Goal: Transaction & Acquisition: Purchase product/service

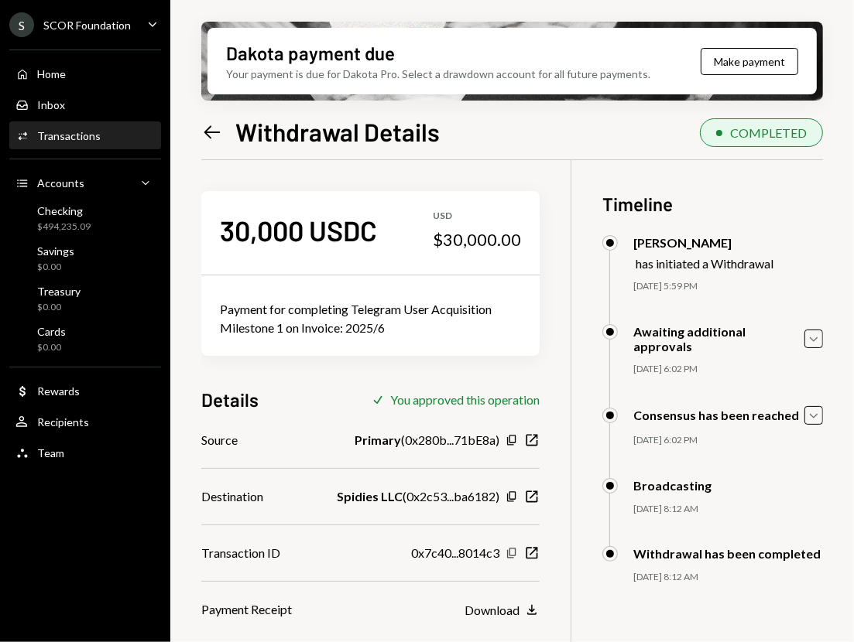
click at [515, 553] on icon "button" at bounding box center [511, 553] width 9 height 10
click at [217, 136] on icon "Left Arrow" at bounding box center [212, 132] width 22 height 22
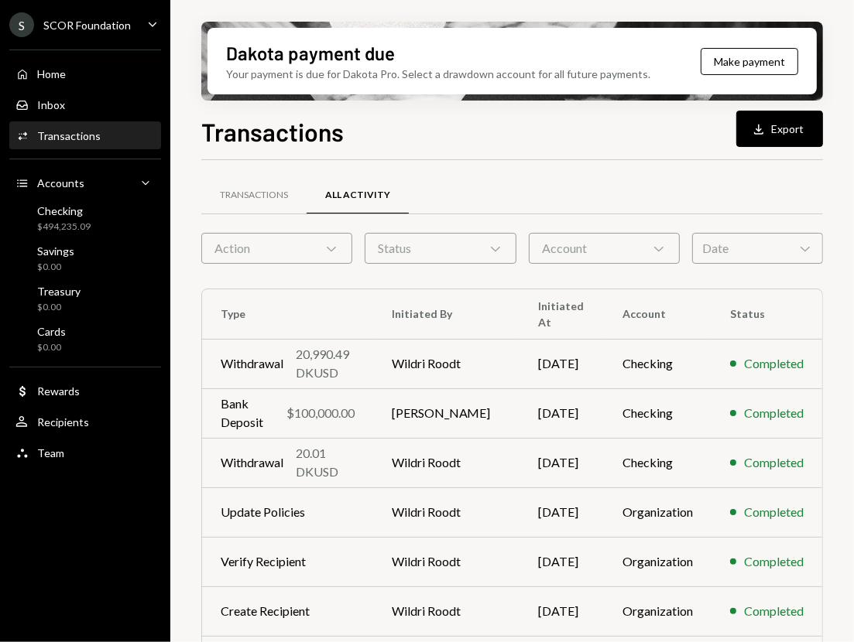
click at [318, 239] on div "Action Chevron Down" at bounding box center [276, 248] width 151 height 31
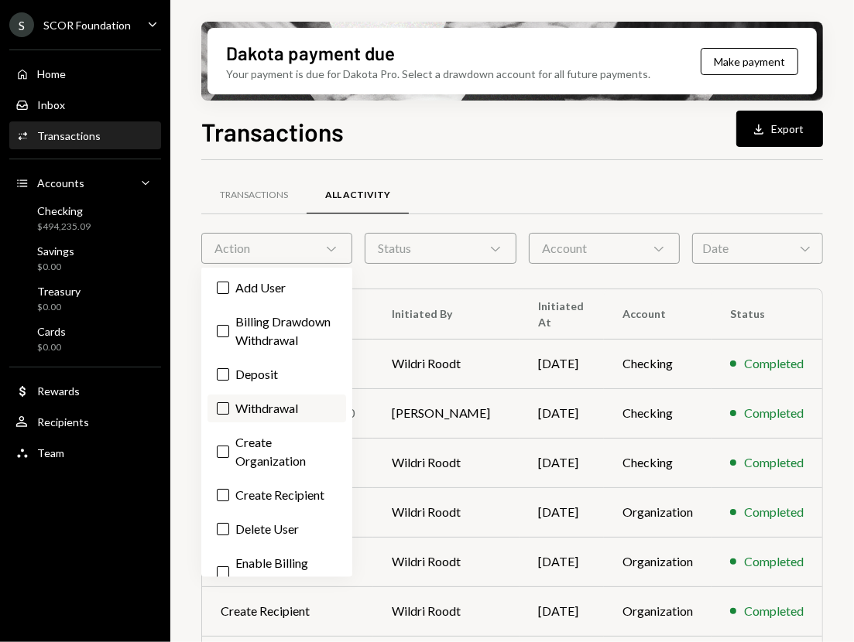
click at [253, 423] on label "Withdrawal" at bounding box center [276, 409] width 139 height 28
click at [229, 415] on button "Withdrawal" at bounding box center [223, 408] width 12 height 12
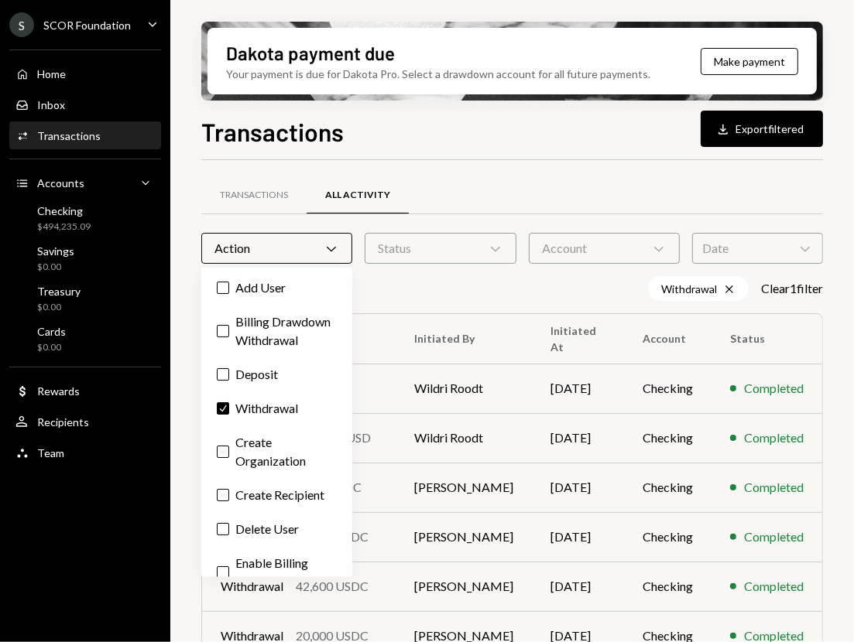
click at [505, 135] on div "Transactions Download Export filtered" at bounding box center [511, 130] width 621 height 34
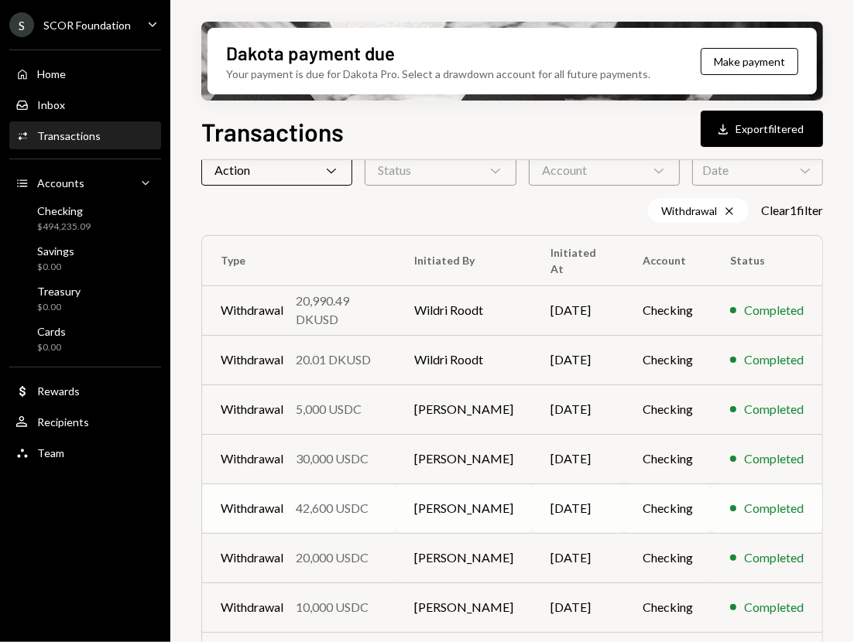
scroll to position [206, 0]
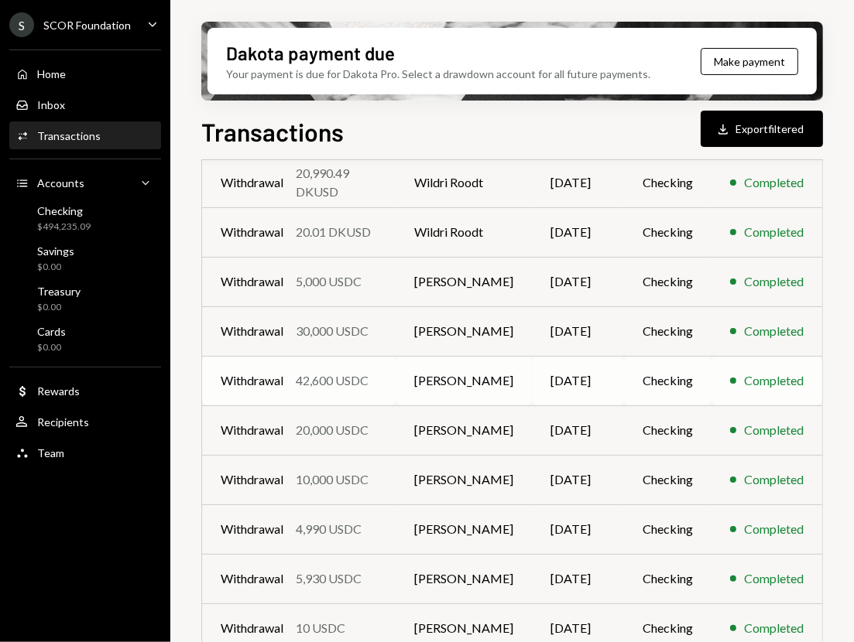
click at [393, 385] on td "Withdrawal 42,600 USDC" at bounding box center [298, 381] width 193 height 50
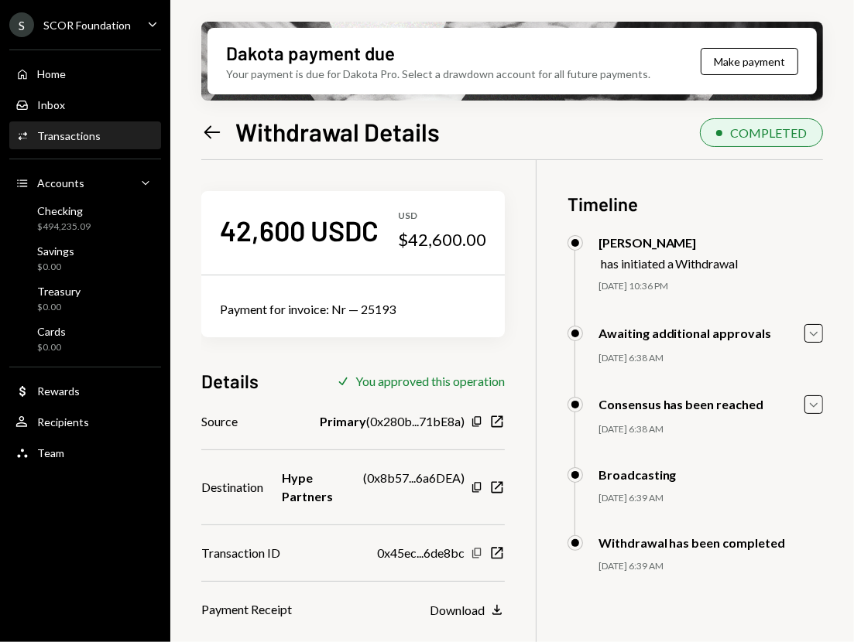
click at [483, 547] on icon "Copy" at bounding box center [476, 553] width 12 height 12
click at [205, 147] on div "Left Arrow Withdrawal Details COMPLETED 42,600 USDC USD $42,600.00 Payment for …" at bounding box center [511, 423] width 621 height 621
click at [207, 132] on icon at bounding box center [212, 131] width 16 height 13
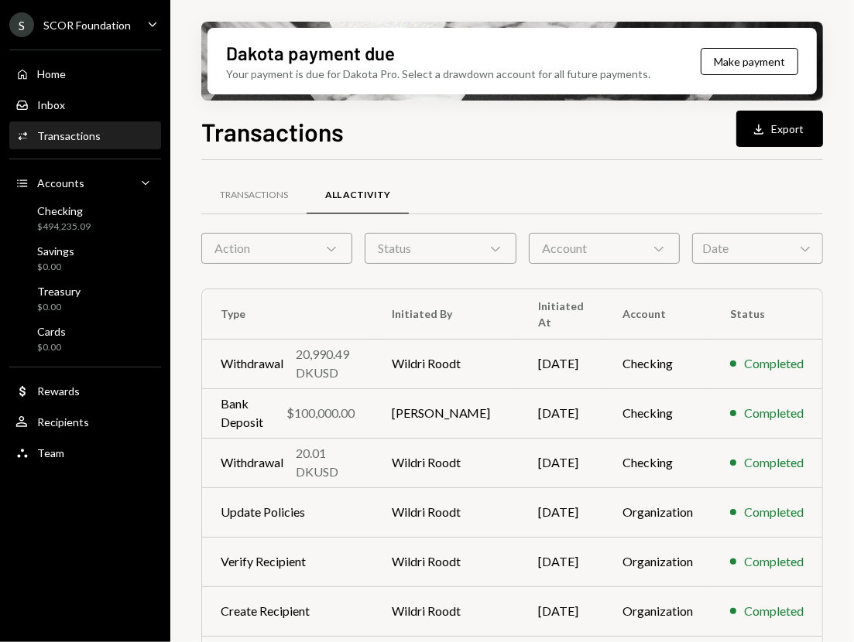
click at [302, 242] on div "Action Chevron Down" at bounding box center [276, 248] width 151 height 31
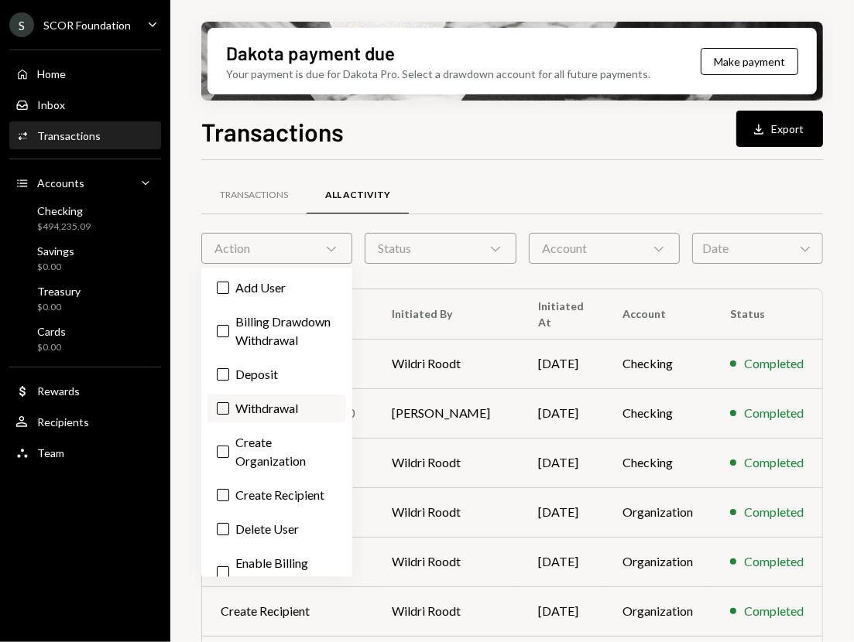
click at [269, 423] on label "Withdrawal" at bounding box center [276, 409] width 139 height 28
click at [229, 415] on button "Withdrawal" at bounding box center [223, 408] width 12 height 12
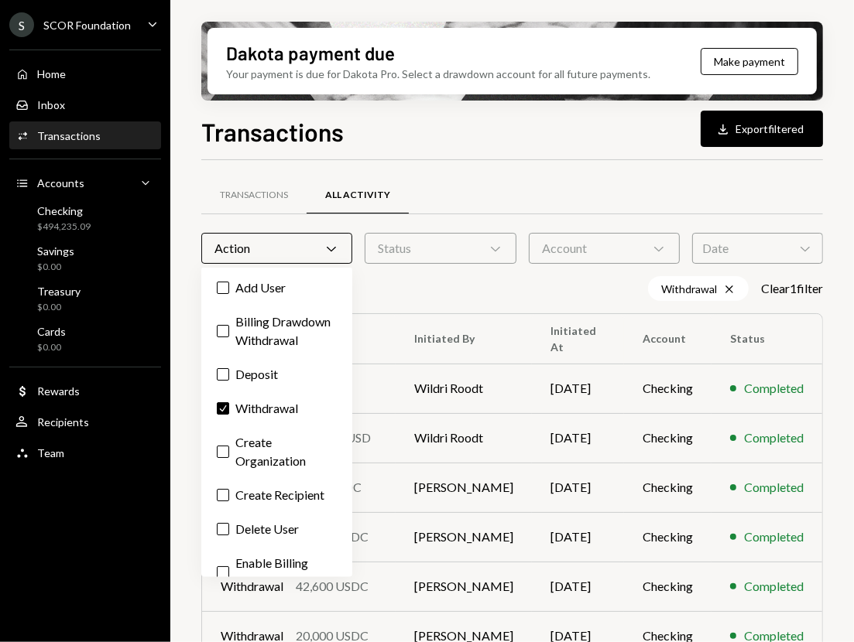
click at [455, 143] on div "Transactions Download Export filtered" at bounding box center [511, 130] width 621 height 34
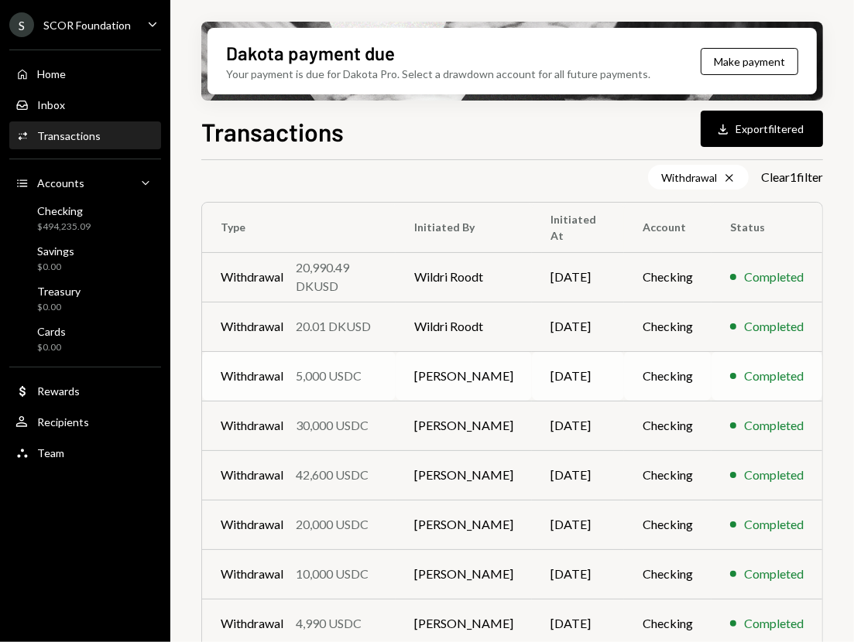
scroll to position [206, 0]
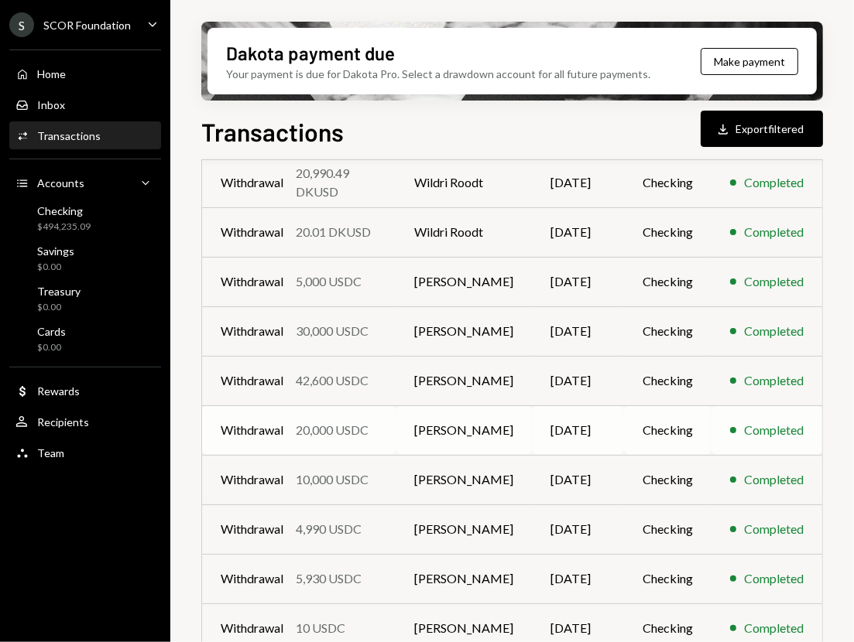
click at [347, 426] on div "20,000 USDC" at bounding box center [332, 430] width 73 height 19
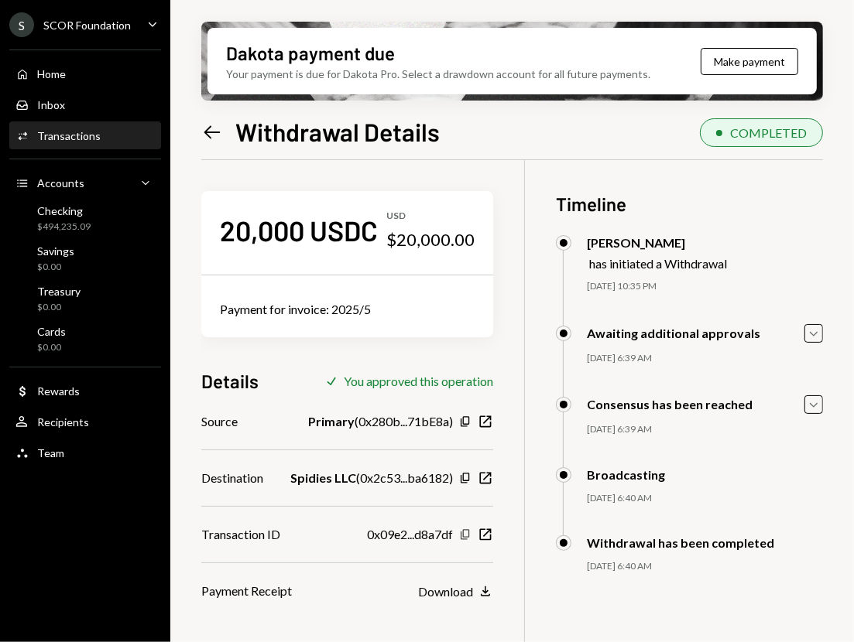
click at [471, 532] on icon "Copy" at bounding box center [465, 535] width 12 height 12
click at [207, 130] on icon "Left Arrow" at bounding box center [212, 132] width 22 height 22
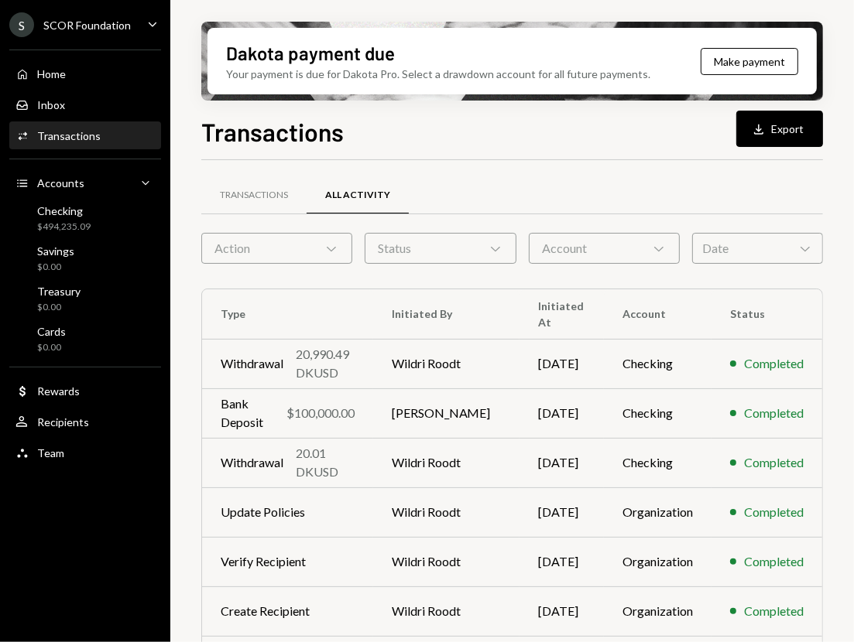
click at [254, 244] on div "Action Chevron Down" at bounding box center [276, 248] width 151 height 31
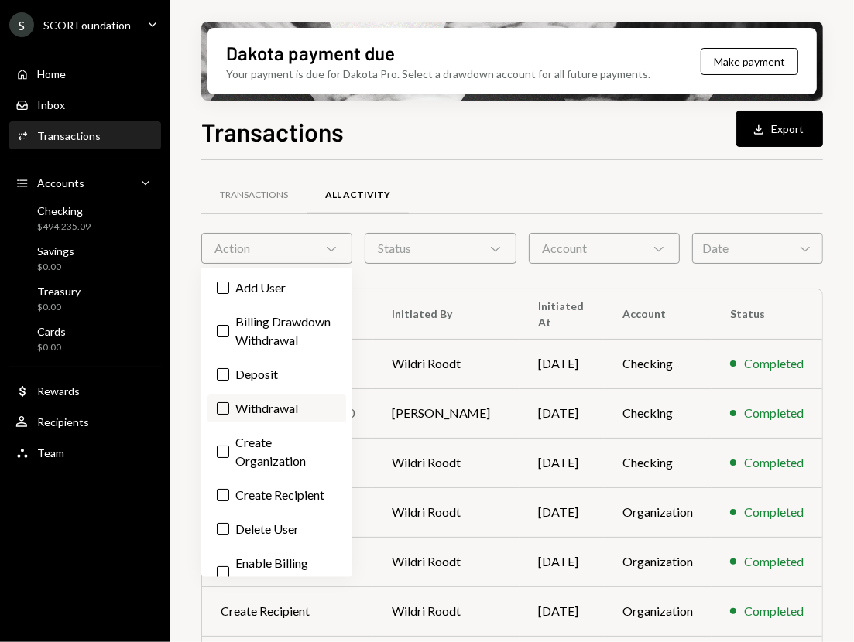
click at [260, 423] on label "Withdrawal" at bounding box center [276, 409] width 139 height 28
click at [229, 415] on button "Withdrawal" at bounding box center [223, 408] width 12 height 12
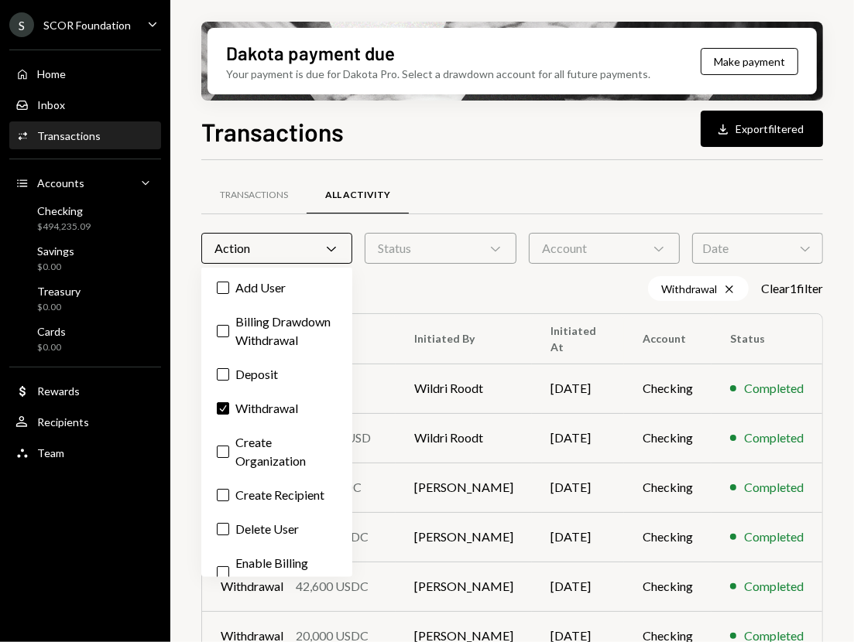
click at [508, 142] on div "Transactions Download Export filtered" at bounding box center [511, 130] width 621 height 34
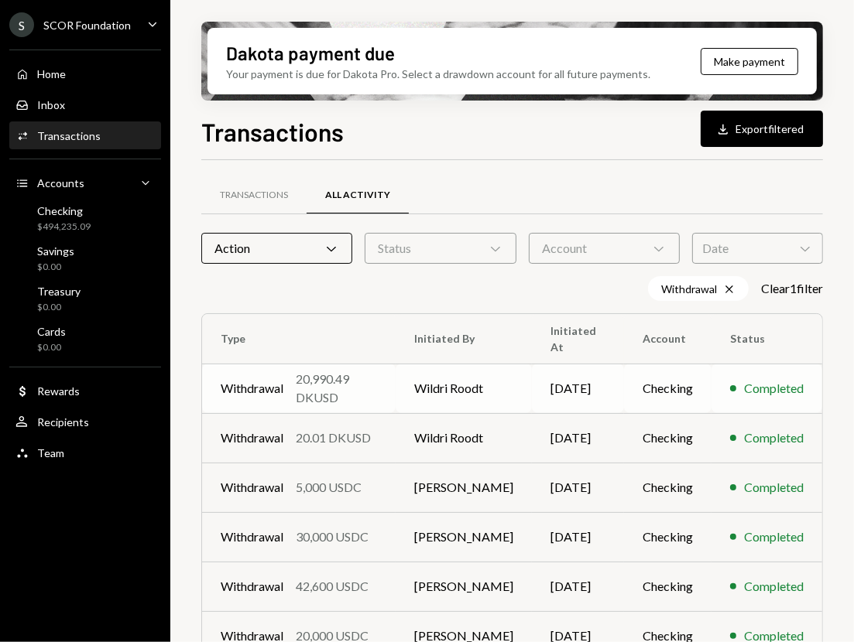
click at [409, 391] on td "Wildri Roodt" at bounding box center [463, 389] width 136 height 50
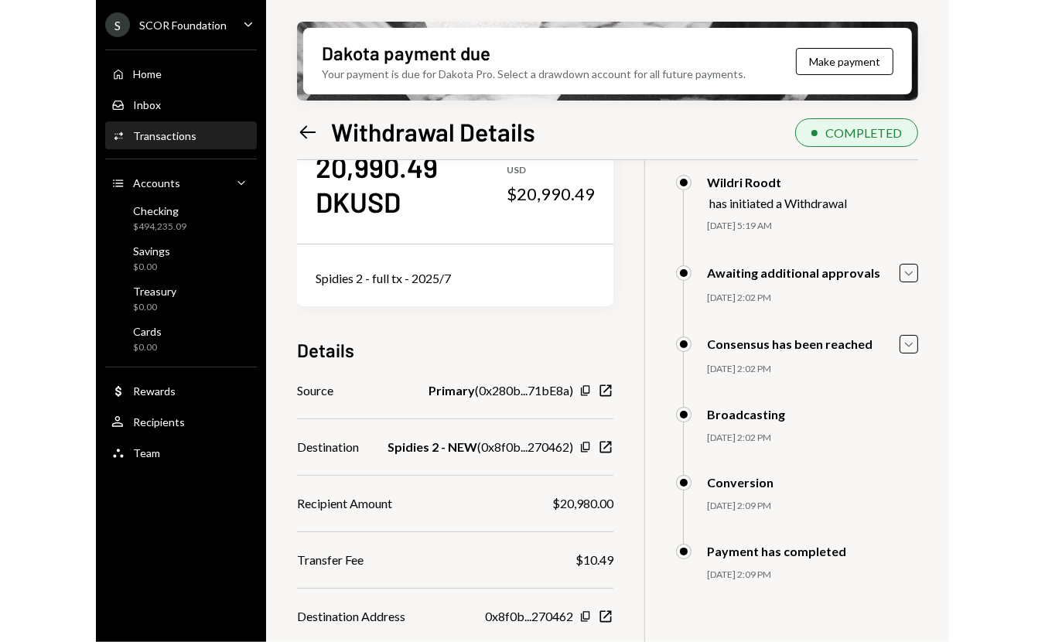
scroll to position [103, 0]
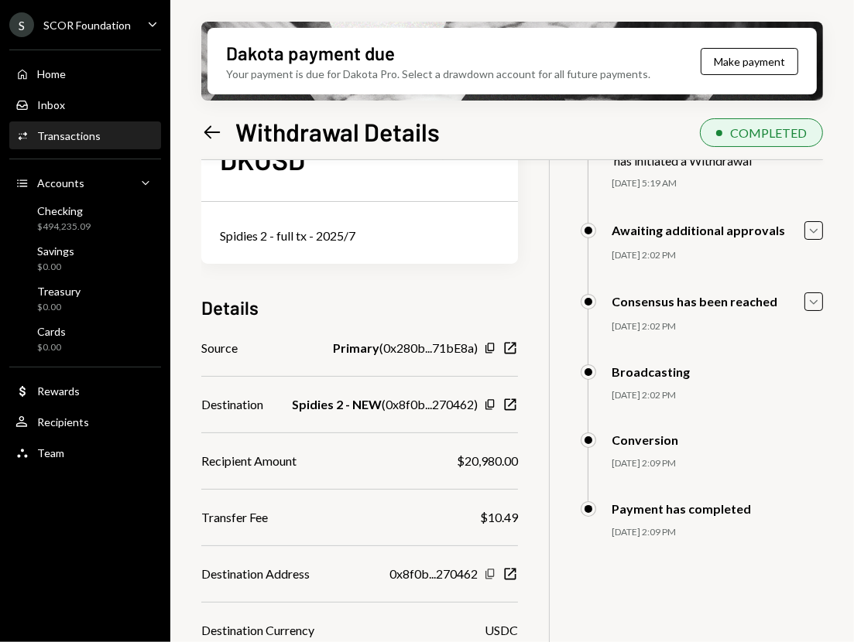
click at [496, 568] on icon "Copy" at bounding box center [490, 574] width 12 height 12
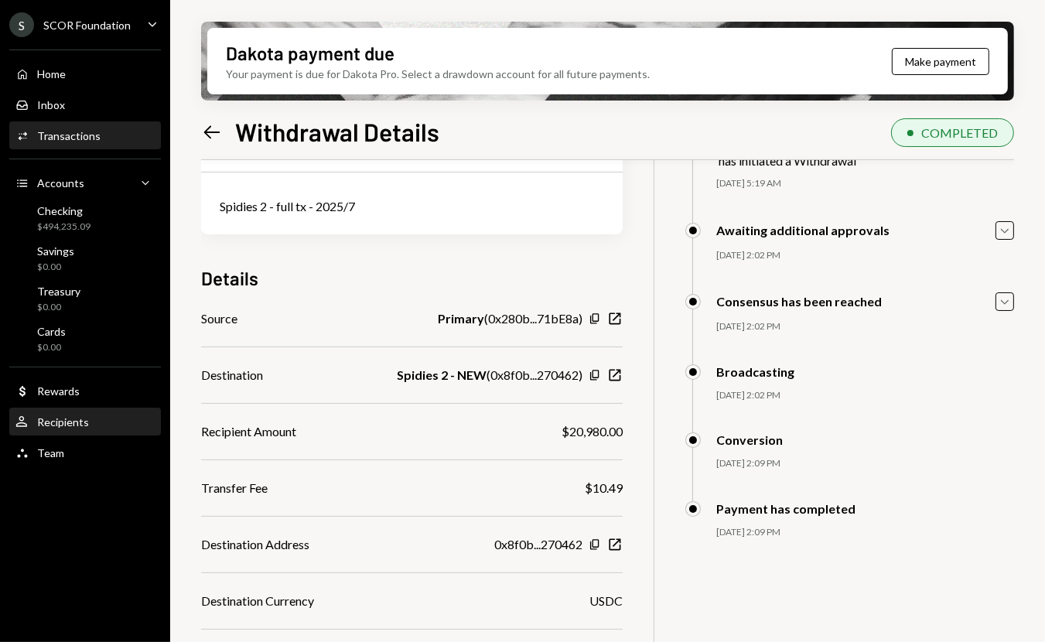
click at [84, 422] on div "Recipients" at bounding box center [63, 422] width 52 height 13
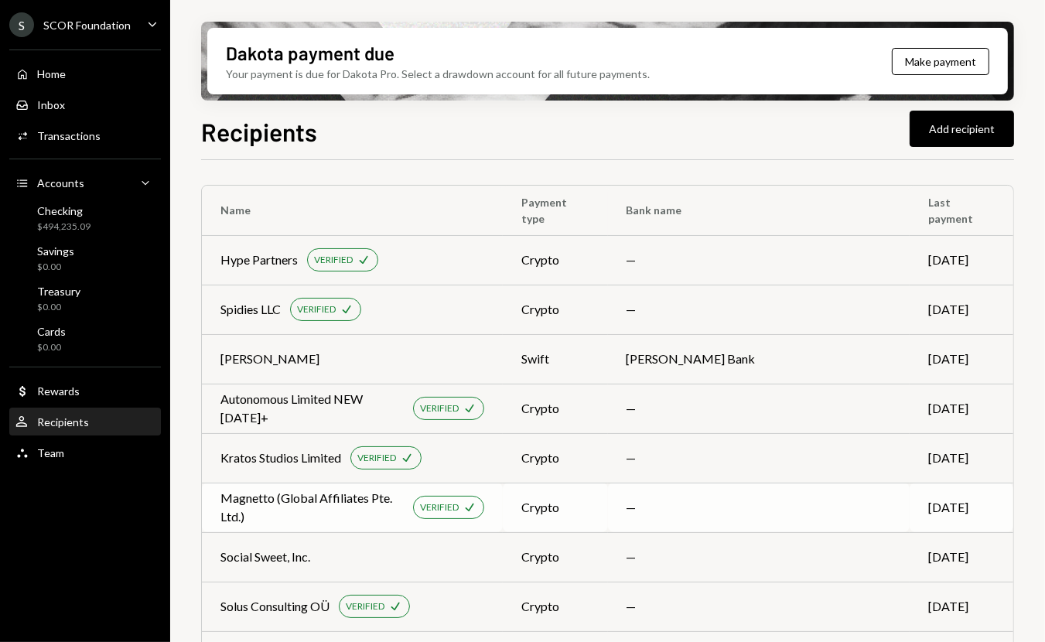
click at [362, 497] on div "Magnetto (Global Affiliates Pte. Ltd.)" at bounding box center [312, 507] width 183 height 37
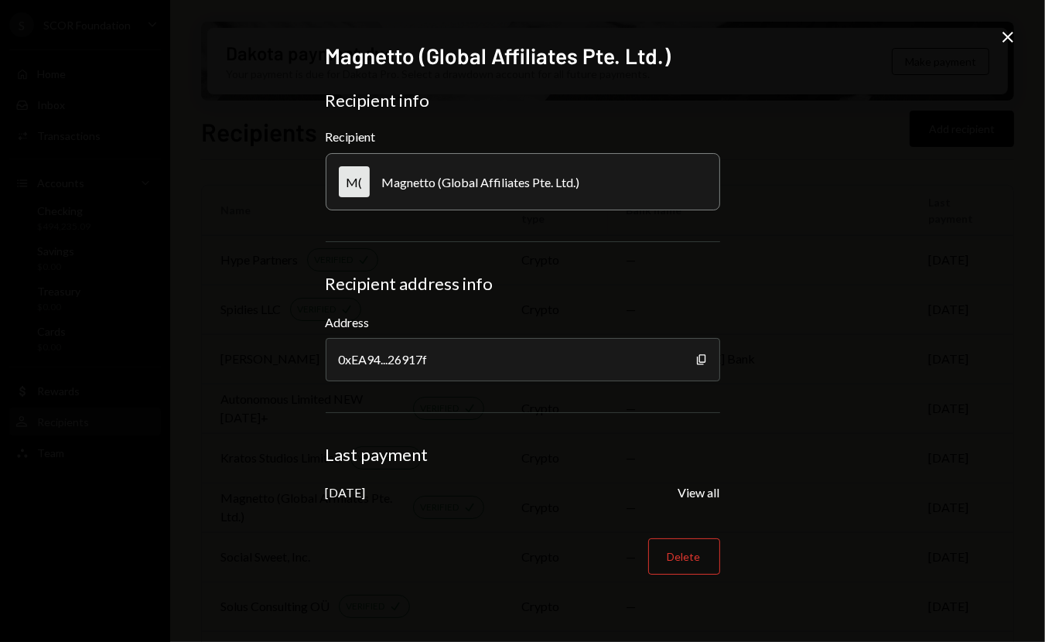
click at [853, 31] on icon "Close" at bounding box center [1008, 37] width 19 height 19
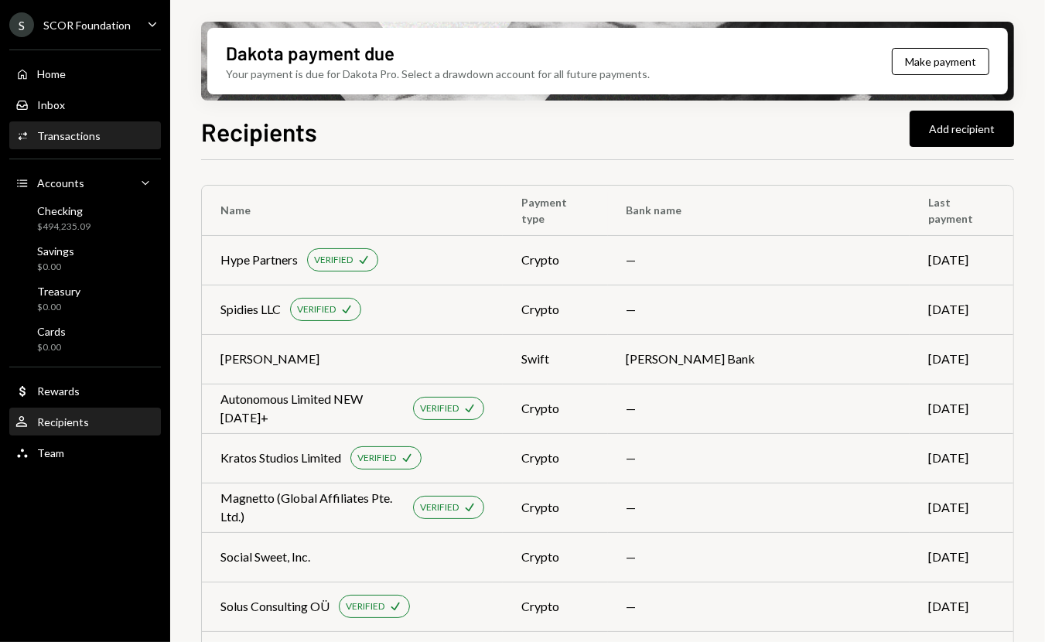
click at [71, 132] on div "Transactions" at bounding box center [68, 135] width 63 height 13
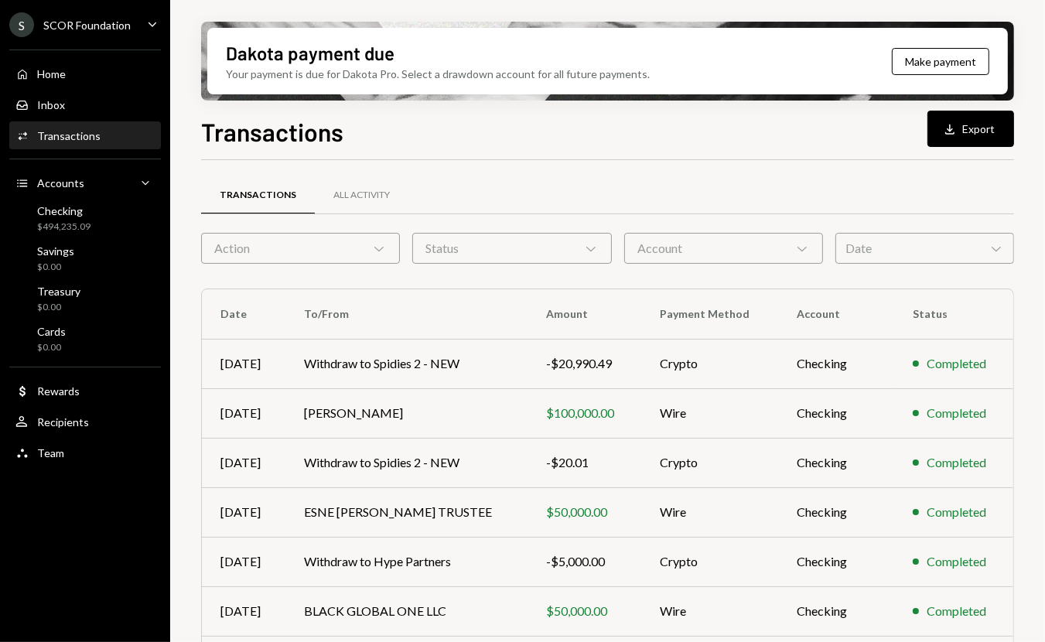
click at [340, 244] on div "Action Chevron Down" at bounding box center [300, 248] width 199 height 31
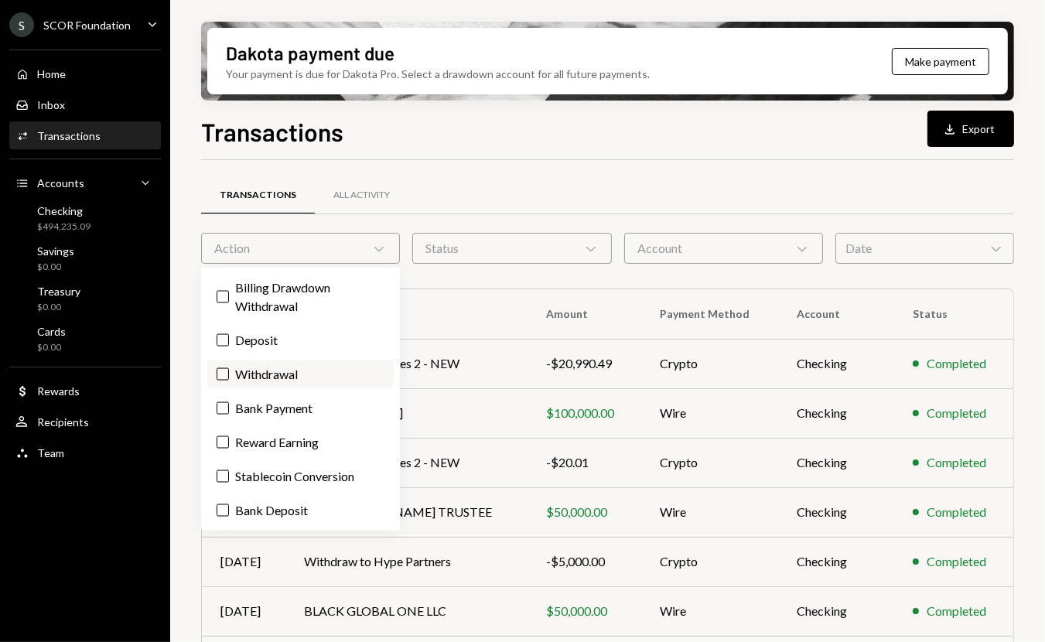
click at [260, 368] on label "Withdrawal" at bounding box center [300, 375] width 186 height 28
click at [229, 368] on button "Withdrawal" at bounding box center [223, 374] width 12 height 12
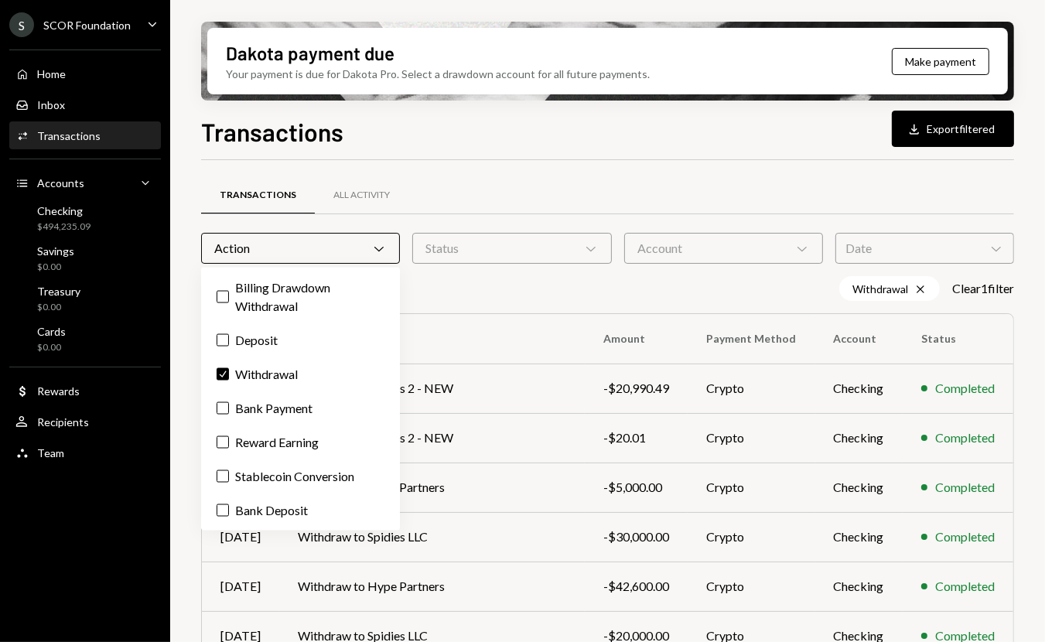
click at [452, 182] on div "Transactions All Activity" at bounding box center [607, 195] width 813 height 39
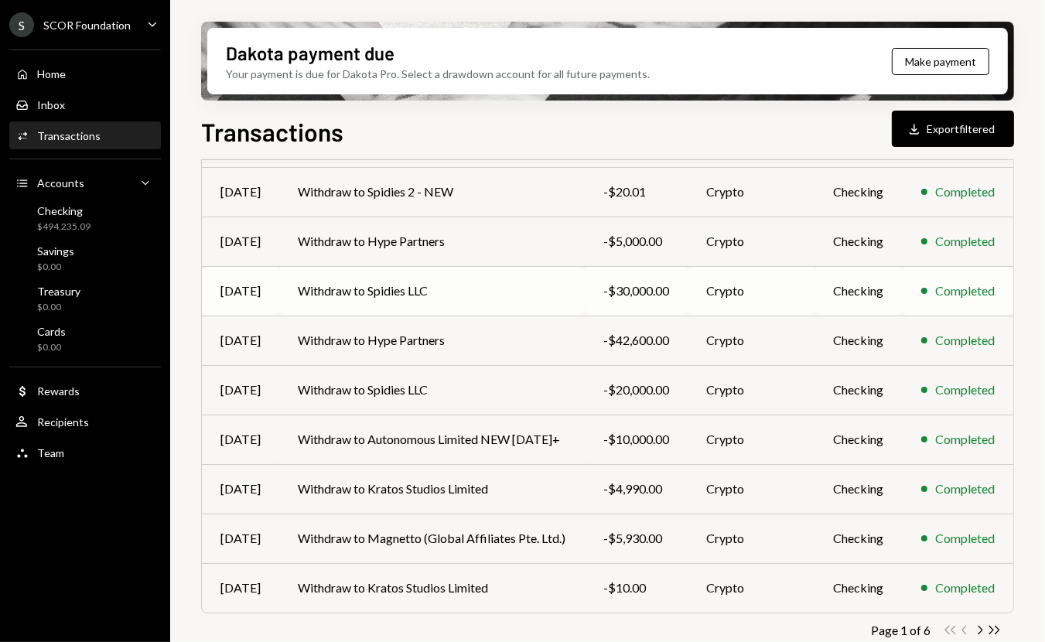
scroll to position [263, 0]
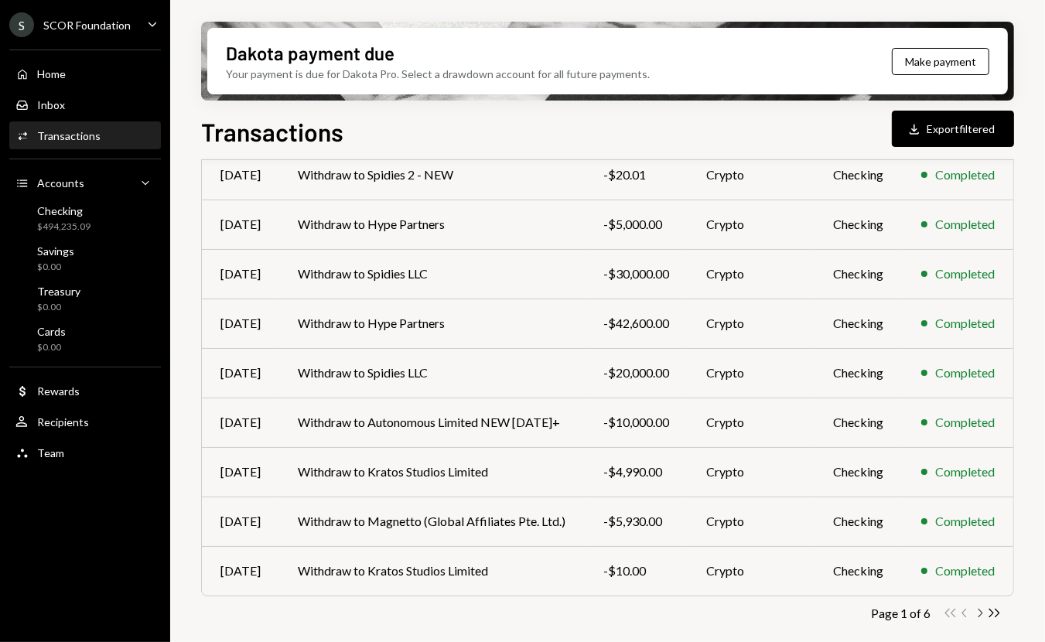
click at [853, 615] on icon "Chevron Right" at bounding box center [980, 613] width 15 height 15
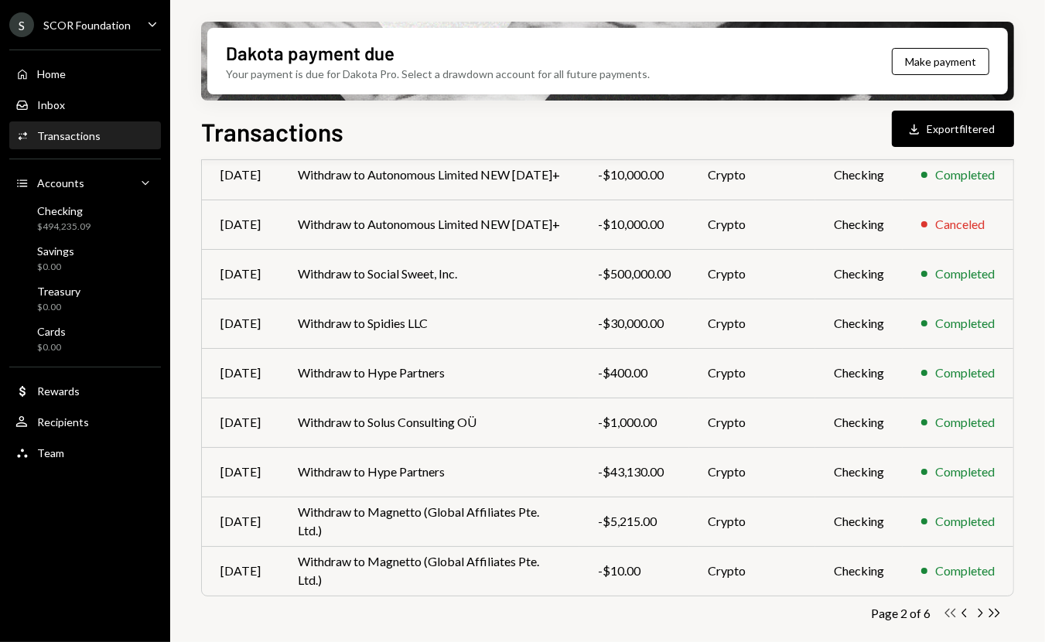
click at [853, 611] on icon "Double Arrow Left" at bounding box center [950, 613] width 15 height 15
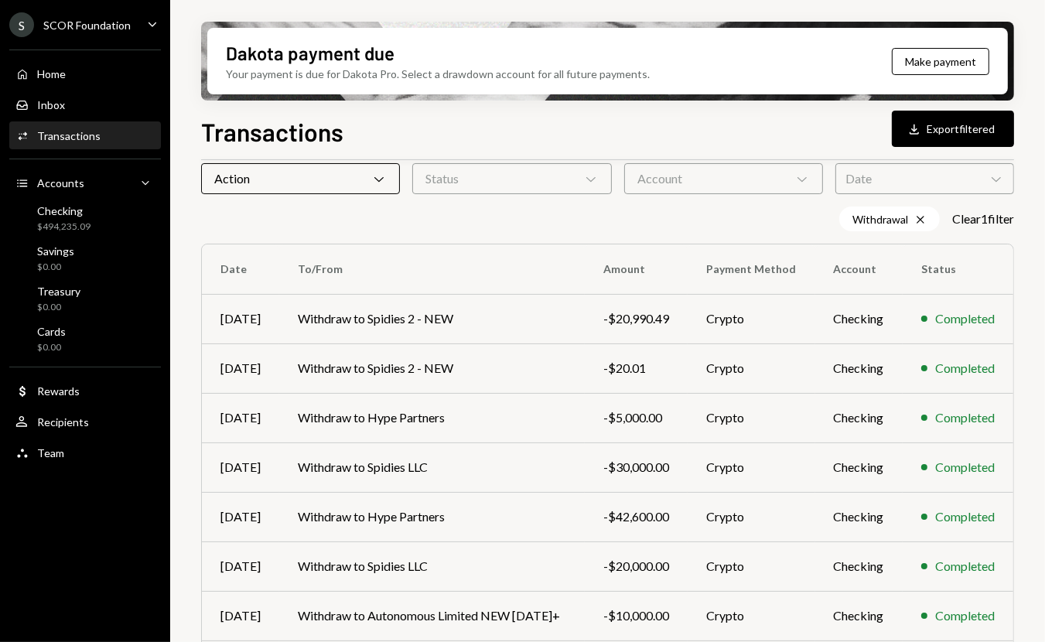
scroll to position [0, 0]
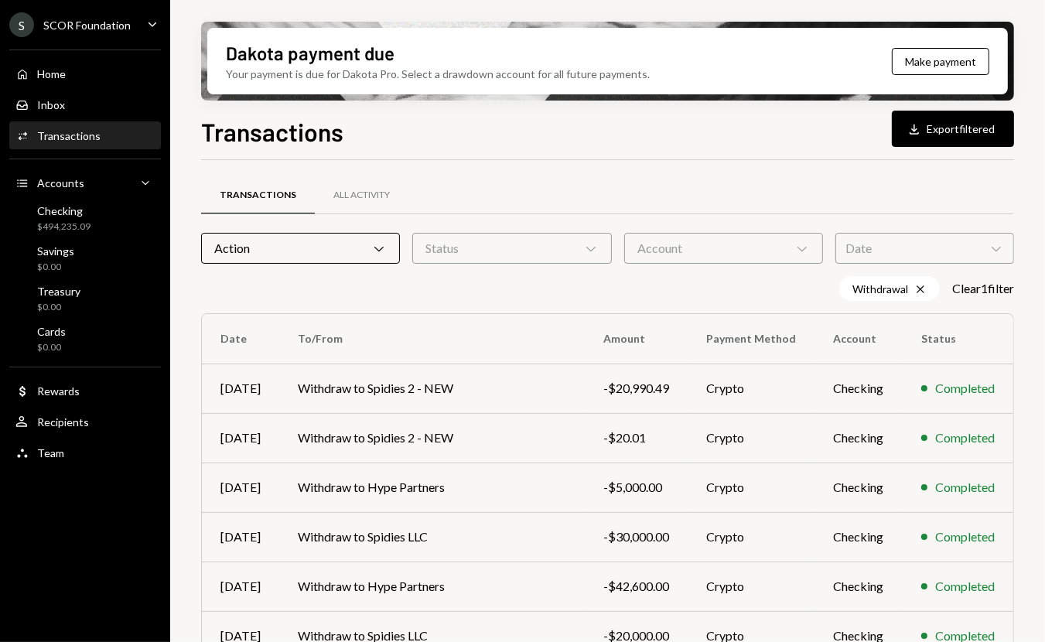
click at [424, 250] on div "Status Chevron Down" at bounding box center [511, 248] width 199 height 31
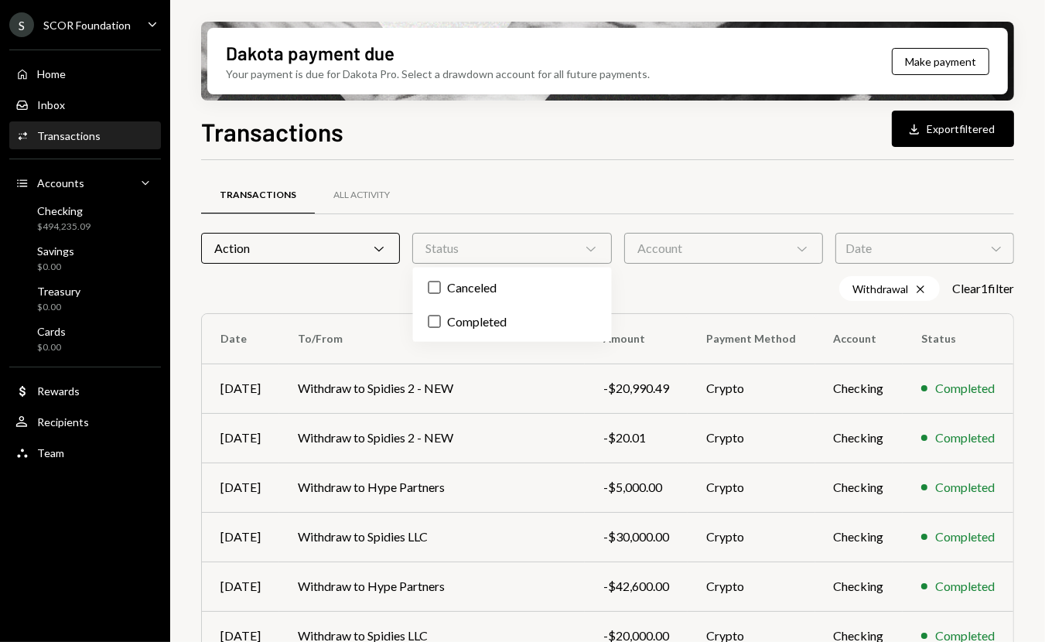
click at [476, 255] on div "Status Chevron Down" at bounding box center [511, 248] width 199 height 31
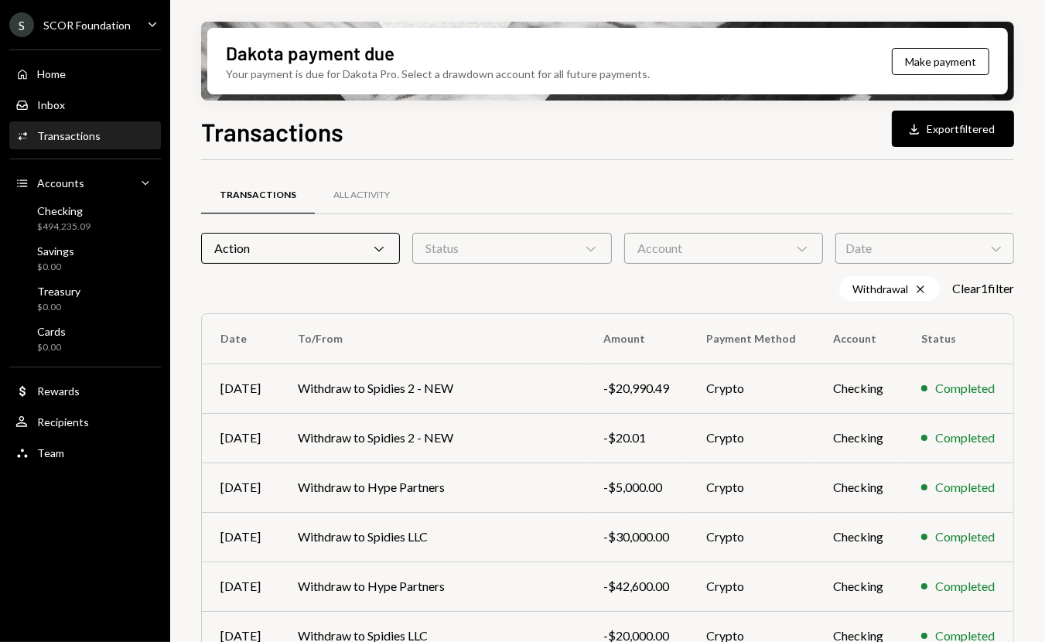
click at [635, 255] on div "Account Chevron Down" at bounding box center [723, 248] width 199 height 31
click at [672, 206] on div "Transactions All Activity" at bounding box center [607, 195] width 813 height 39
click at [71, 217] on div "Checking $494,235.09" at bounding box center [63, 218] width 53 height 29
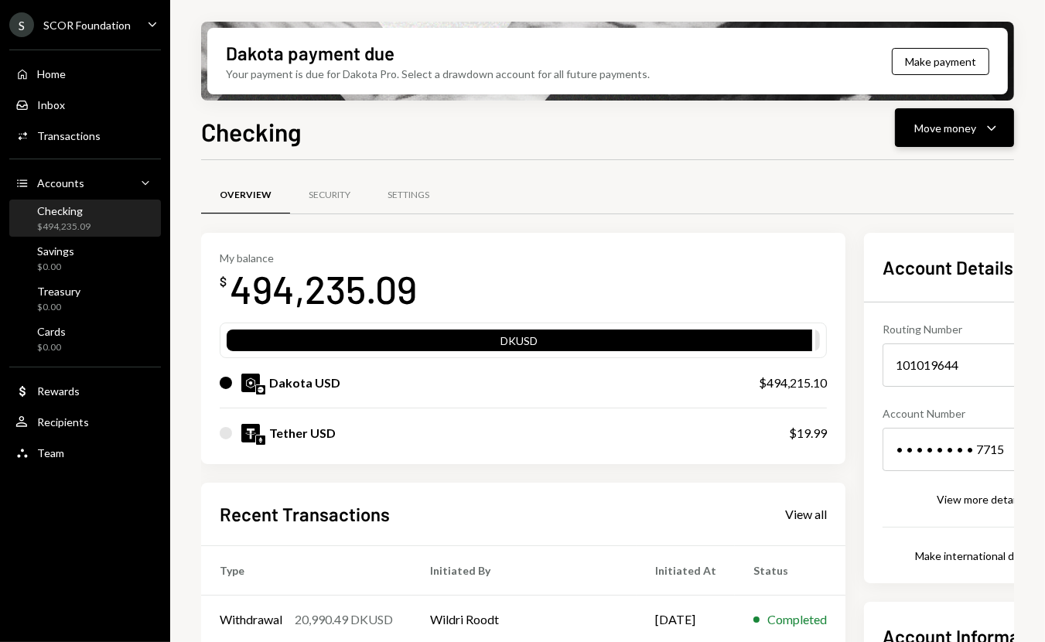
click at [853, 135] on div "Move money" at bounding box center [946, 128] width 62 height 16
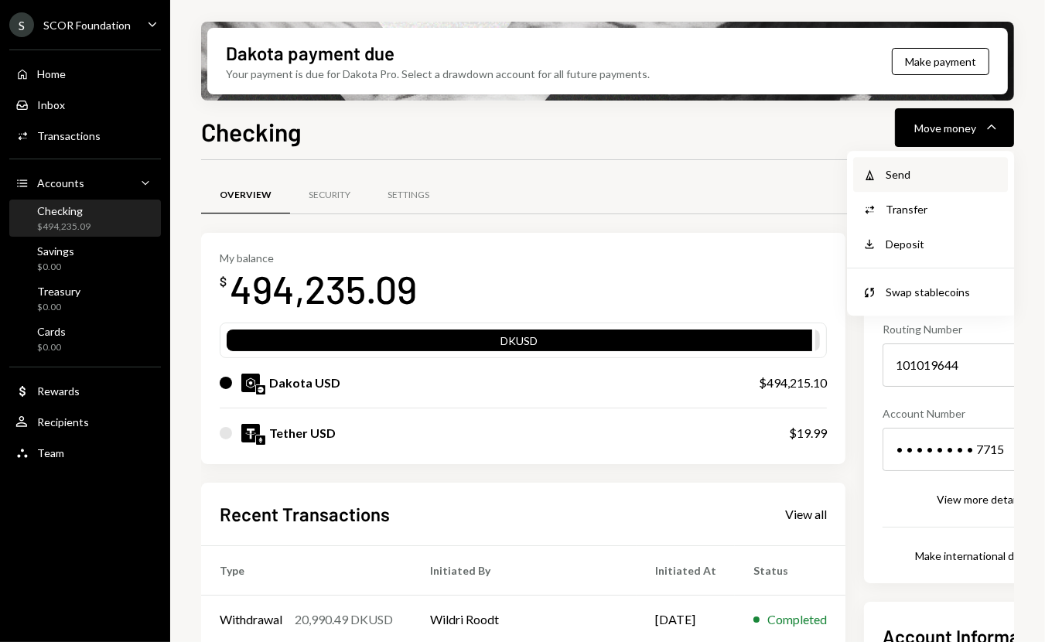
click at [853, 180] on div "Send" at bounding box center [942, 174] width 113 height 16
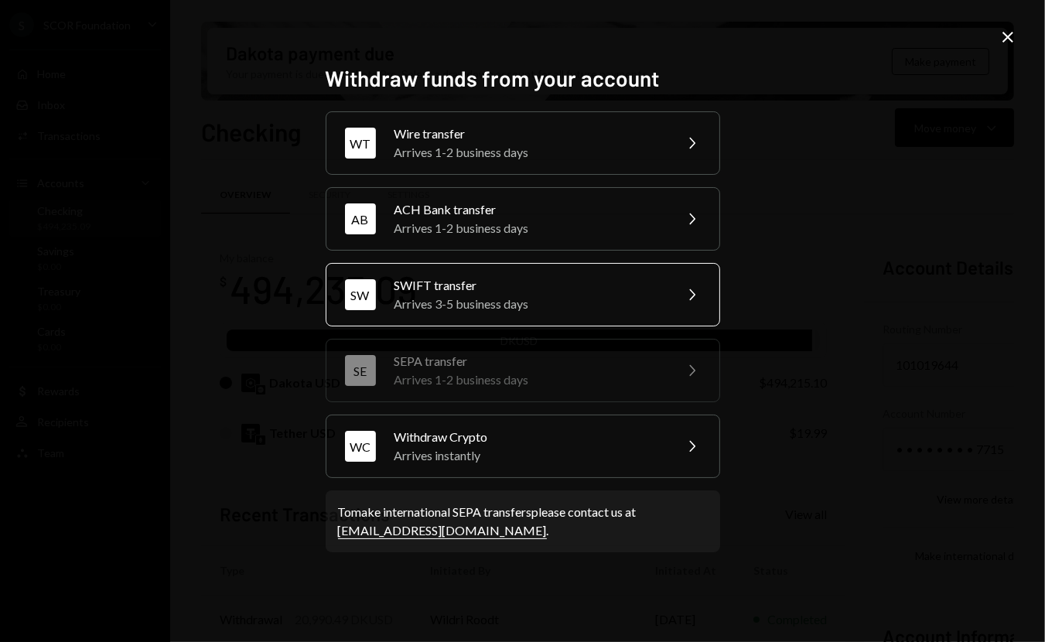
click at [493, 303] on div "Arrives 3-5 business days" at bounding box center [529, 304] width 269 height 19
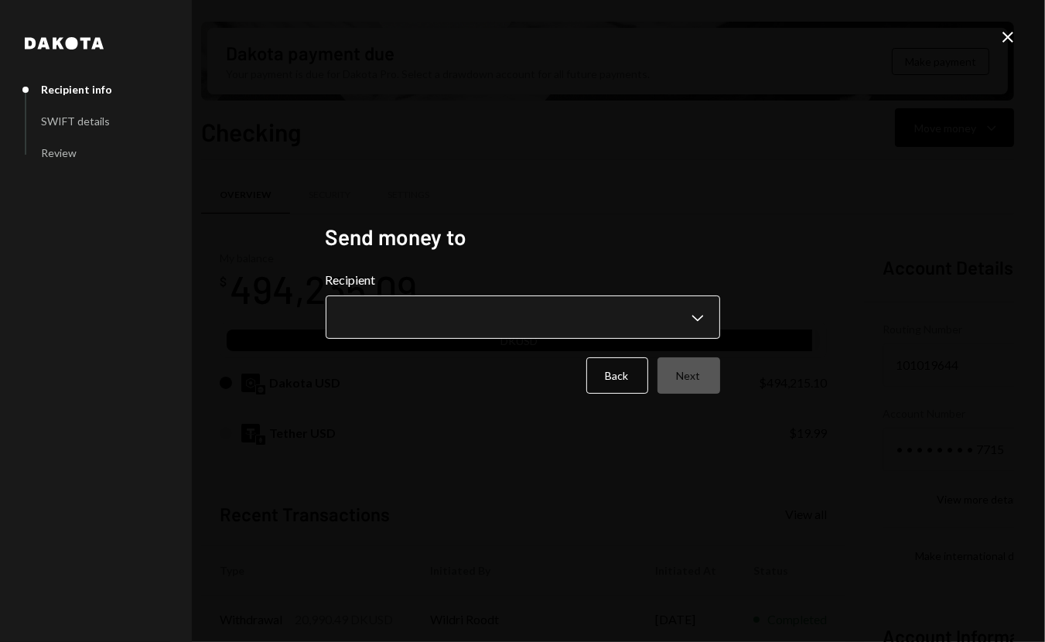
click at [493, 303] on body "S SCOR Foundation Caret Down Home Home Inbox Inbox Activities Transactions Acco…" at bounding box center [522, 321] width 1045 height 642
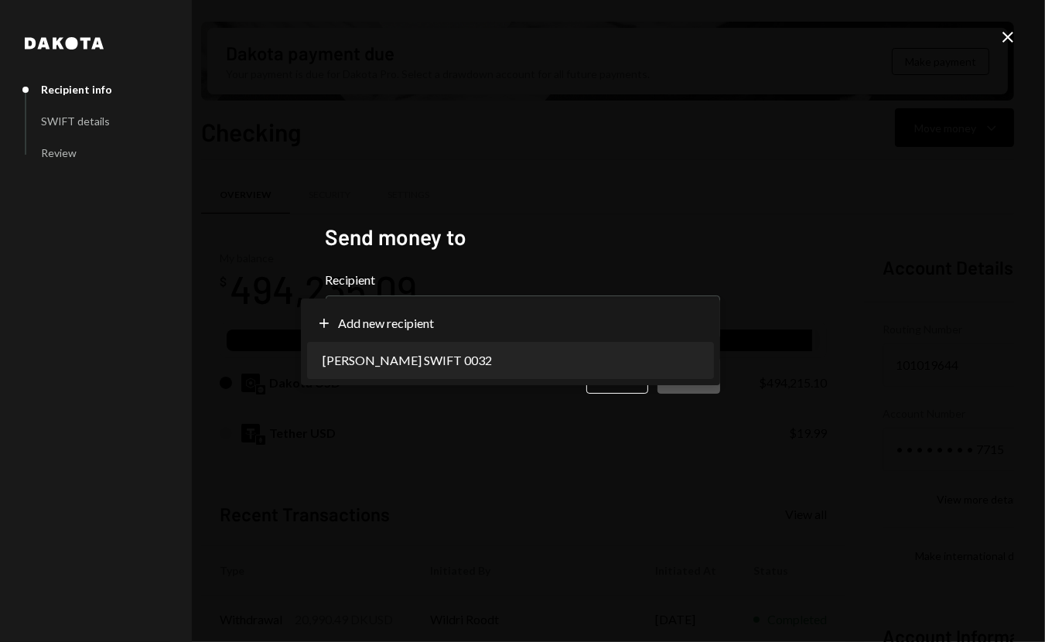
select select "**********"
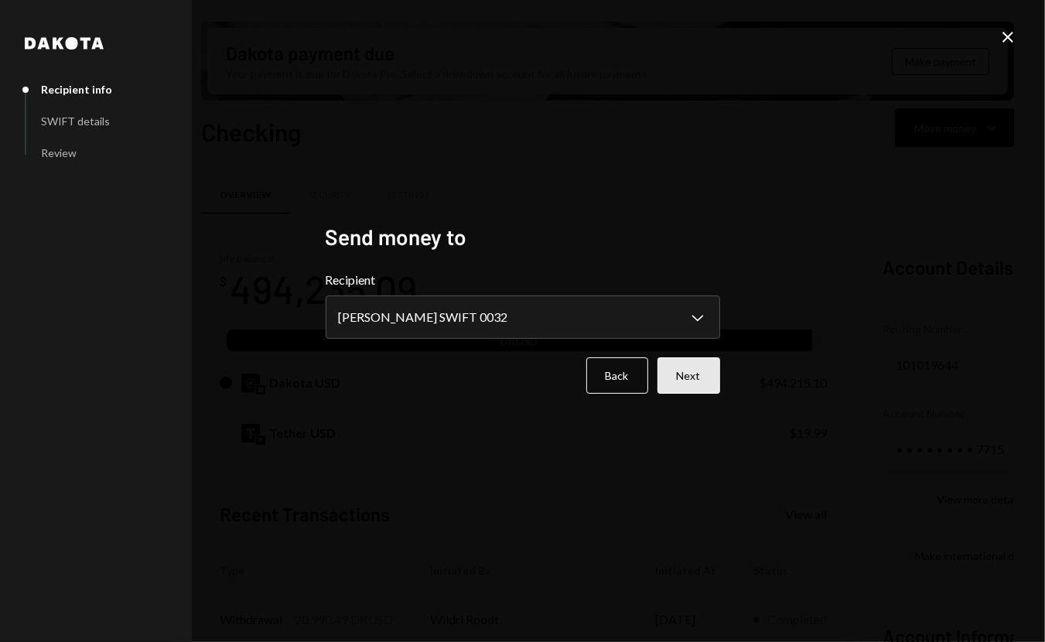
click at [681, 380] on button "Next" at bounding box center [689, 376] width 63 height 36
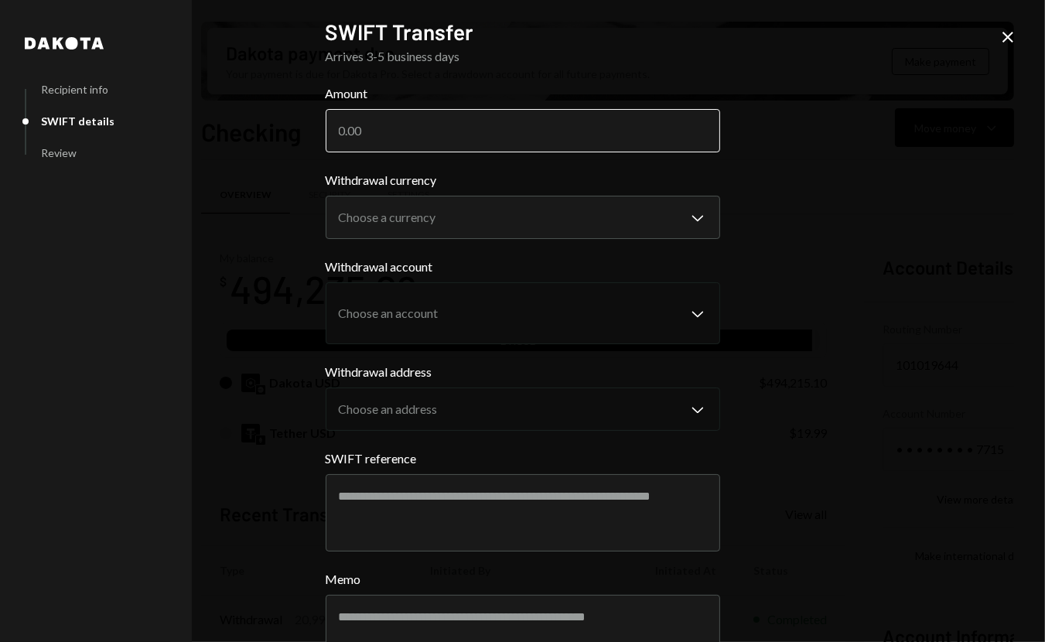
click at [440, 132] on input "Amount" at bounding box center [523, 130] width 395 height 43
type input "13300"
click at [425, 224] on body "S SCOR Foundation Caret Down Home Home Inbox Inbox Activities Transactions Acco…" at bounding box center [522, 321] width 1045 height 642
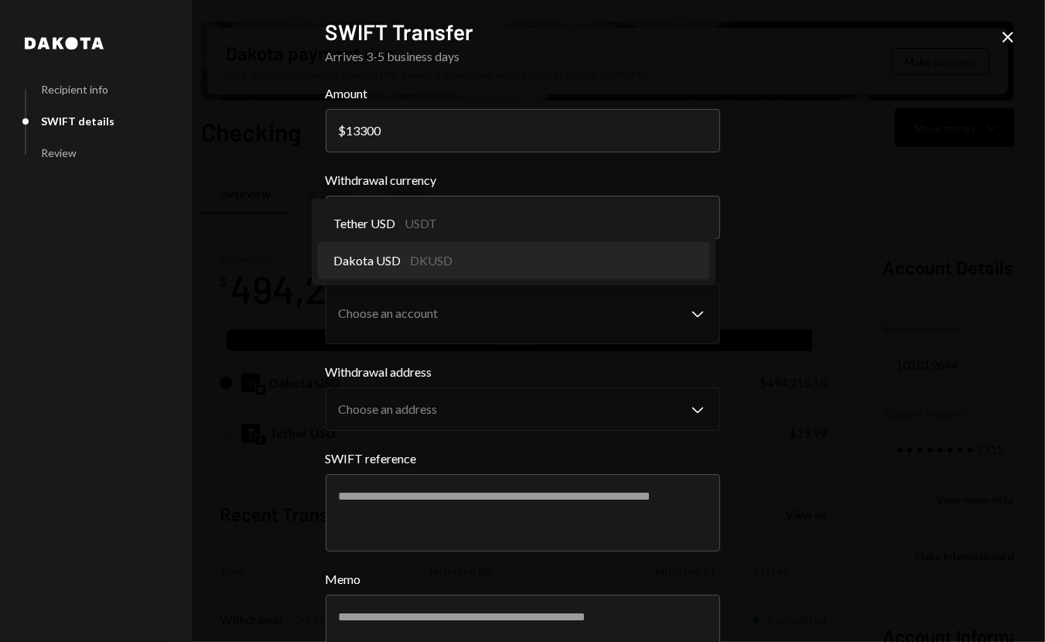
select select "*****"
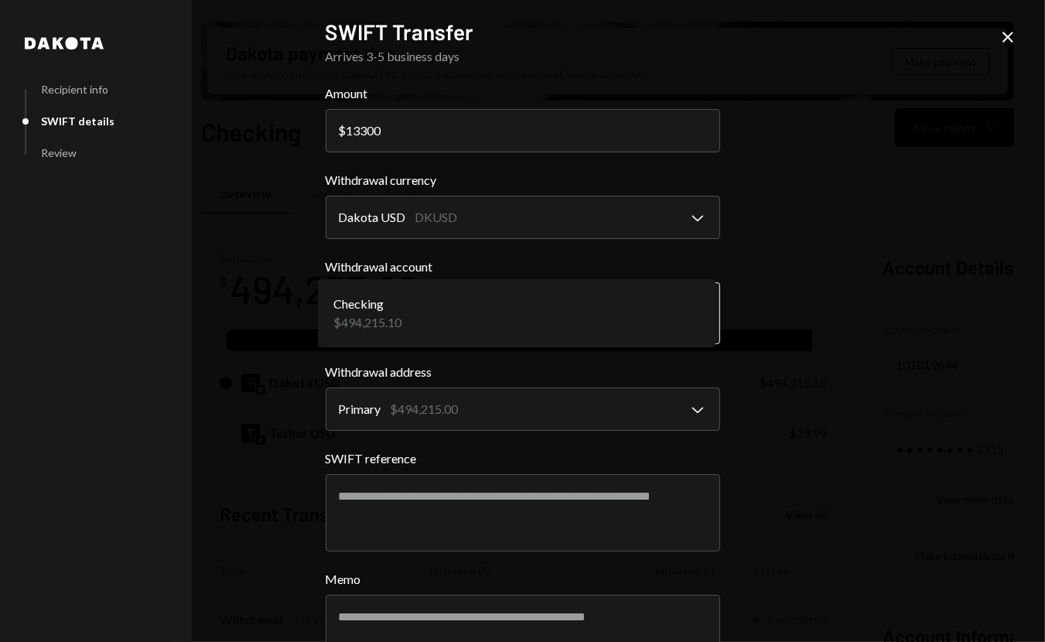
click at [424, 298] on body "S SCOR Foundation Caret Down Home Home Inbox Inbox Activities Transactions Acco…" at bounding box center [522, 321] width 1045 height 642
click at [455, 399] on body "S SCOR Foundation Caret Down Home Home Inbox Inbox Activities Transactions Acco…" at bounding box center [522, 321] width 1045 height 642
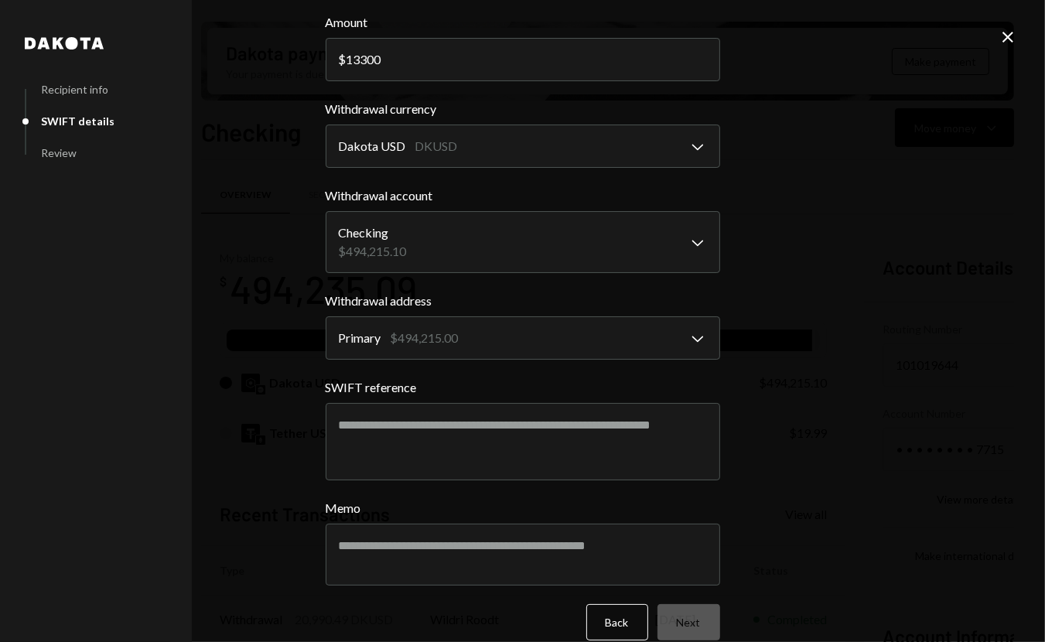
scroll to position [94, 0]
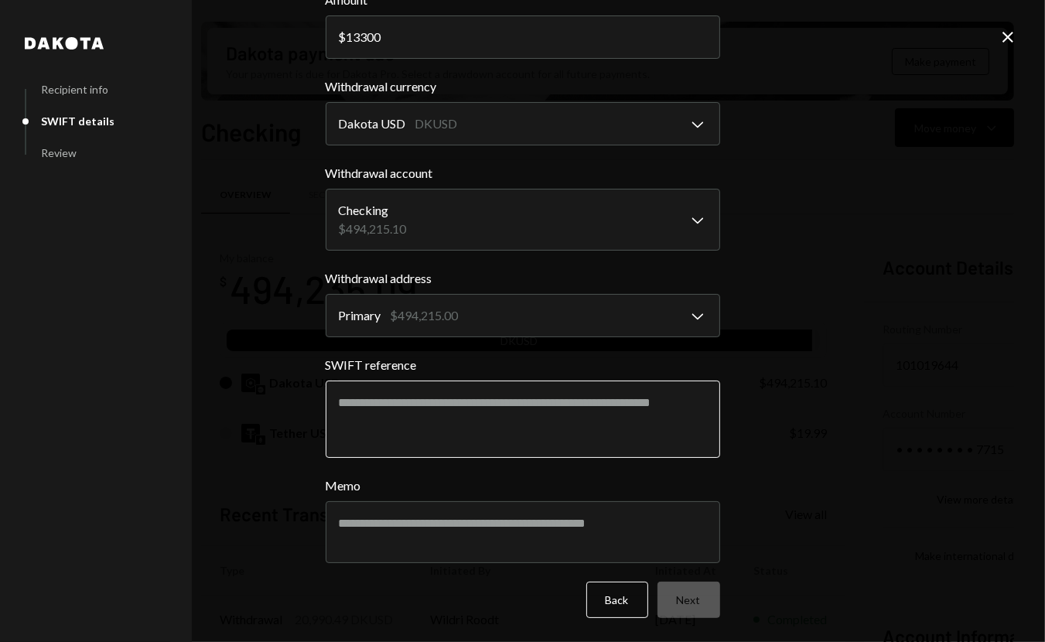
click at [464, 399] on textarea "SWIFT reference" at bounding box center [523, 419] width 395 height 77
paste textarea "**********"
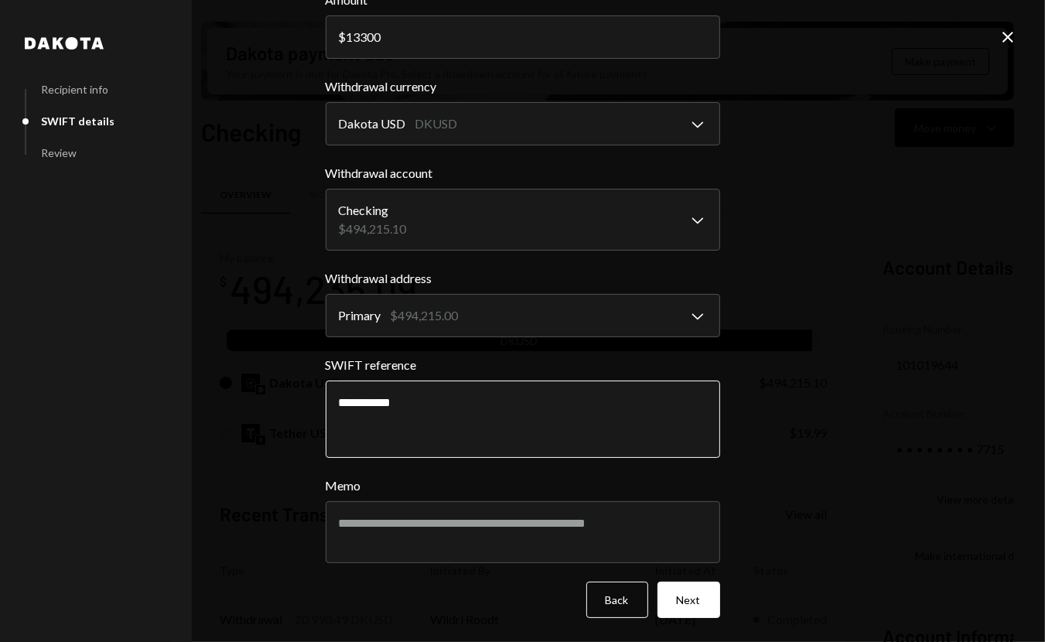
type textarea "**********"
click at [772, 458] on div "**********" at bounding box center [522, 321] width 1045 height 642
click at [644, 531] on textarea "Memo" at bounding box center [523, 532] width 395 height 62
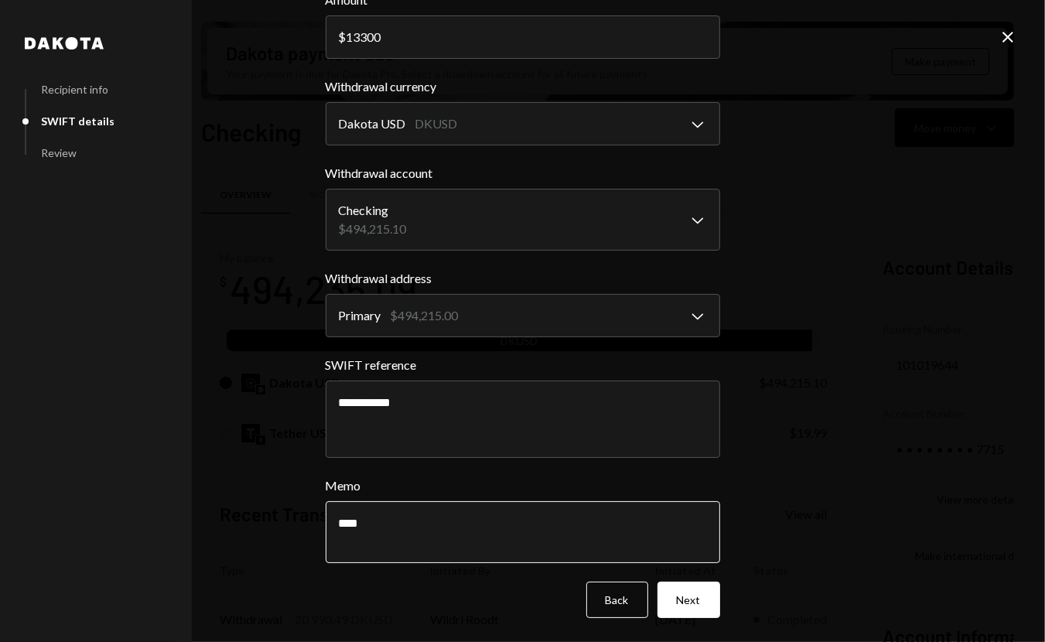
paste textarea "**********"
type textarea "**********"
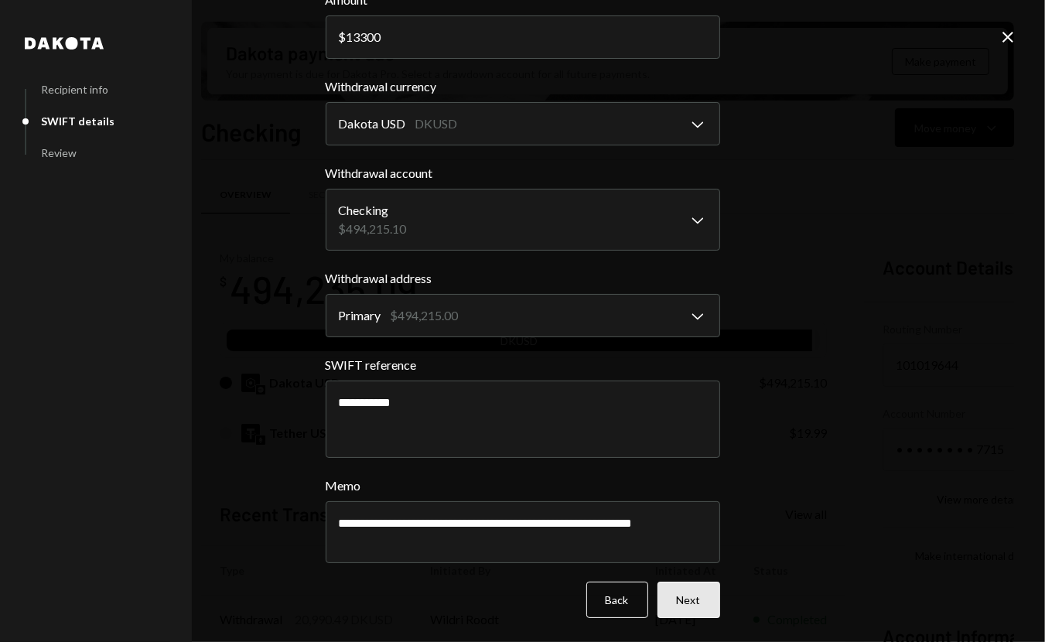
click at [700, 599] on button "Next" at bounding box center [689, 600] width 63 height 36
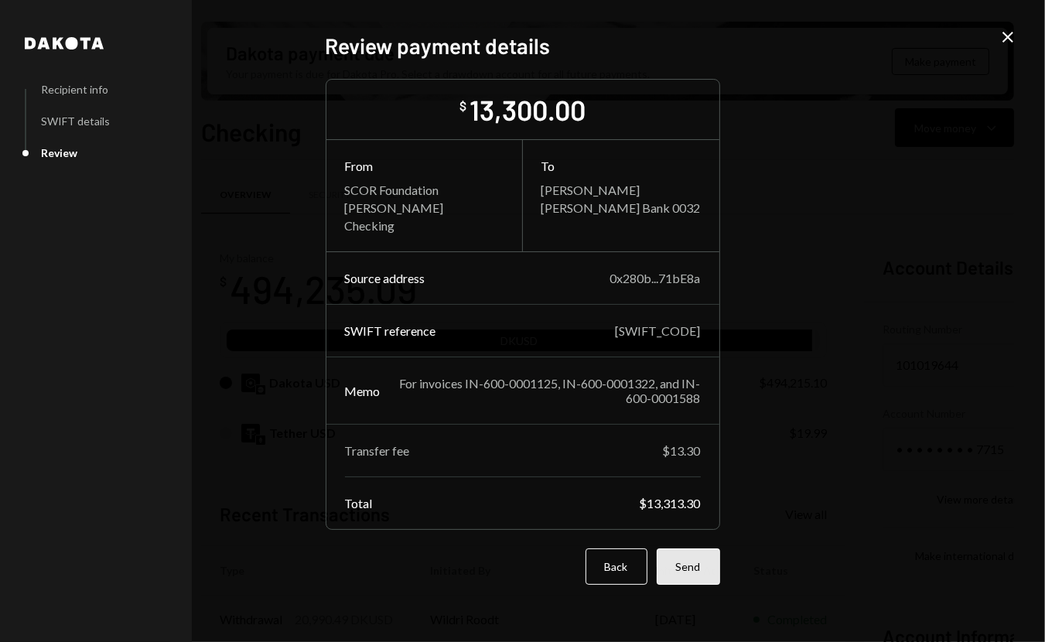
click at [683, 570] on button "Send" at bounding box center [688, 567] width 63 height 36
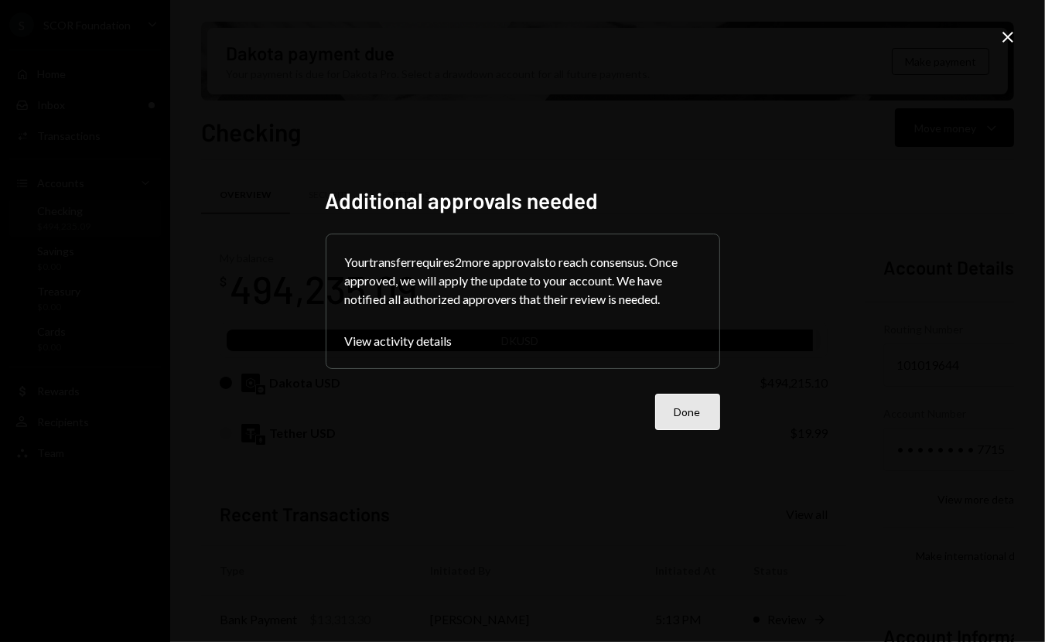
click at [703, 419] on button "Done" at bounding box center [687, 412] width 65 height 36
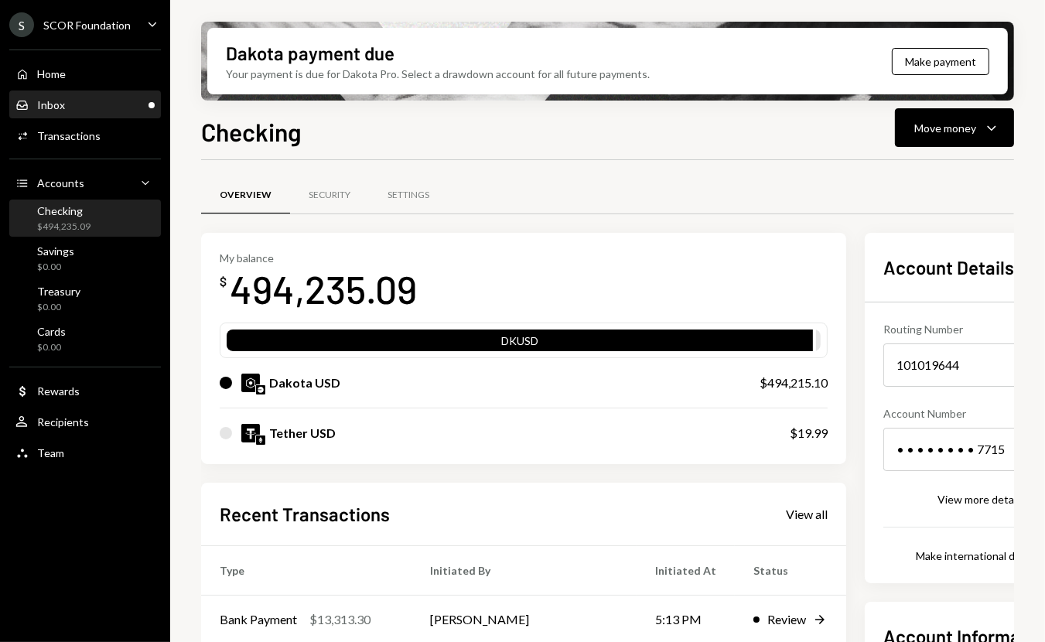
click at [64, 104] on div "Inbox Inbox" at bounding box center [84, 105] width 139 height 14
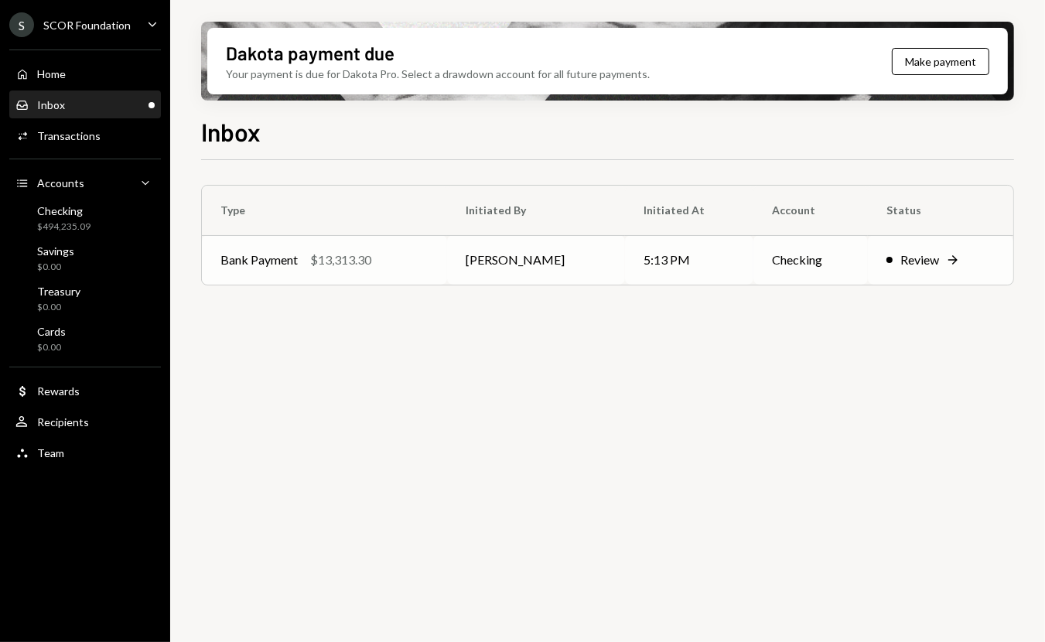
click at [341, 273] on td "Bank Payment $13,313.30" at bounding box center [324, 260] width 245 height 50
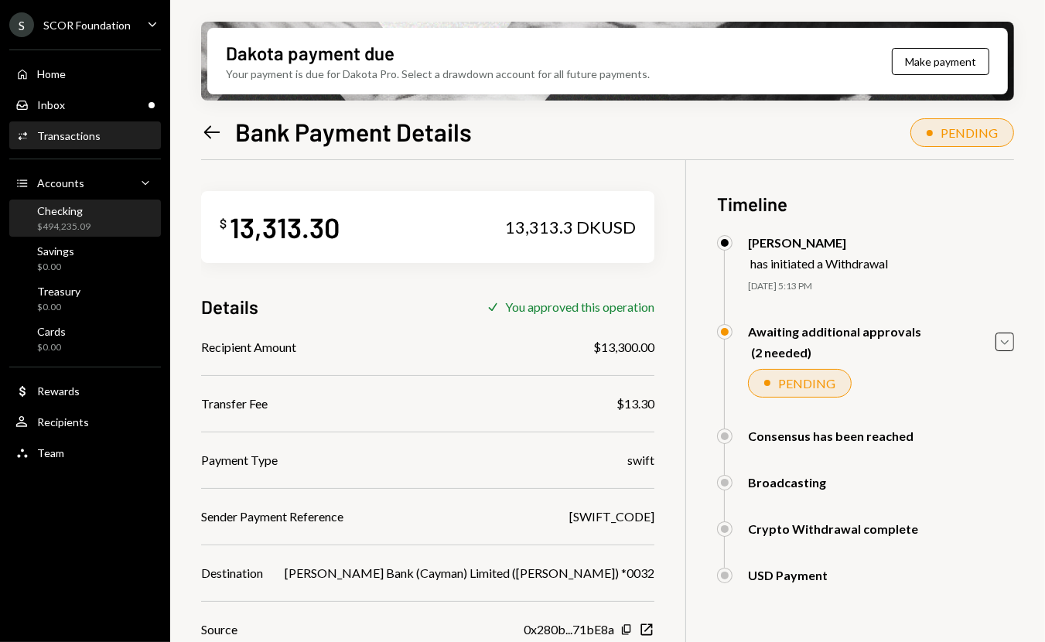
click at [95, 209] on div "Checking $494,235.09" at bounding box center [84, 218] width 139 height 29
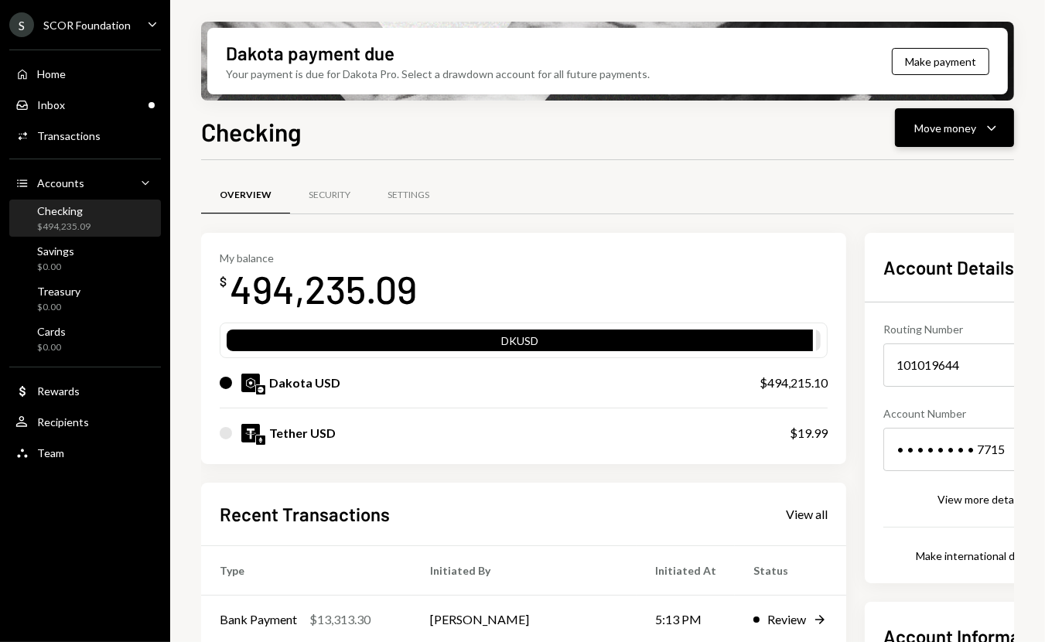
click at [853, 128] on div "Move money" at bounding box center [946, 128] width 62 height 16
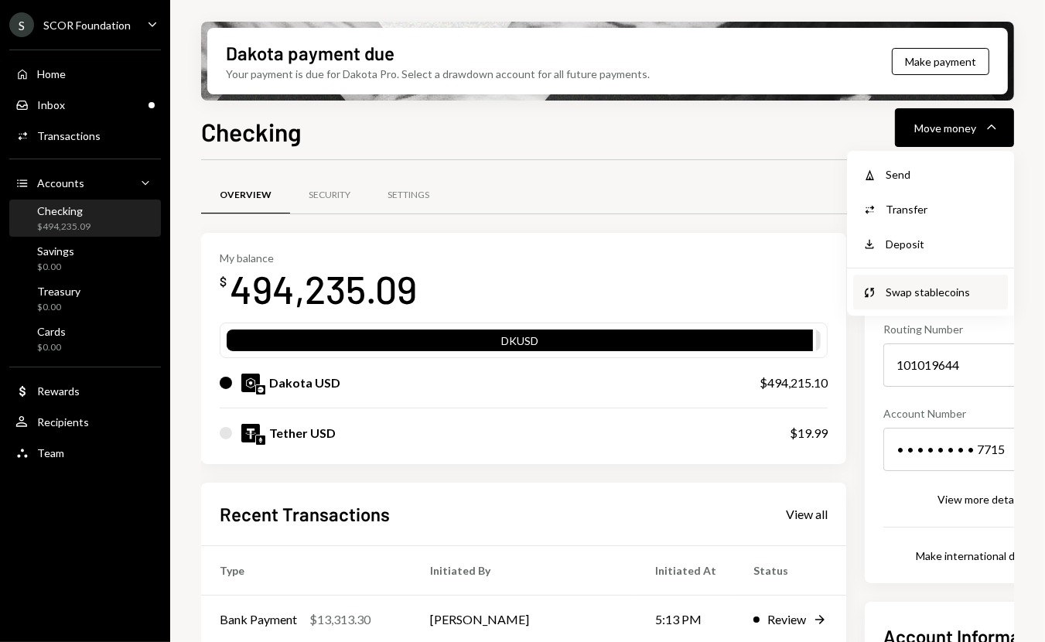
click at [853, 295] on div "Swap stablecoins" at bounding box center [942, 292] width 113 height 16
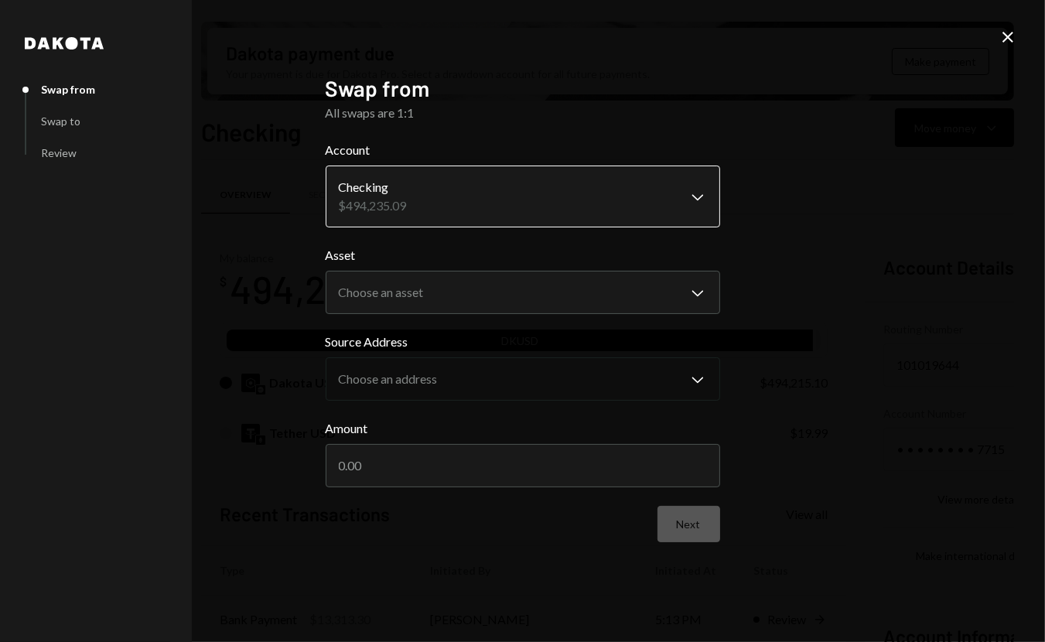
click at [413, 193] on body "S SCOR Foundation Caret Down Home Home Inbox Inbox Activities Transactions Acco…" at bounding box center [522, 321] width 1045 height 642
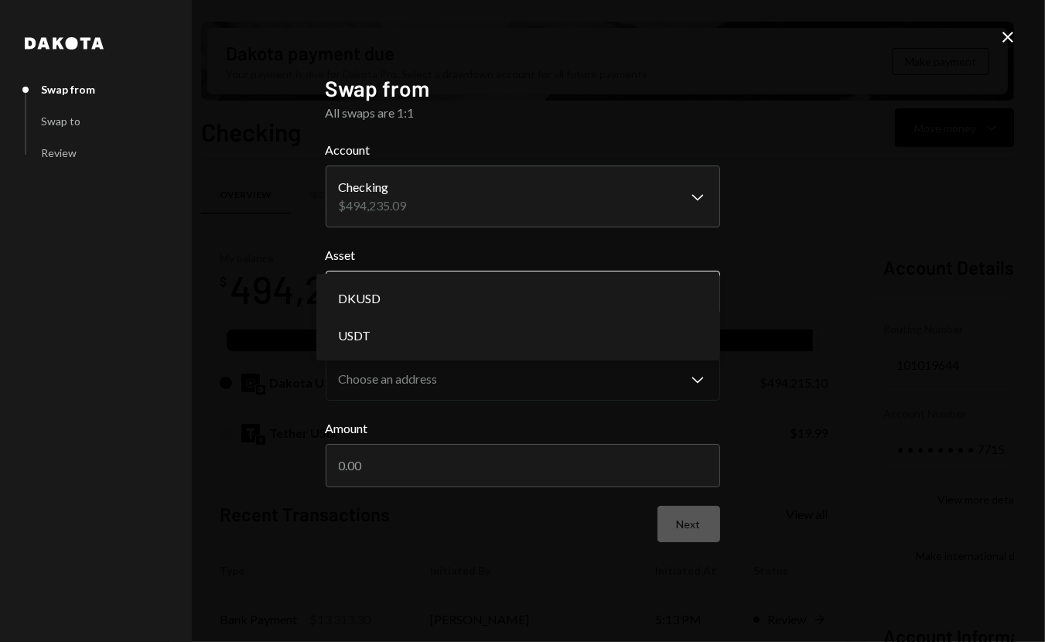
click at [418, 298] on body "S SCOR Foundation Caret Down Home Home Inbox Inbox Activities Transactions Acco…" at bounding box center [522, 321] width 1045 height 642
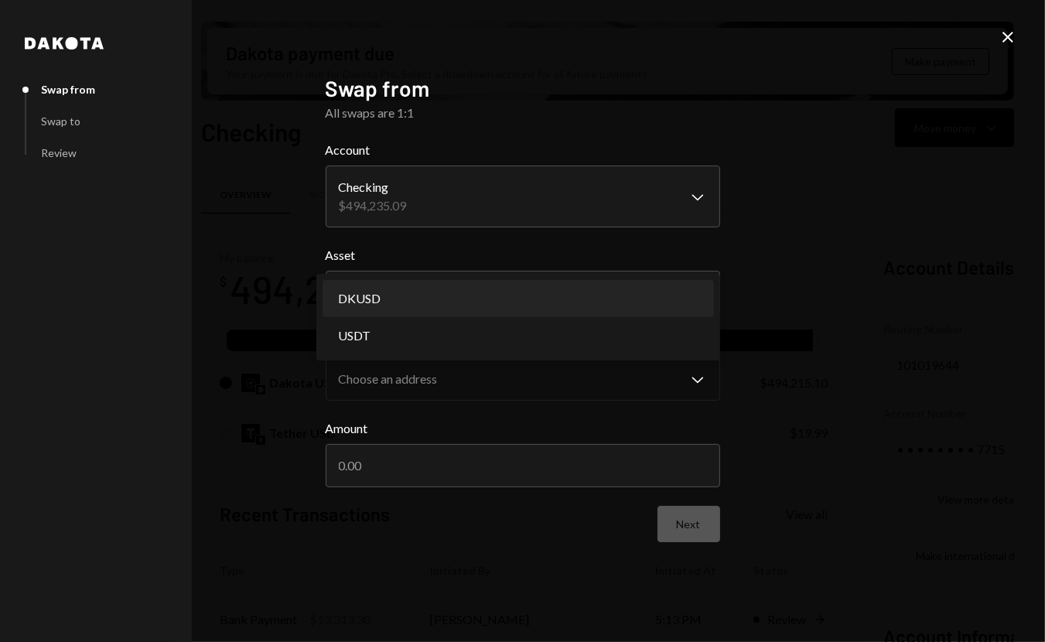
select select "*****"
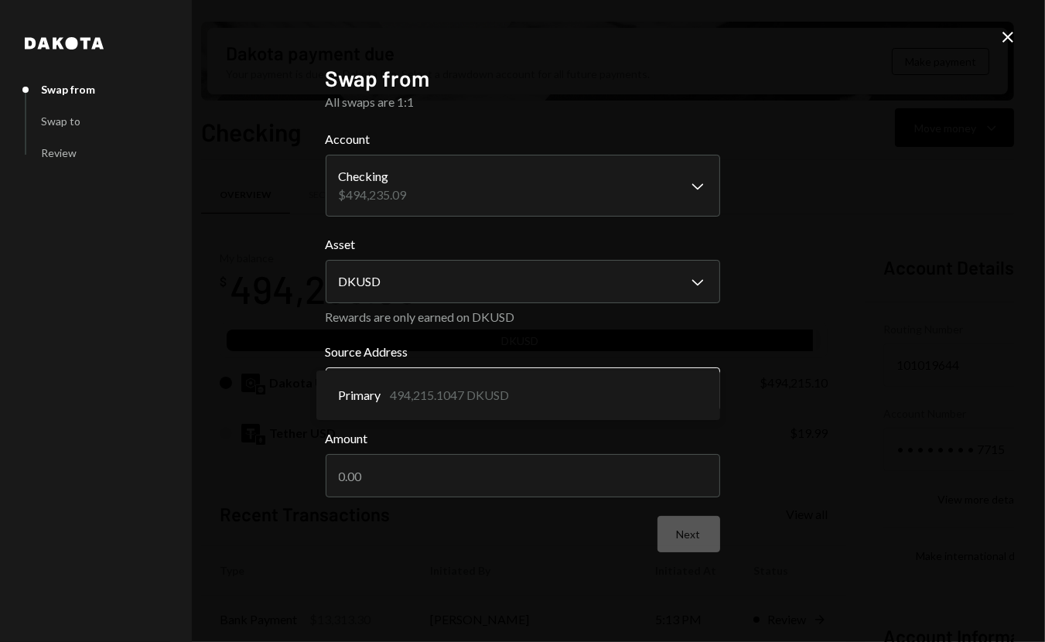
click at [415, 390] on body "S SCOR Foundation Caret Down Home Home Inbox Inbox Activities Transactions Acco…" at bounding box center [522, 321] width 1045 height 642
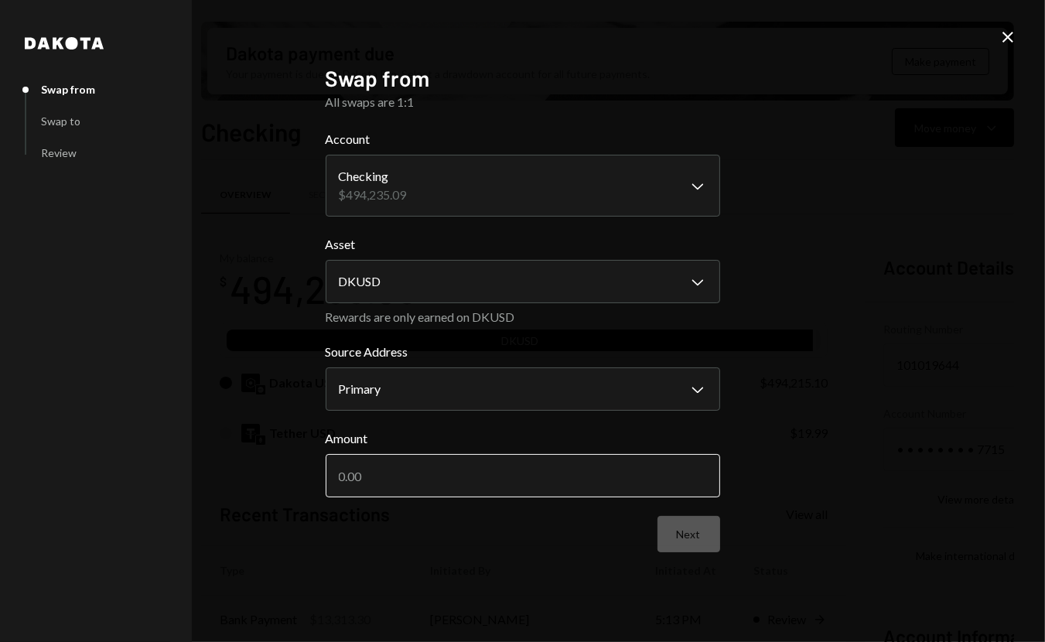
click at [416, 486] on input "Amount" at bounding box center [523, 475] width 395 height 43
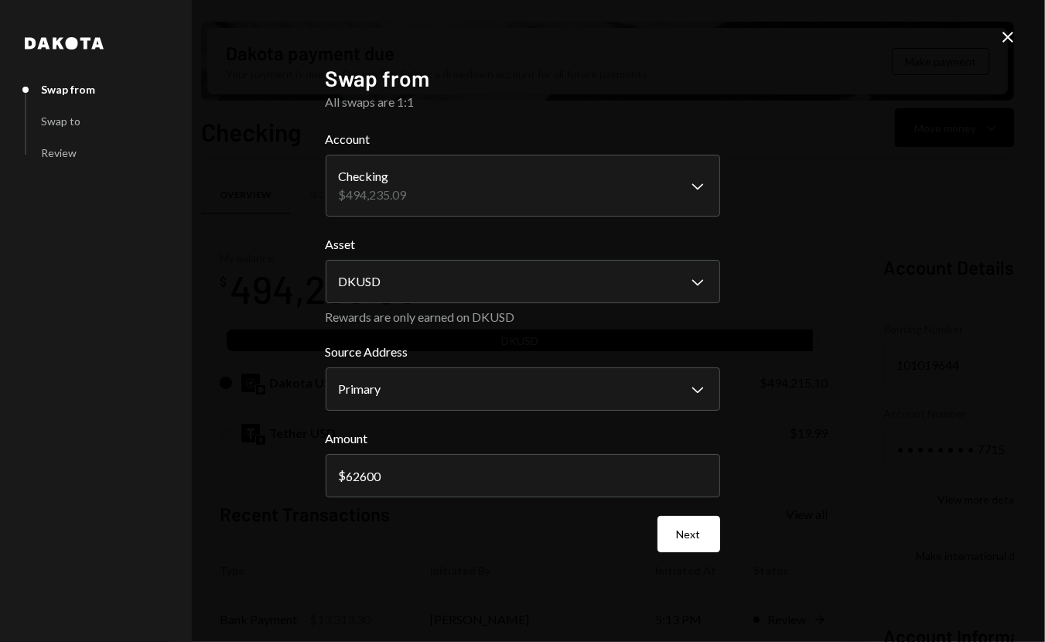
type input "62600"
click at [853, 490] on div "**********" at bounding box center [522, 321] width 1045 height 642
click at [693, 529] on button "Next" at bounding box center [689, 534] width 63 height 36
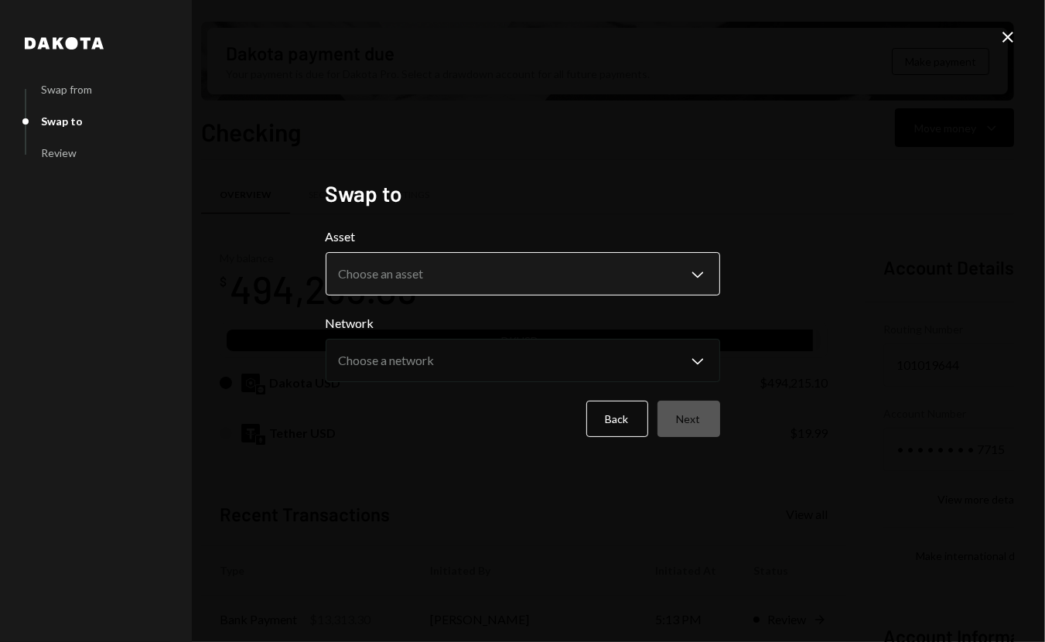
click at [447, 277] on body "S SCOR Foundation Caret Down Home Home Inbox Inbox Activities Transactions Acco…" at bounding box center [522, 321] width 1045 height 642
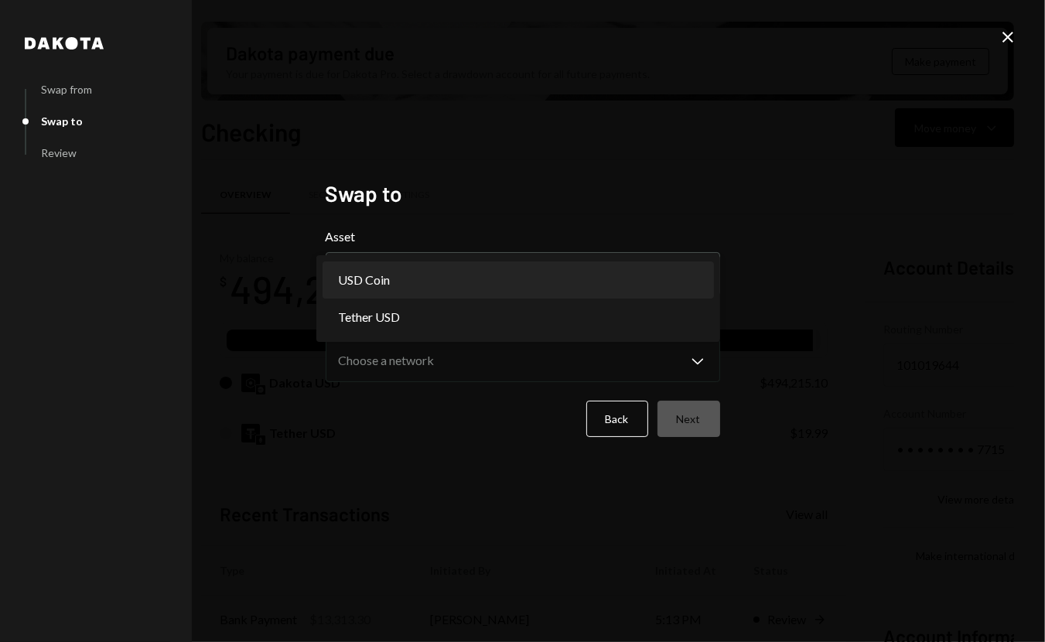
select select "****"
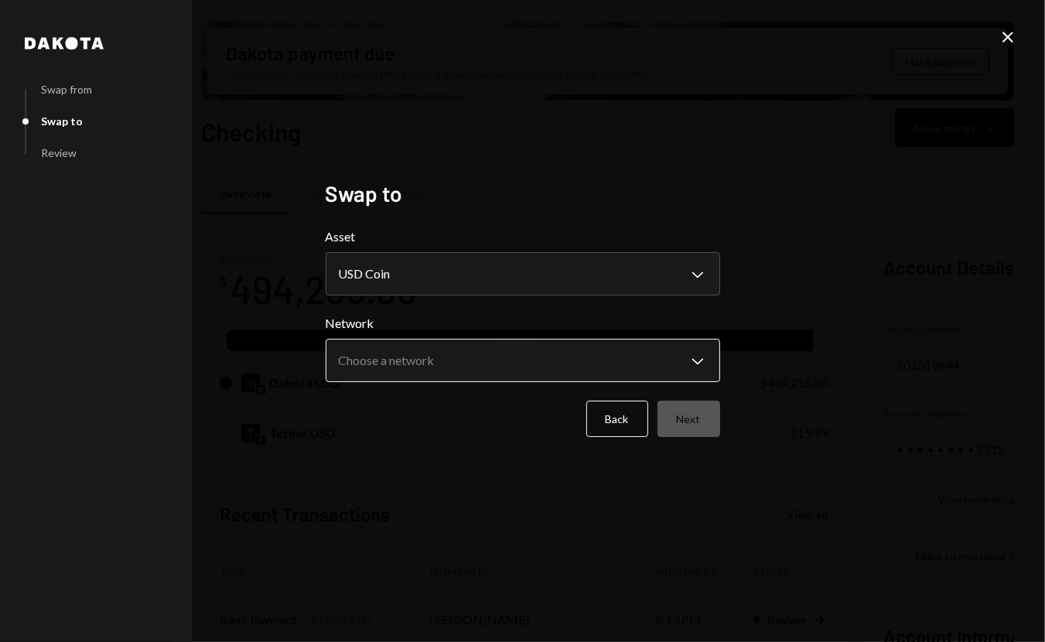
click at [425, 360] on body "S SCOR Foundation Caret Down Home Home Inbox Inbox Activities Transactions Acco…" at bounding box center [522, 321] width 1045 height 642
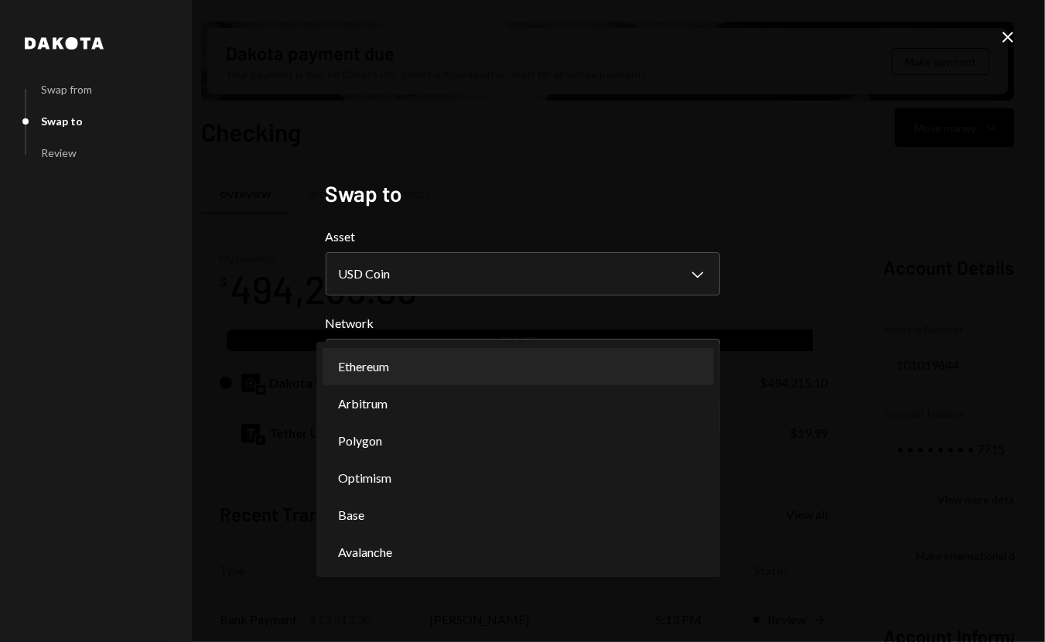
select select "**********"
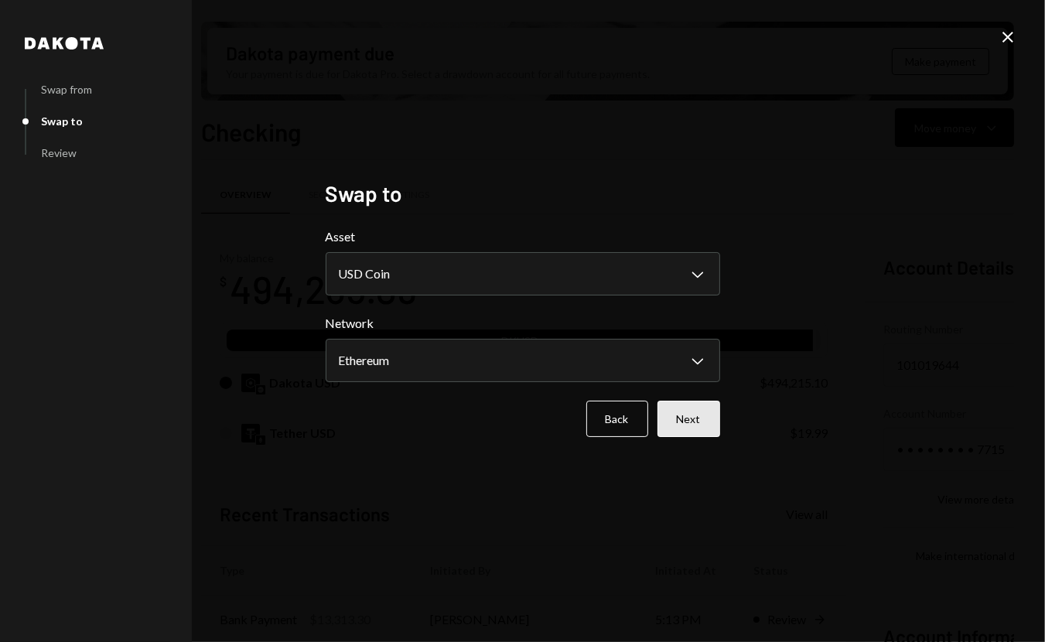
click at [713, 420] on button "Next" at bounding box center [689, 419] width 63 height 36
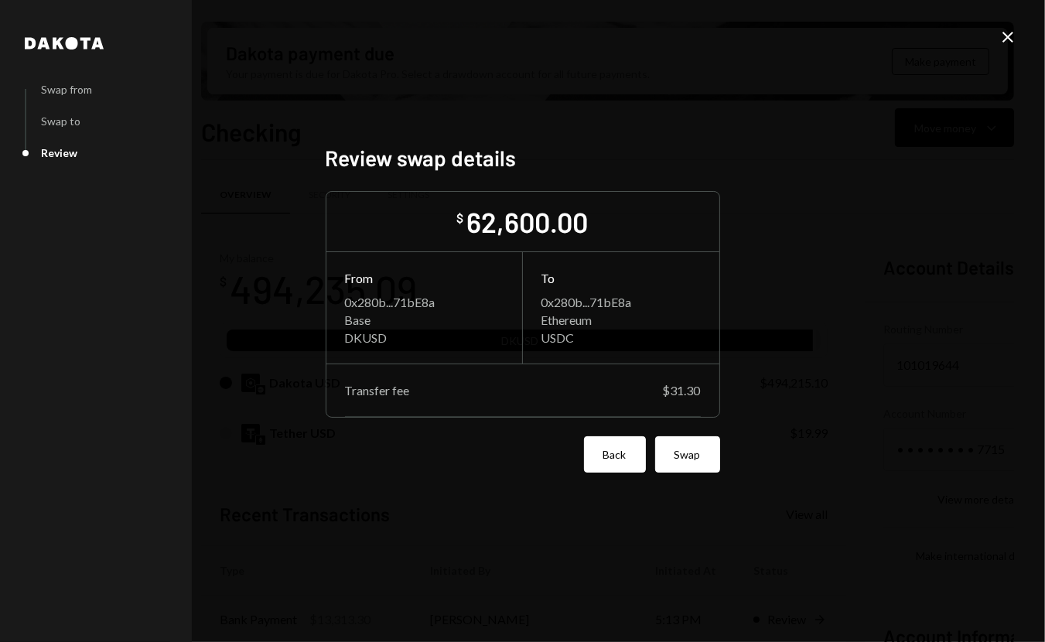
click at [629, 453] on button "Back" at bounding box center [615, 454] width 62 height 36
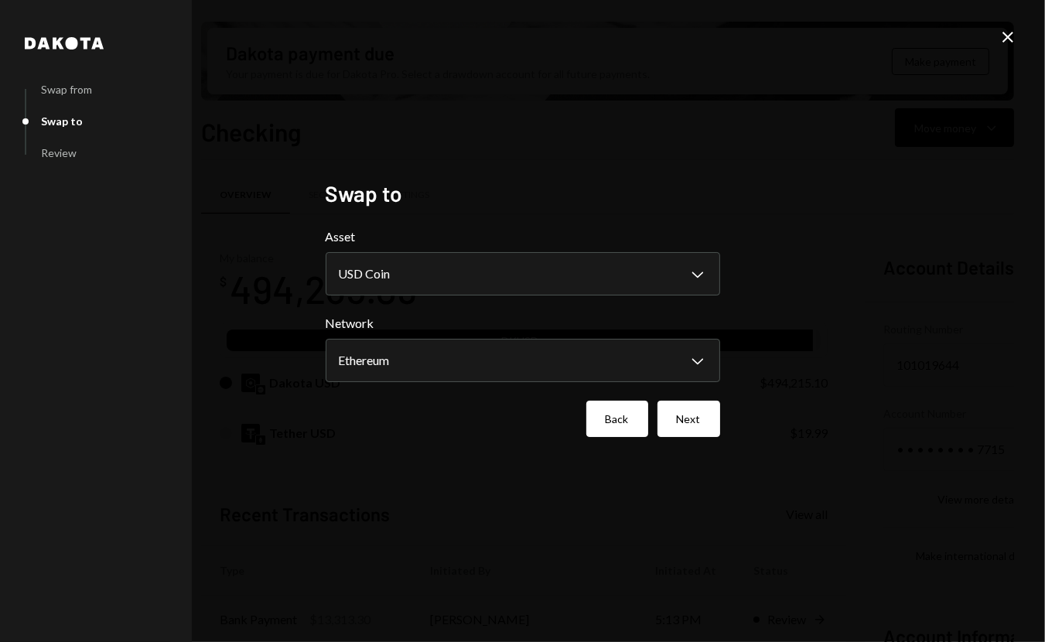
click at [619, 409] on button "Back" at bounding box center [618, 419] width 62 height 36
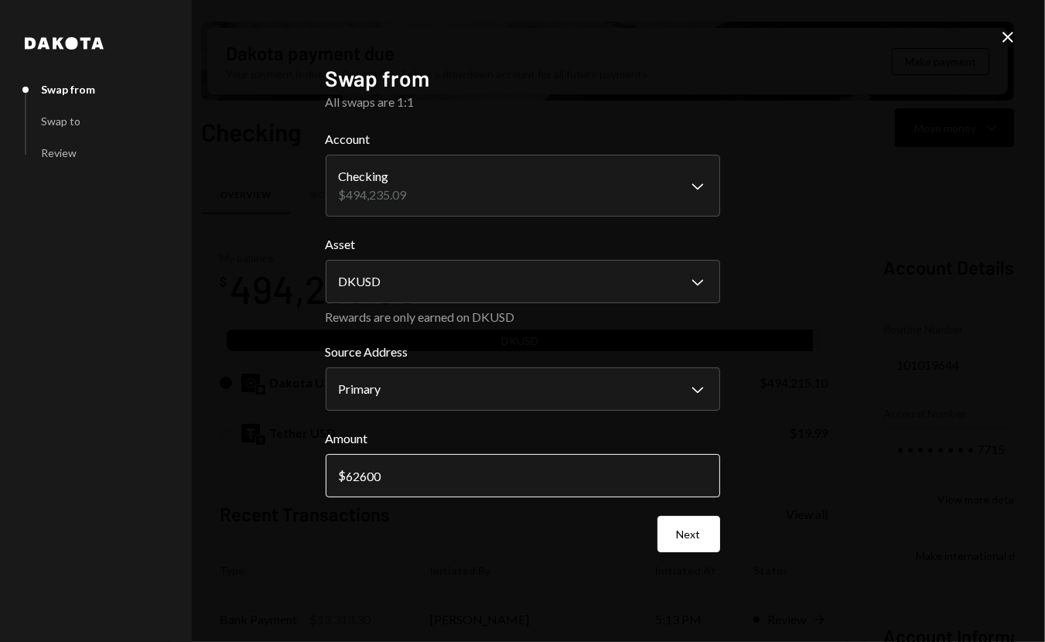
click at [402, 471] on input "62600" at bounding box center [523, 475] width 395 height 43
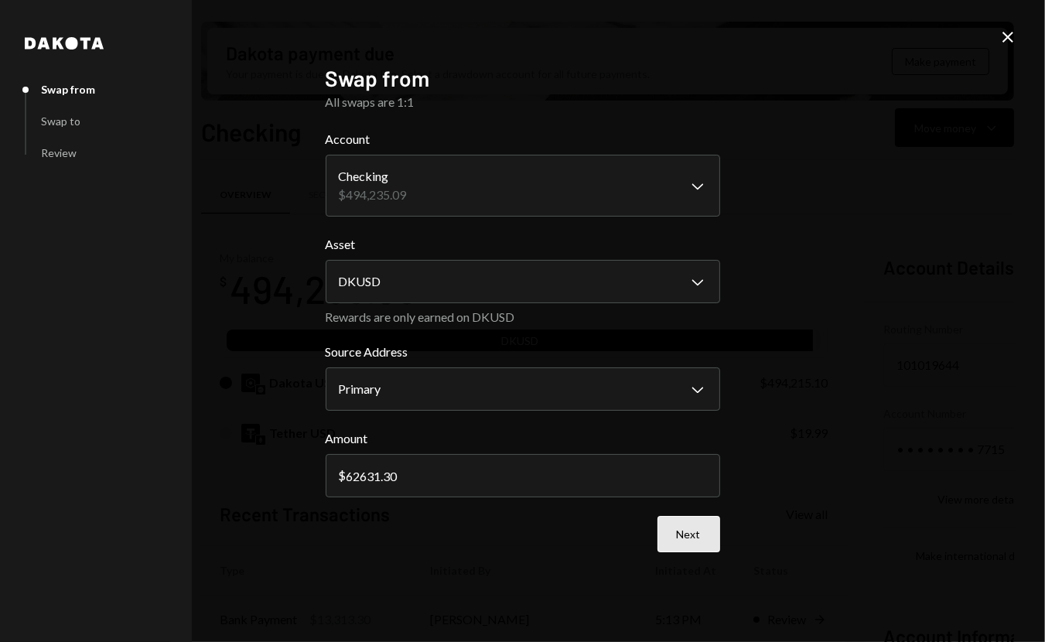
type input "62631.30"
click at [693, 534] on button "Next" at bounding box center [689, 534] width 63 height 36
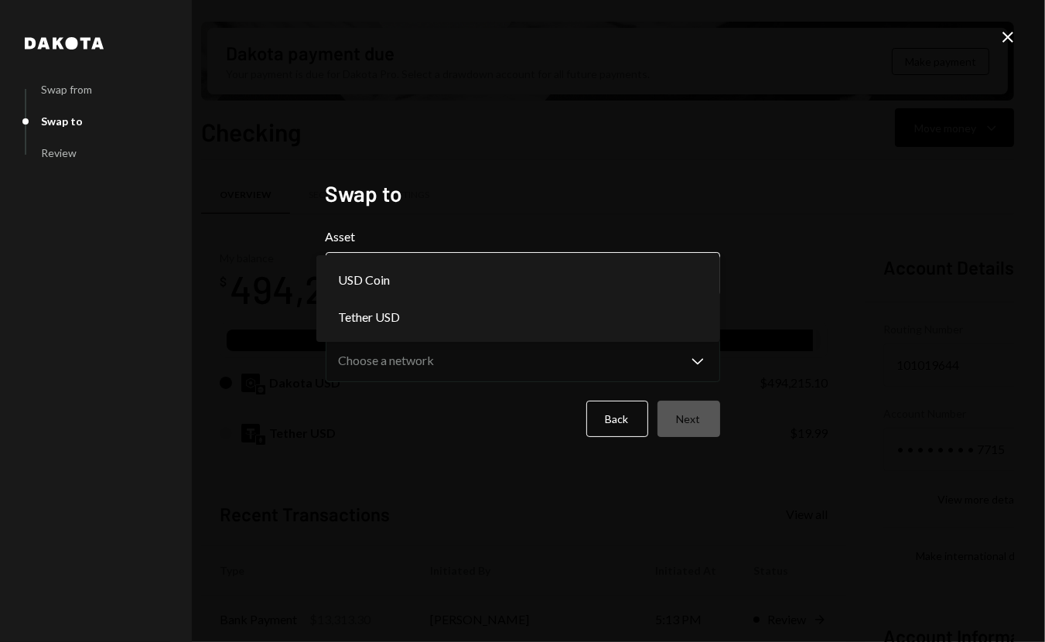
click at [485, 276] on body "S SCOR Foundation Caret Down Home Home Inbox Inbox Activities Transactions Acco…" at bounding box center [522, 321] width 1045 height 642
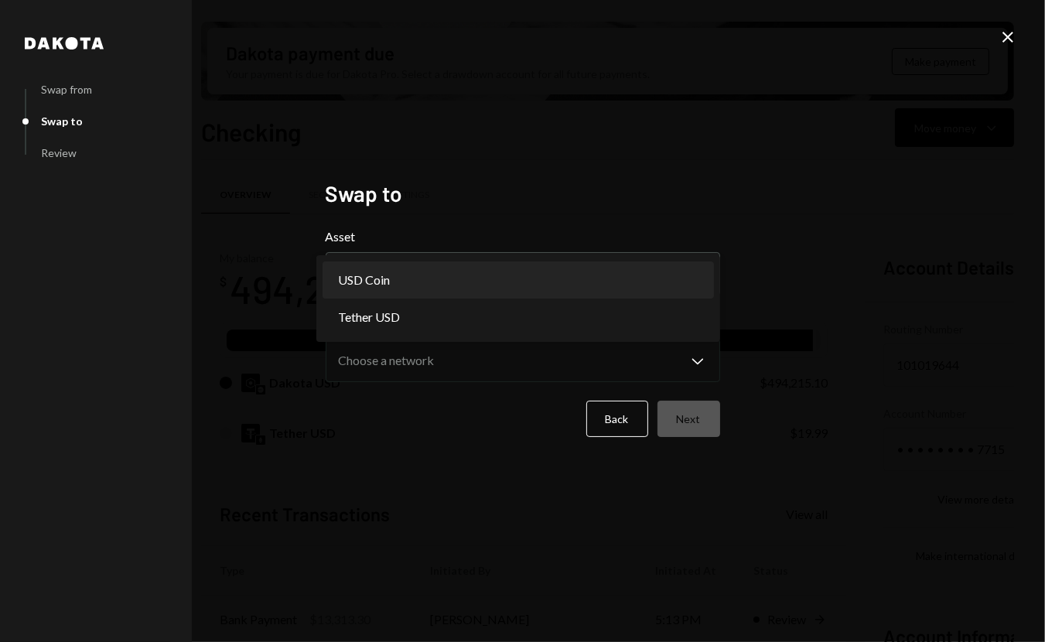
select select "****"
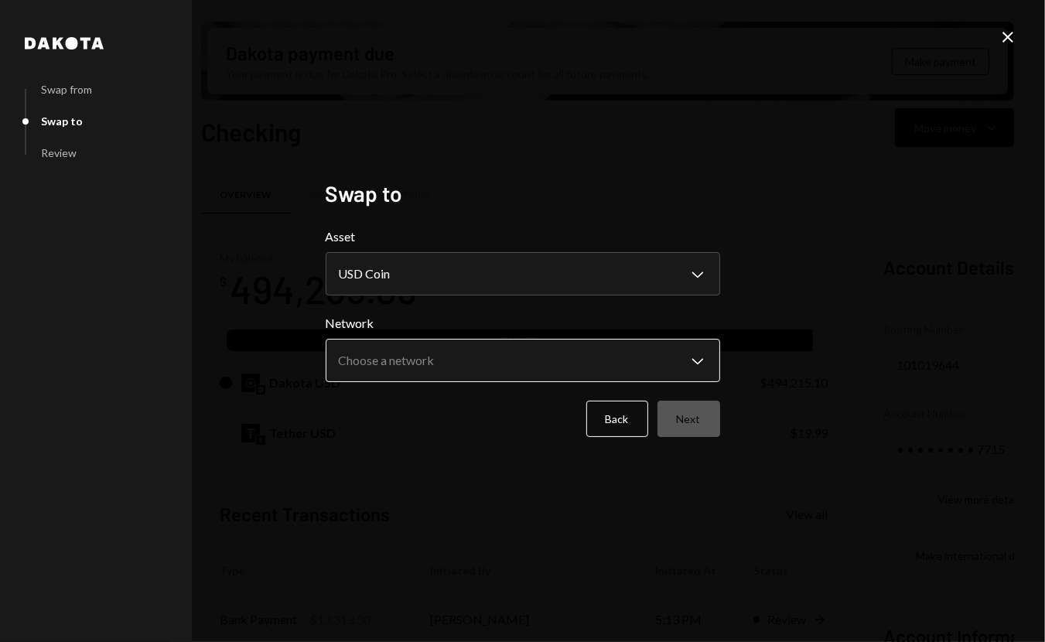
click at [445, 344] on body "S SCOR Foundation Caret Down Home Home Inbox Inbox Activities Transactions Acco…" at bounding box center [522, 321] width 1045 height 642
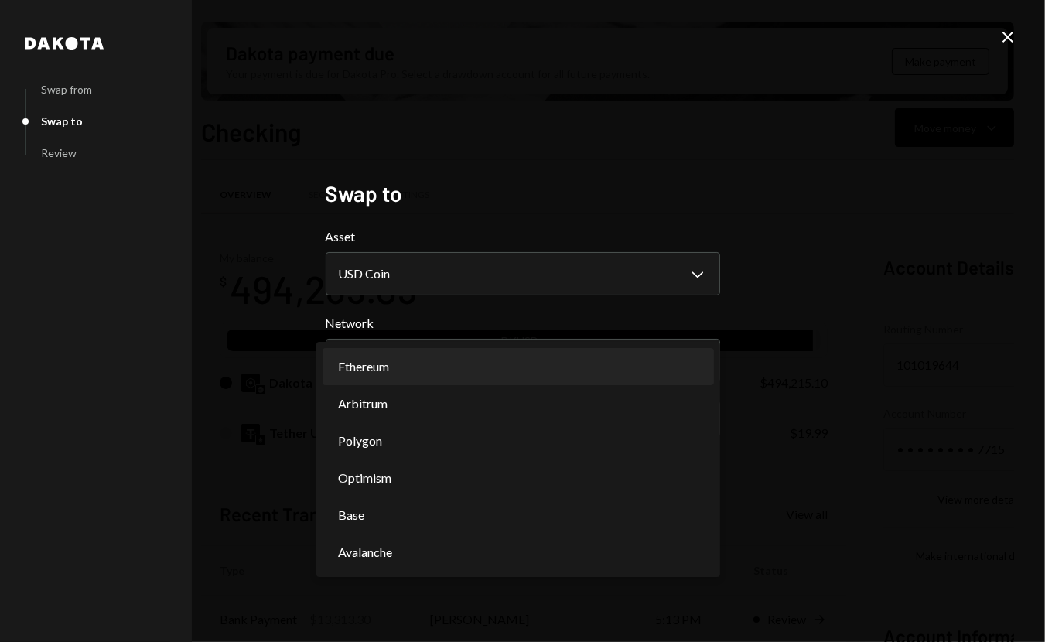
select select "**********"
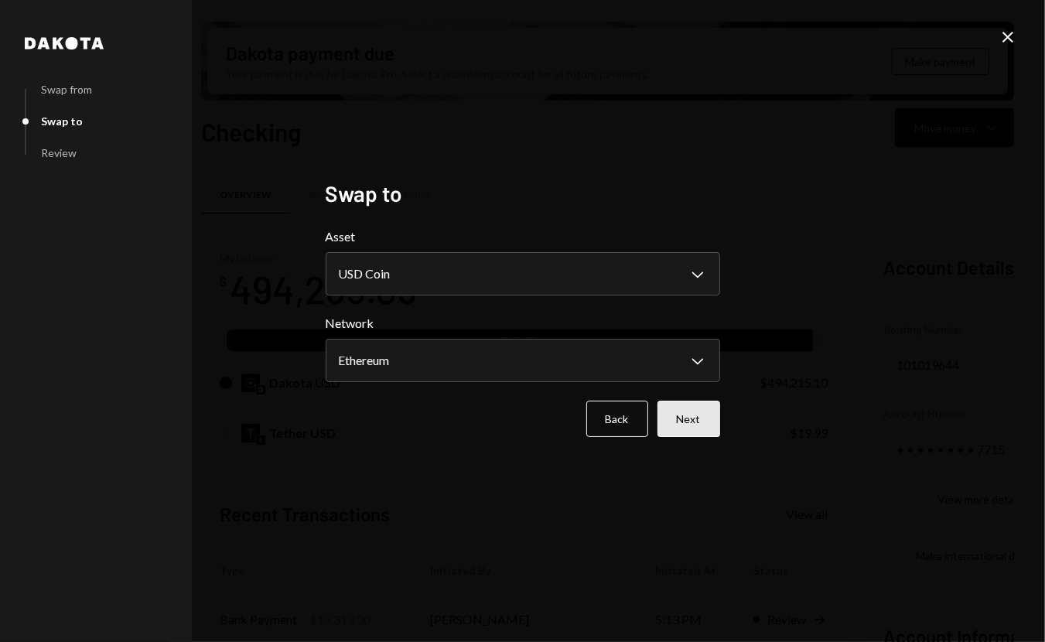
click at [687, 426] on button "Next" at bounding box center [689, 419] width 63 height 36
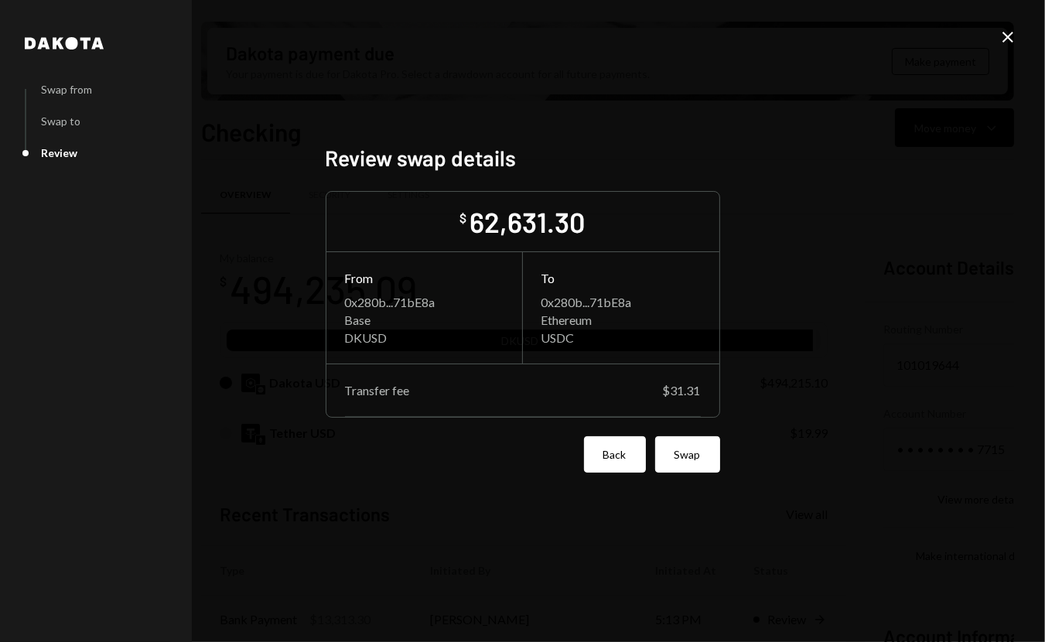
click at [609, 444] on button "Back" at bounding box center [615, 454] width 62 height 36
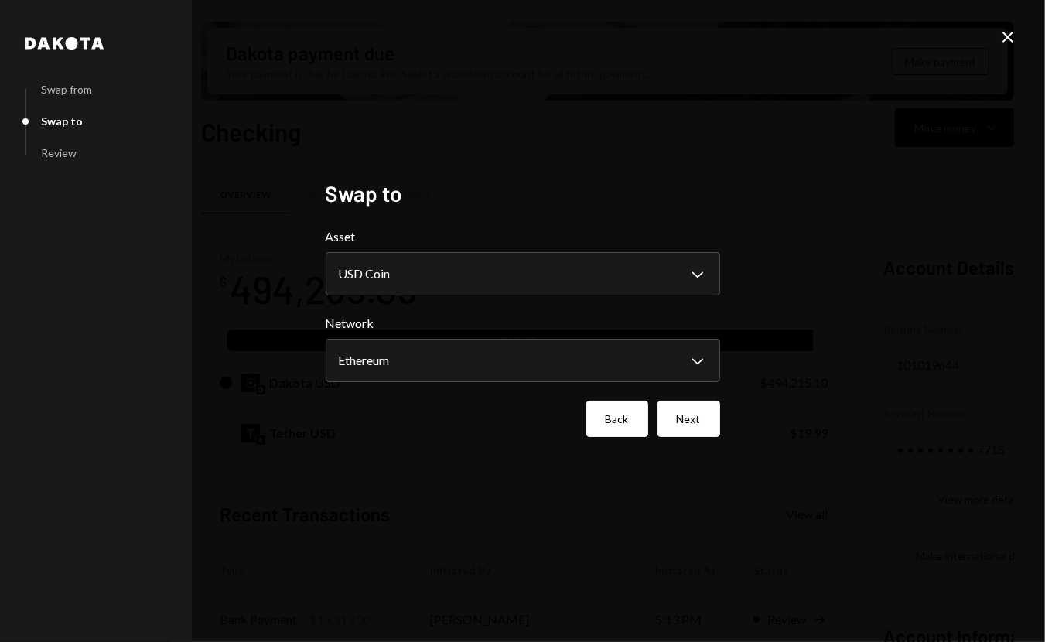
click at [606, 431] on button "Back" at bounding box center [618, 419] width 62 height 36
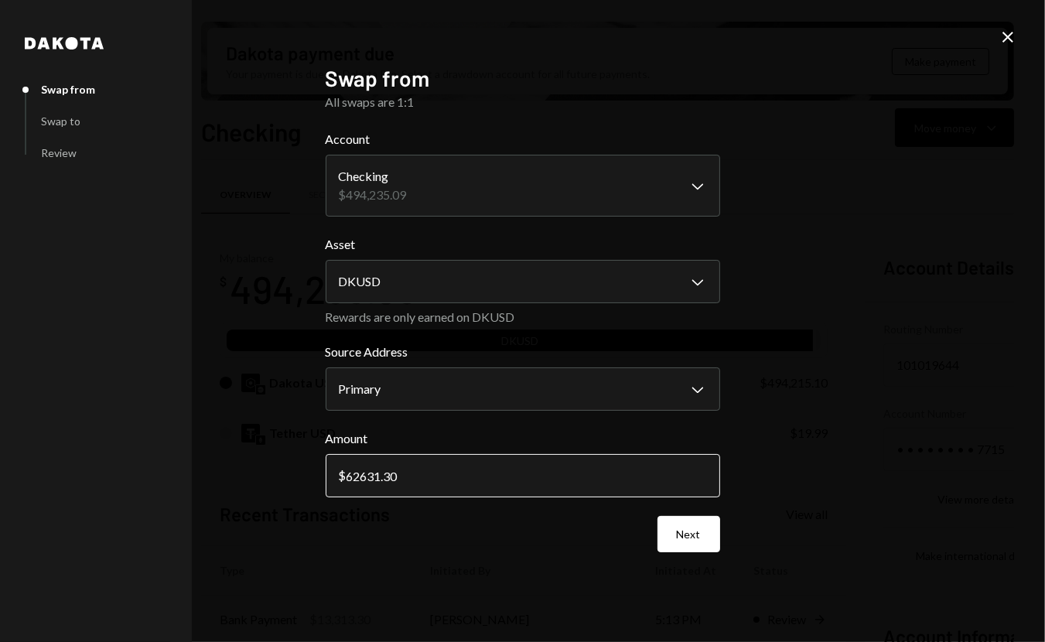
click at [517, 472] on input "62631.30" at bounding box center [523, 475] width 395 height 43
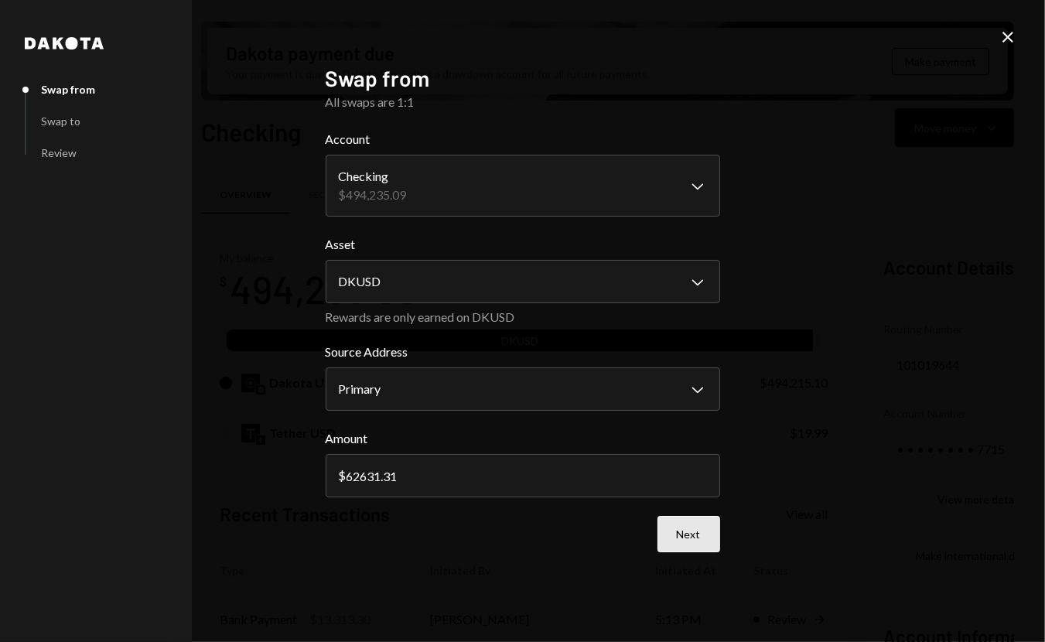
type input "62631.31"
click at [701, 539] on button "Next" at bounding box center [689, 534] width 63 height 36
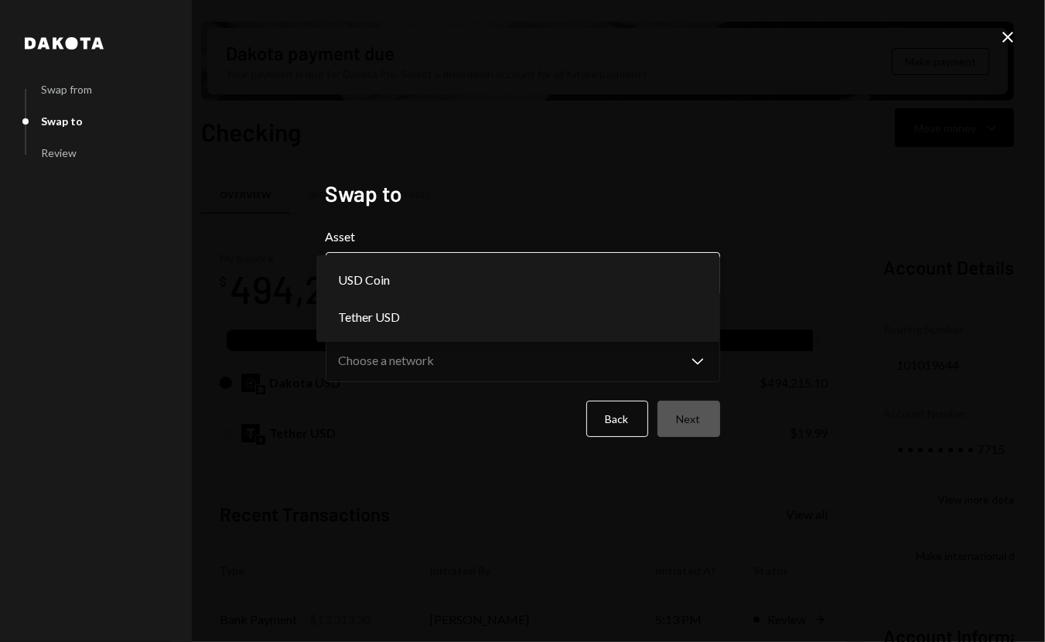
click at [517, 263] on body "S SCOR Foundation Caret Down Home Home Inbox Inbox Activities Transactions Acco…" at bounding box center [522, 321] width 1045 height 642
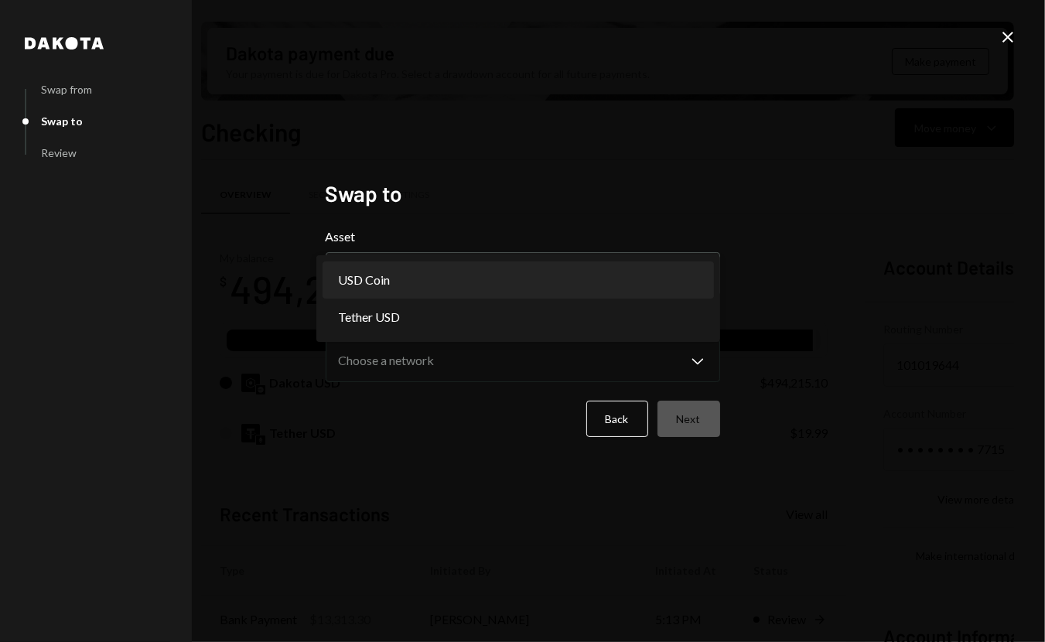
select select "****"
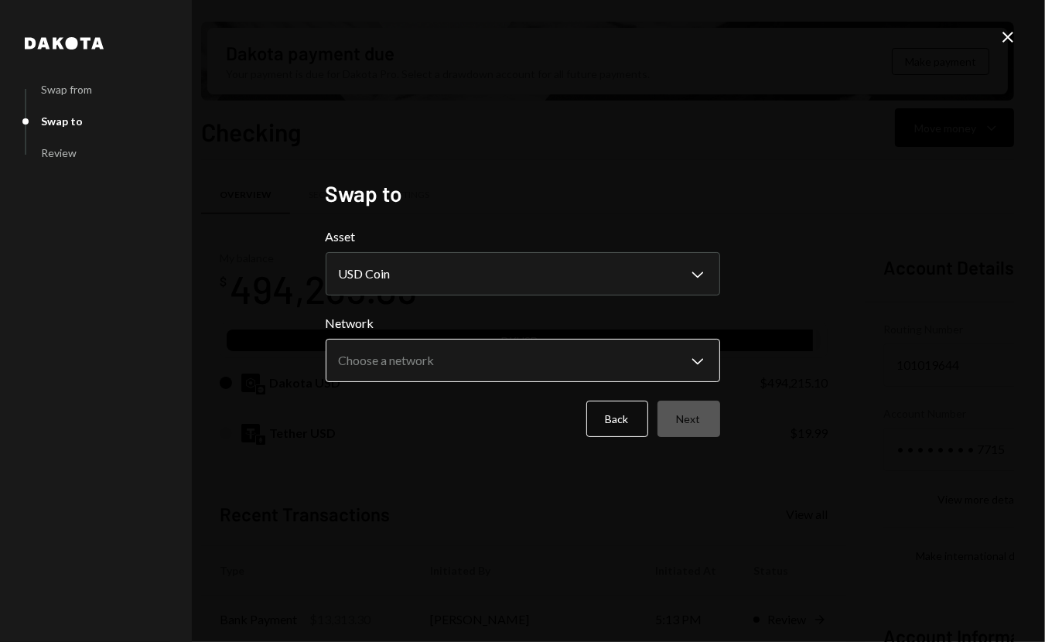
click at [491, 351] on body "S SCOR Foundation Caret Down Home Home Inbox Inbox Activities Transactions Acco…" at bounding box center [522, 321] width 1045 height 642
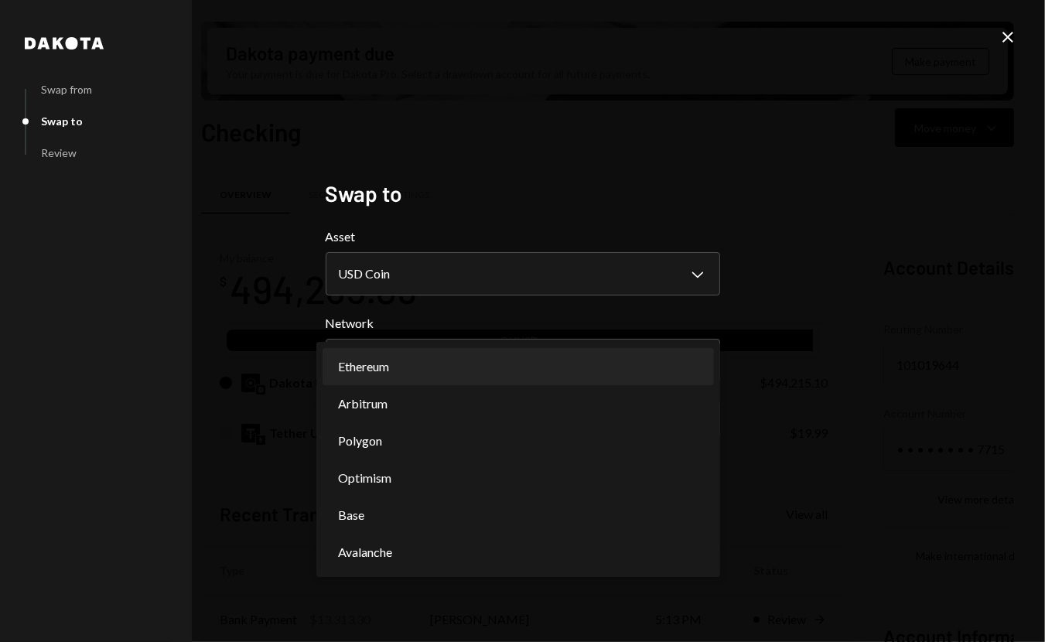
select select "**********"
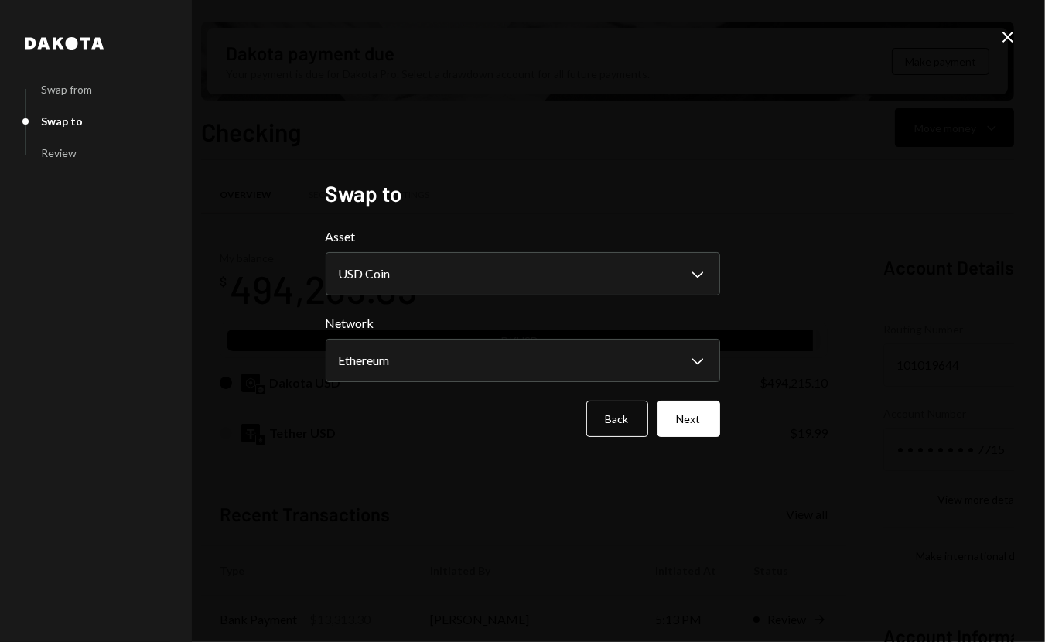
click at [737, 431] on div "**********" at bounding box center [523, 321] width 432 height 319
click at [707, 429] on button "Next" at bounding box center [689, 419] width 63 height 36
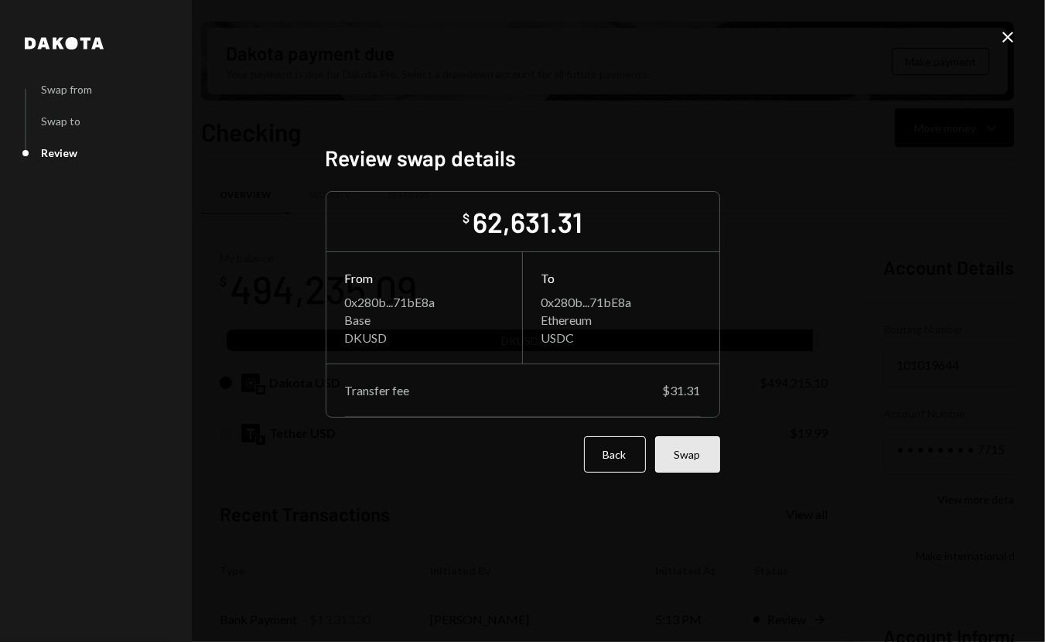
click at [696, 453] on button "Swap" at bounding box center [687, 454] width 65 height 36
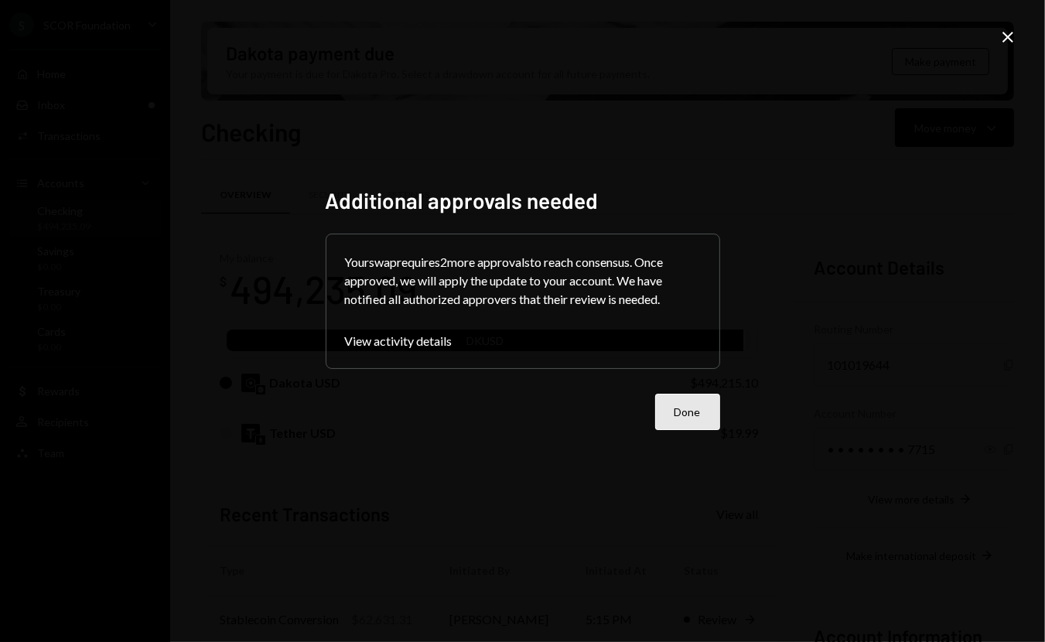
click at [677, 414] on button "Done" at bounding box center [687, 412] width 65 height 36
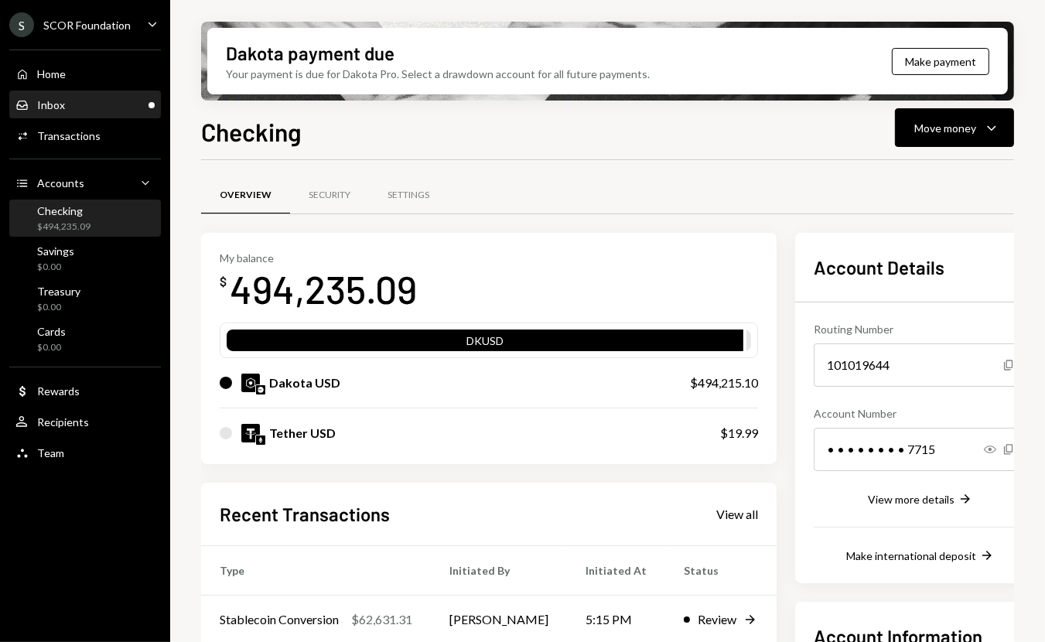
click at [115, 108] on div "Inbox Inbox" at bounding box center [84, 105] width 139 height 14
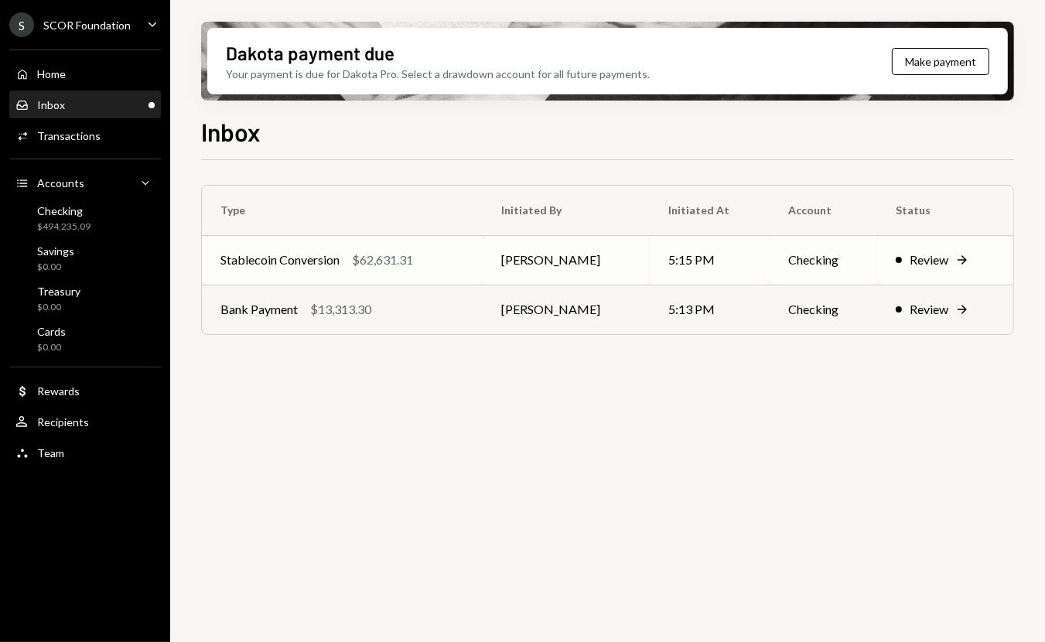
click at [340, 264] on div "Stablecoin Conversion" at bounding box center [280, 260] width 119 height 19
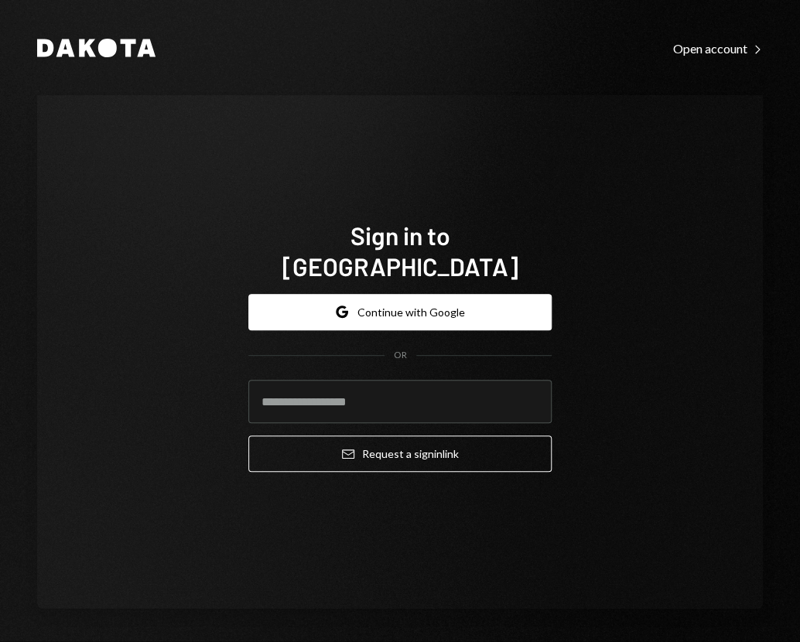
type input "**********"
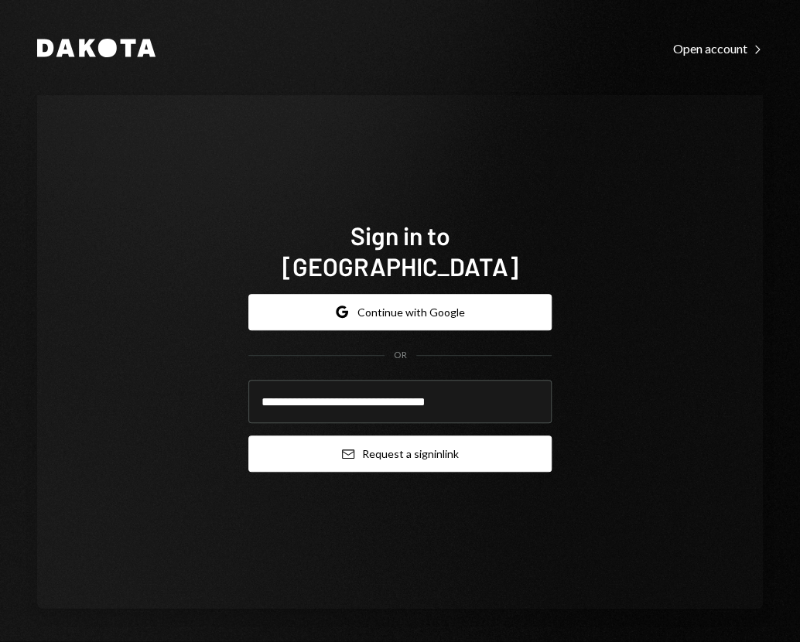
click at [380, 440] on button "Email Request a sign in link" at bounding box center [399, 454] width 303 height 36
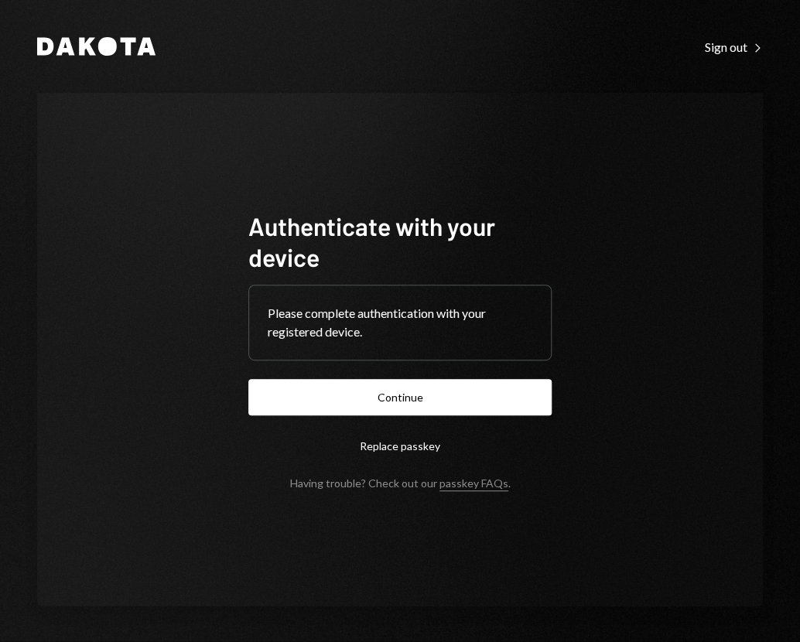
click at [461, 419] on form "Authenticate with your device Please complete authentication with your register…" at bounding box center [399, 349] width 303 height 279
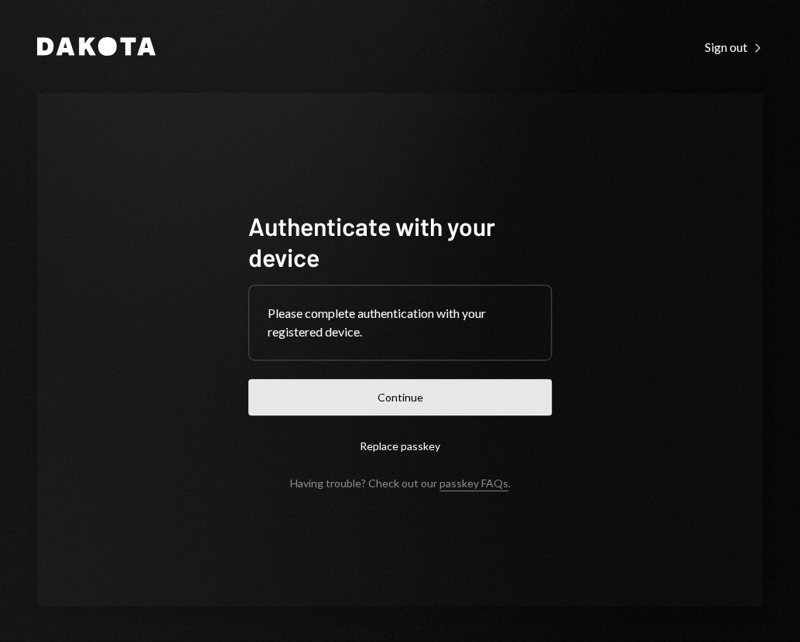
click at [460, 406] on button "Continue" at bounding box center [399, 397] width 303 height 36
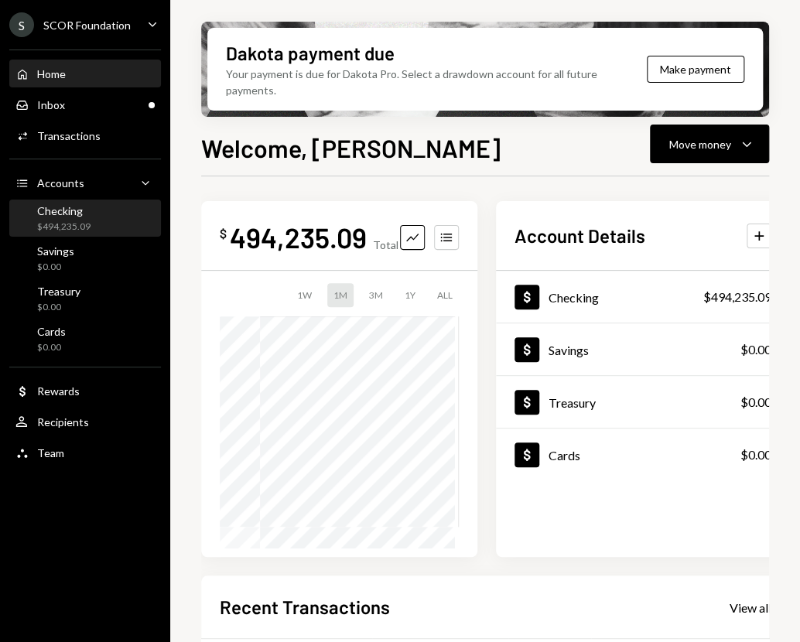
click at [104, 215] on div "Checking $494,235.09" at bounding box center [84, 218] width 139 height 29
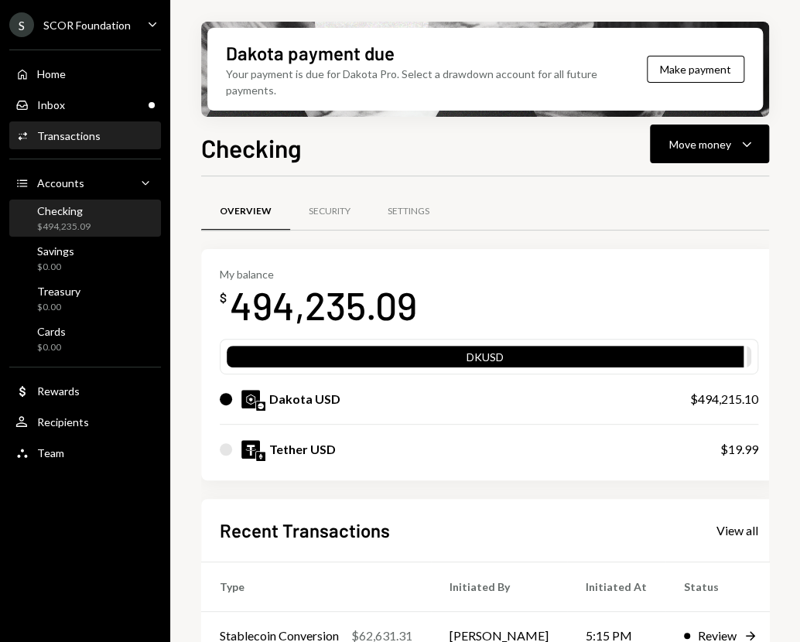
click at [86, 137] on div "Transactions" at bounding box center [68, 135] width 63 height 13
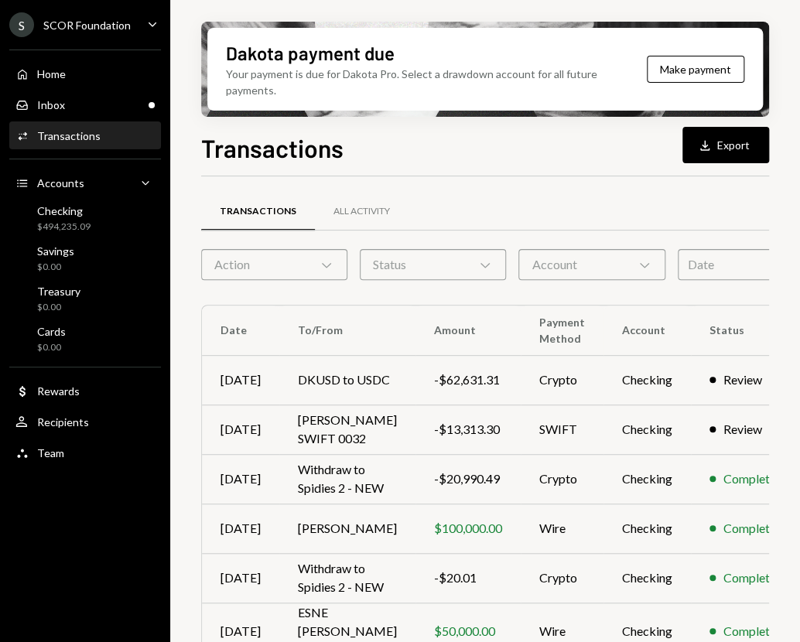
click at [304, 270] on div "Action Chevron Down" at bounding box center [274, 264] width 146 height 31
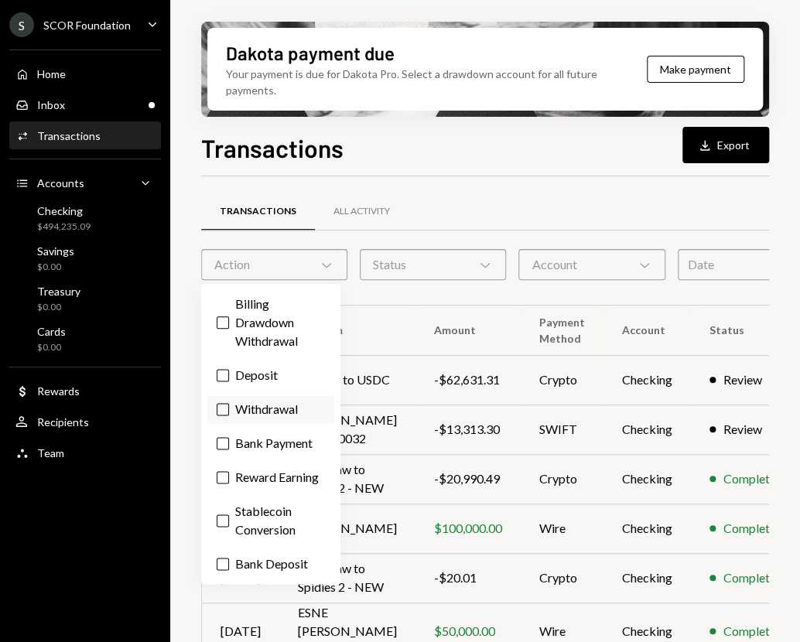
click at [285, 404] on label "Withdrawal" at bounding box center [270, 409] width 127 height 28
click at [229, 404] on button "Withdrawal" at bounding box center [223, 409] width 12 height 12
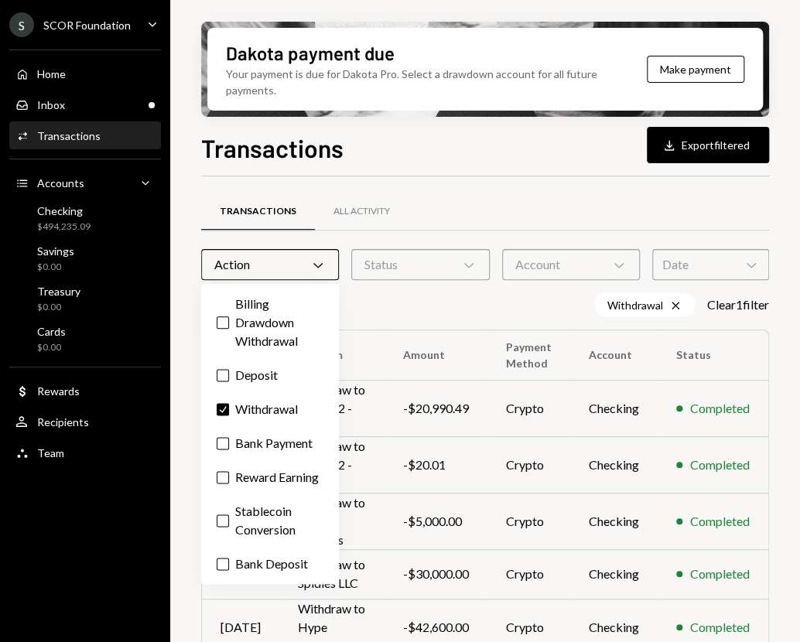
click at [470, 262] on icon "Chevron Down" at bounding box center [468, 264] width 15 height 15
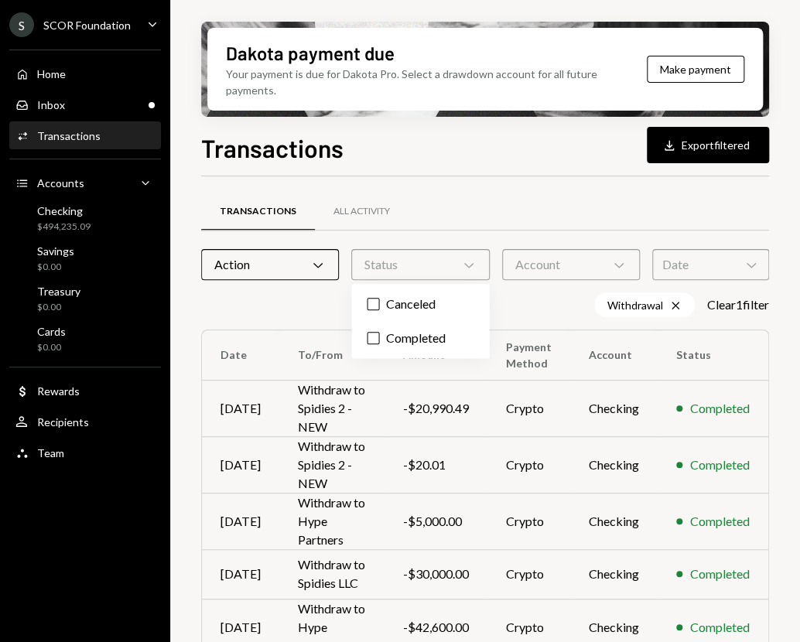
click at [525, 207] on div "Transactions All Activity" at bounding box center [485, 211] width 568 height 39
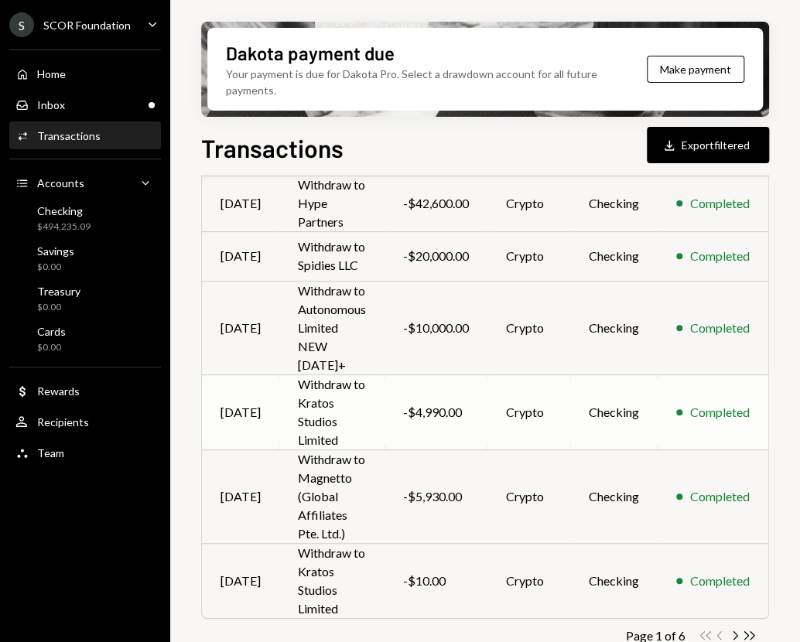
scroll to position [429, 0]
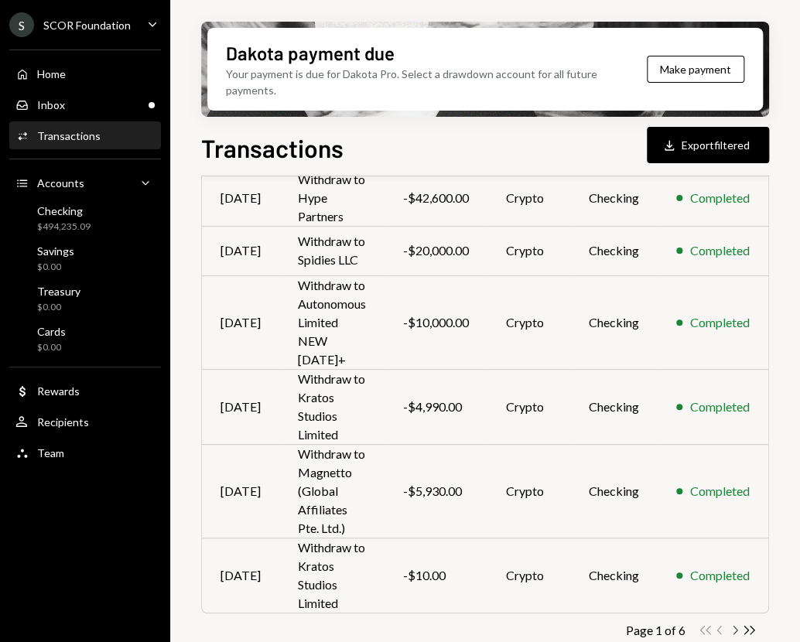
click at [732, 627] on icon "Chevron Right" at bounding box center [734, 630] width 15 height 15
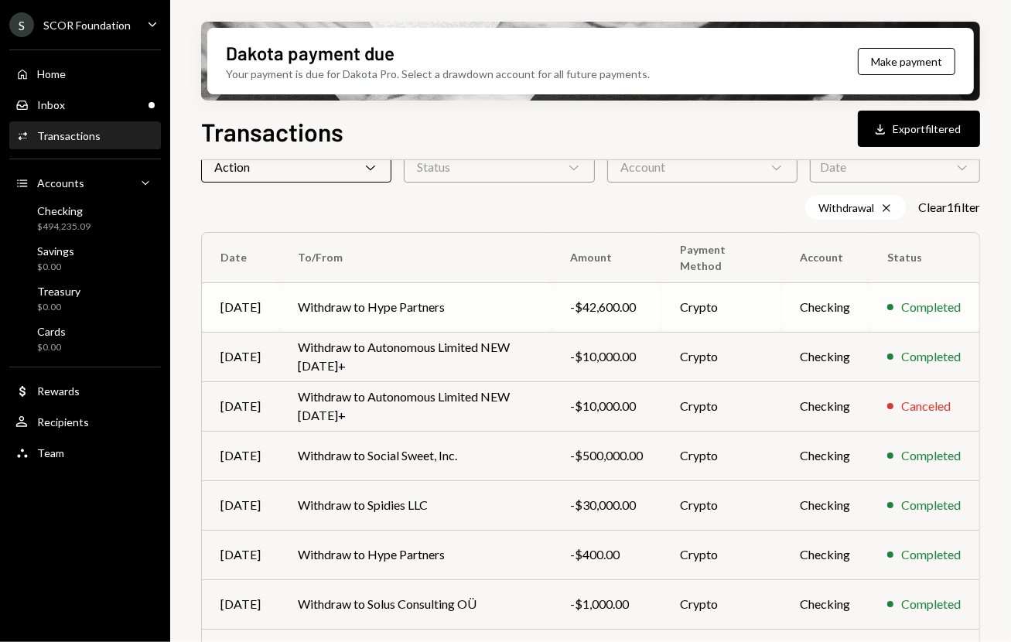
scroll to position [103, 0]
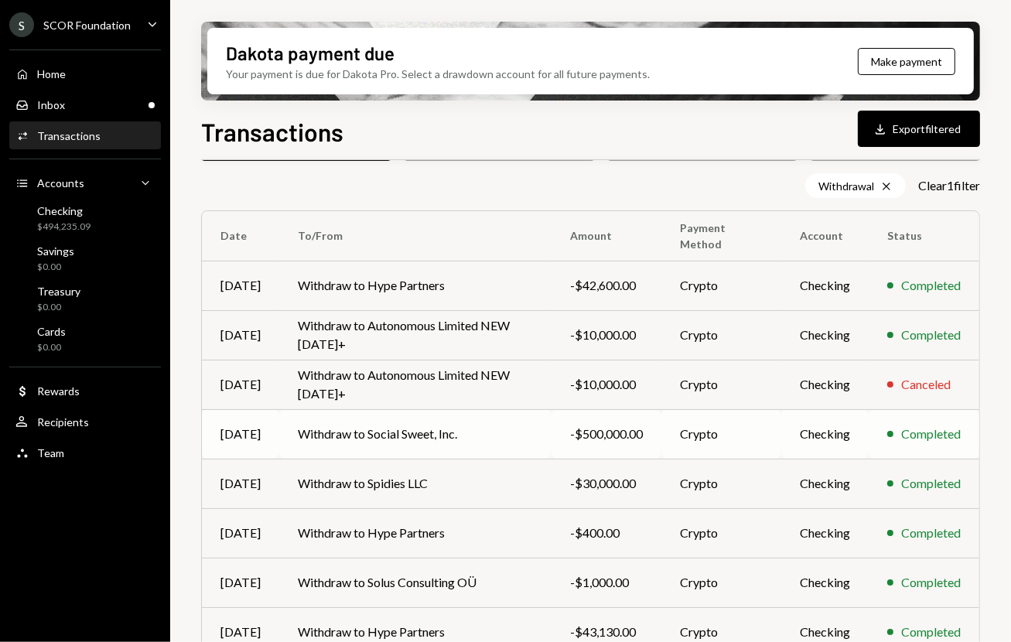
click at [494, 433] on td "Withdraw to Social Sweet, Inc." at bounding box center [415, 434] width 272 height 50
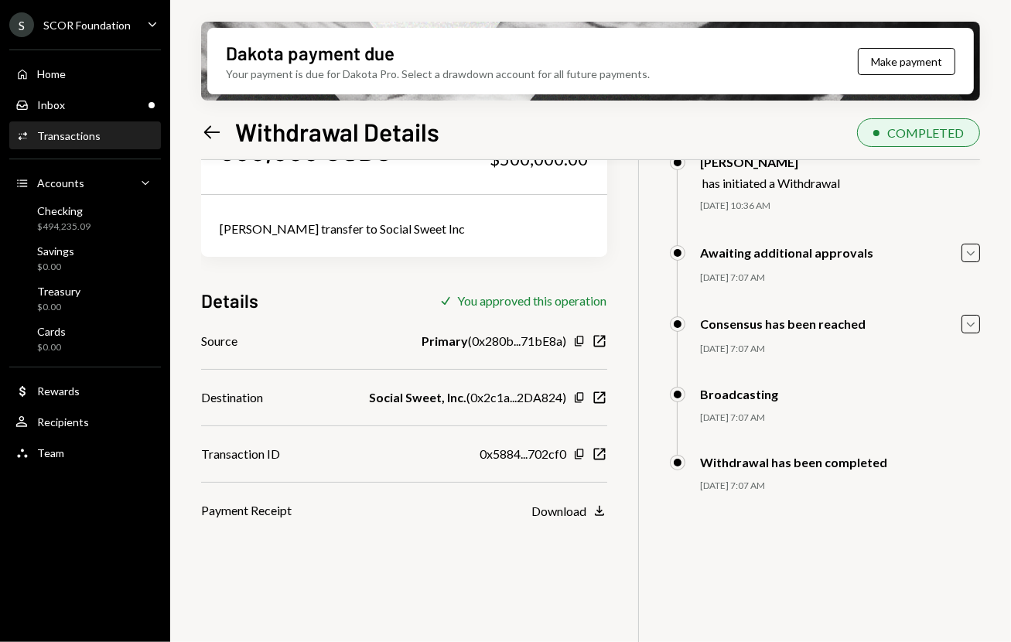
scroll to position [124, 0]
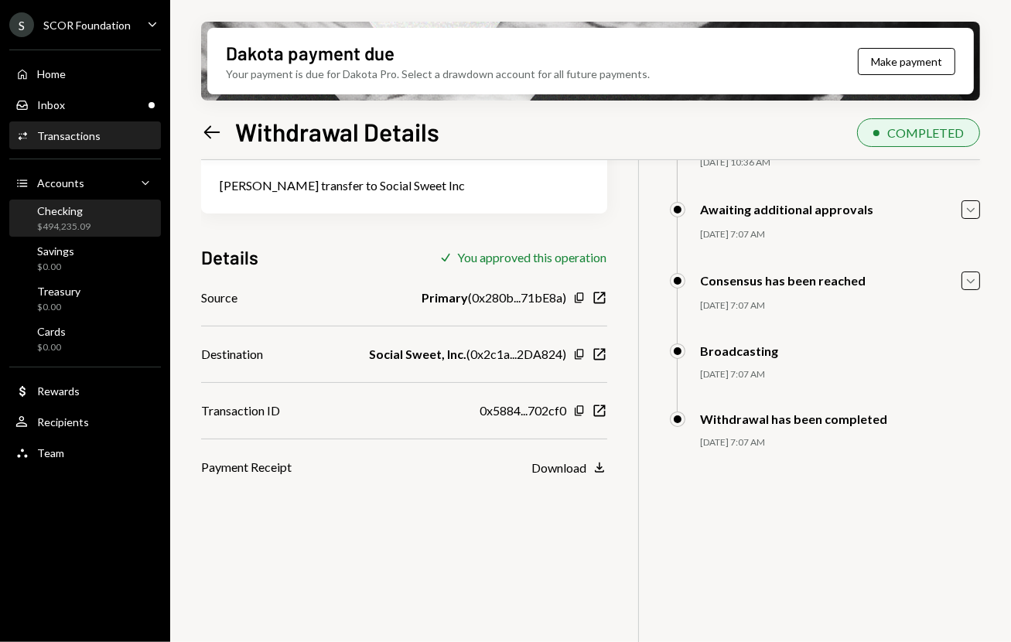
click at [101, 206] on div "Checking $494,235.09" at bounding box center [84, 218] width 139 height 29
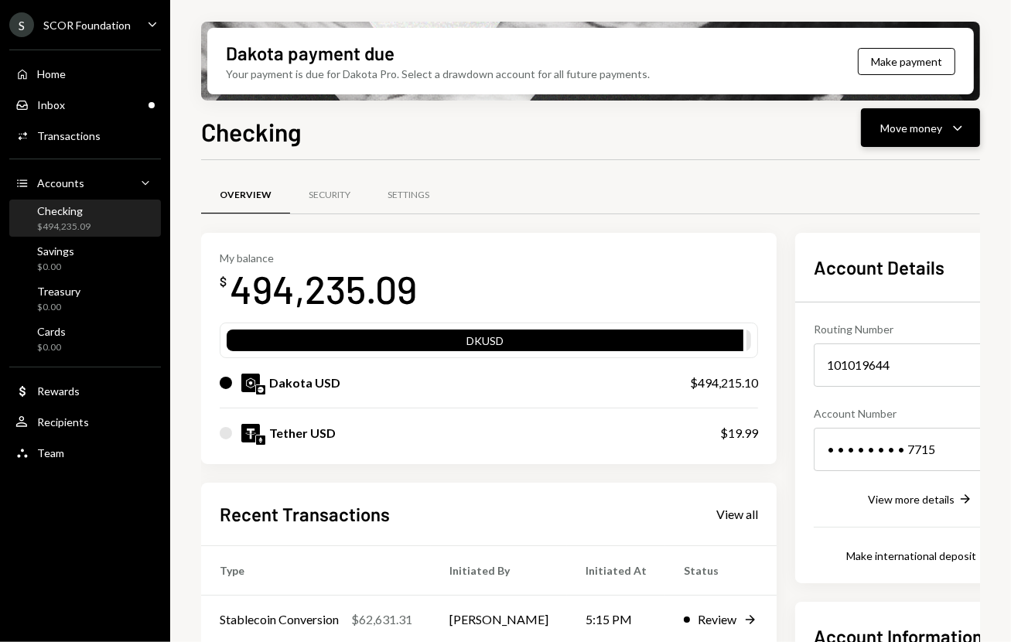
click at [799, 131] on icon "Caret Down" at bounding box center [958, 127] width 19 height 19
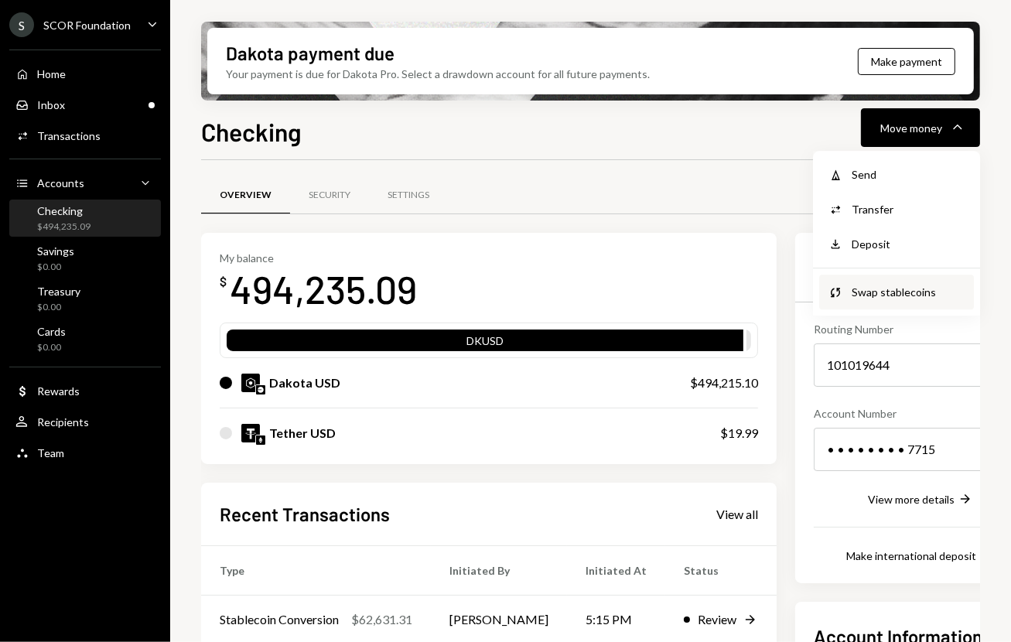
click at [799, 290] on div "Swap stablecoins" at bounding box center [908, 292] width 113 height 16
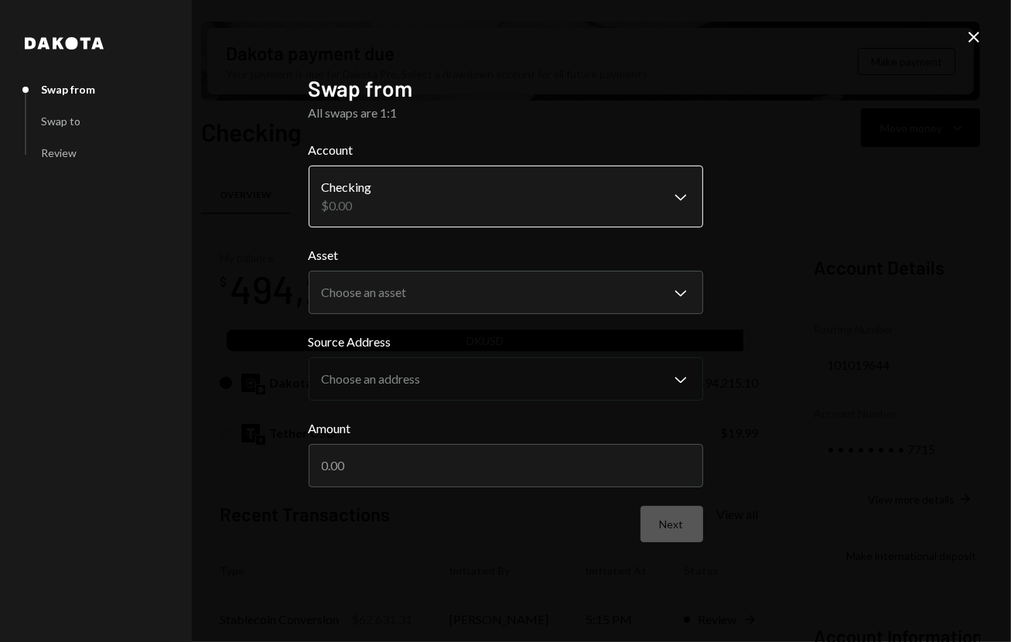
click at [445, 197] on body "S SCOR Foundation Caret Down Home Home Inbox Inbox Activities Transactions Acco…" at bounding box center [505, 321] width 1011 height 642
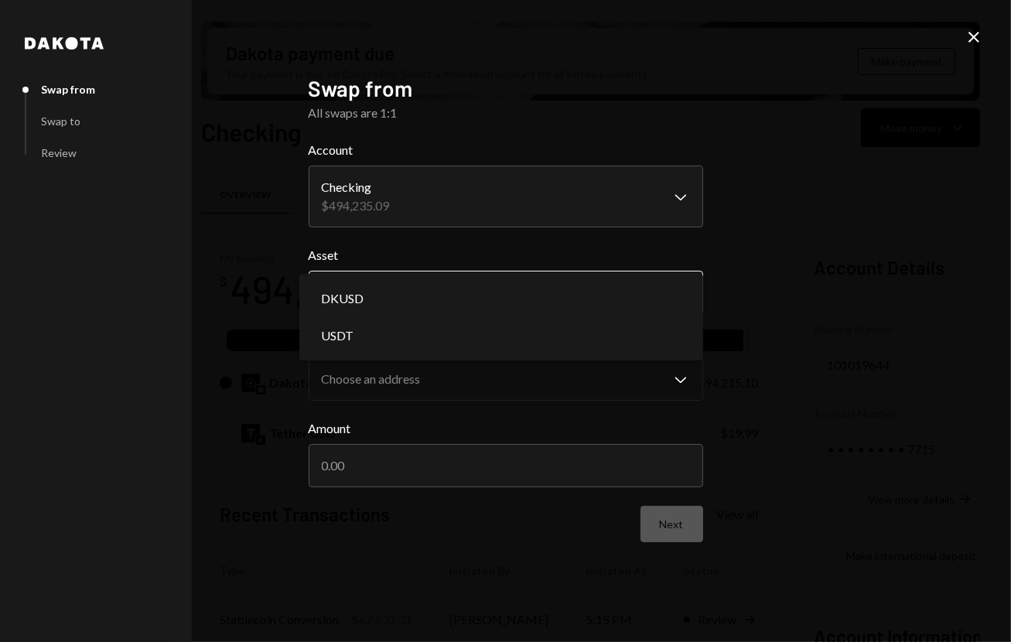
click at [438, 299] on body "S SCOR Foundation Caret Down Home Home Inbox Inbox Activities Transactions Acco…" at bounding box center [505, 321] width 1011 height 642
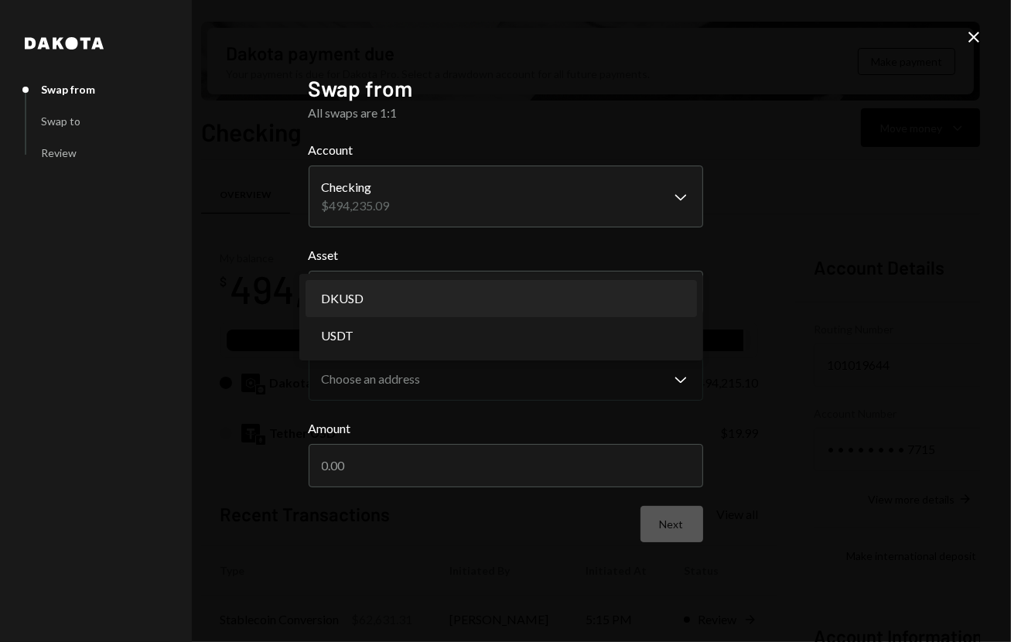
select select "*****"
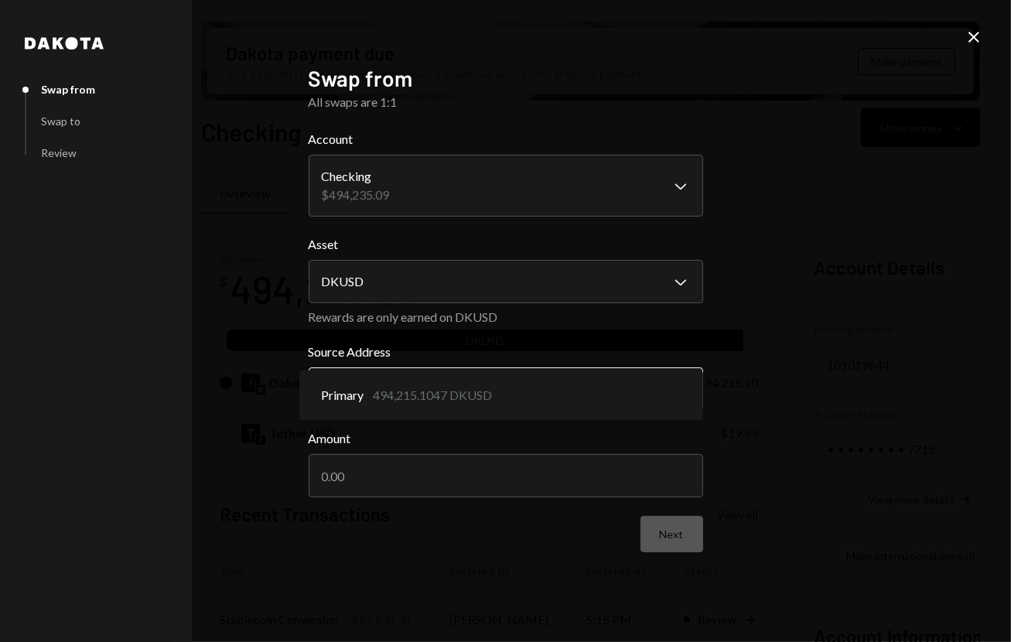
click at [418, 385] on body "S SCOR Foundation Caret Down Home Home Inbox Inbox Activities Transactions Acco…" at bounding box center [505, 321] width 1011 height 642
click at [433, 465] on input "Amount" at bounding box center [506, 475] width 395 height 43
type input "250000"
drag, startPoint x: 476, startPoint y: 515, endPoint x: 374, endPoint y: 507, distance: 102.4
click at [471, 515] on form "**********" at bounding box center [506, 341] width 395 height 423
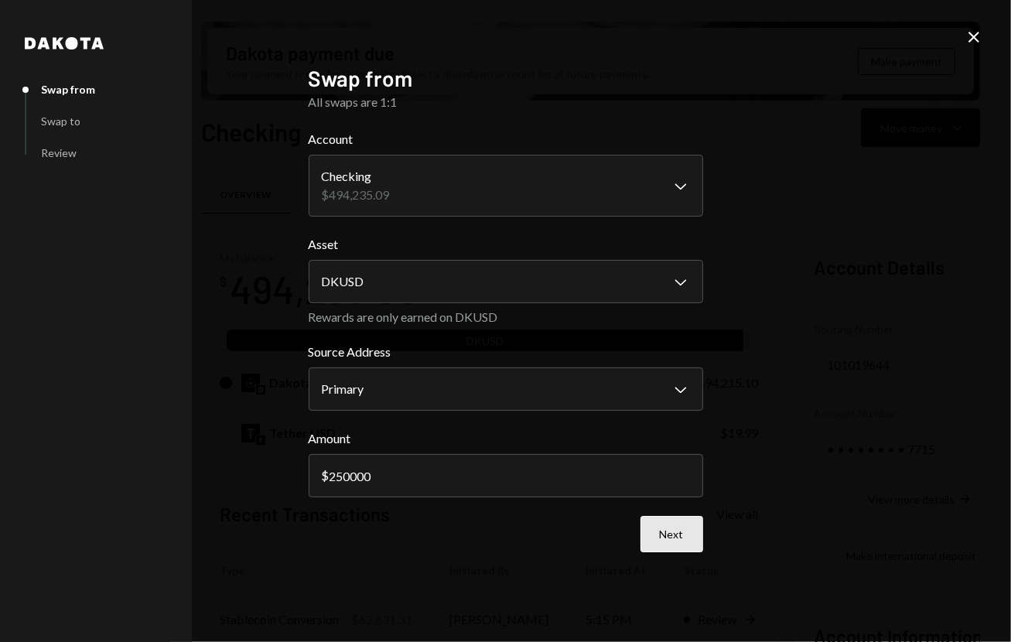
click at [662, 527] on button "Next" at bounding box center [672, 534] width 63 height 36
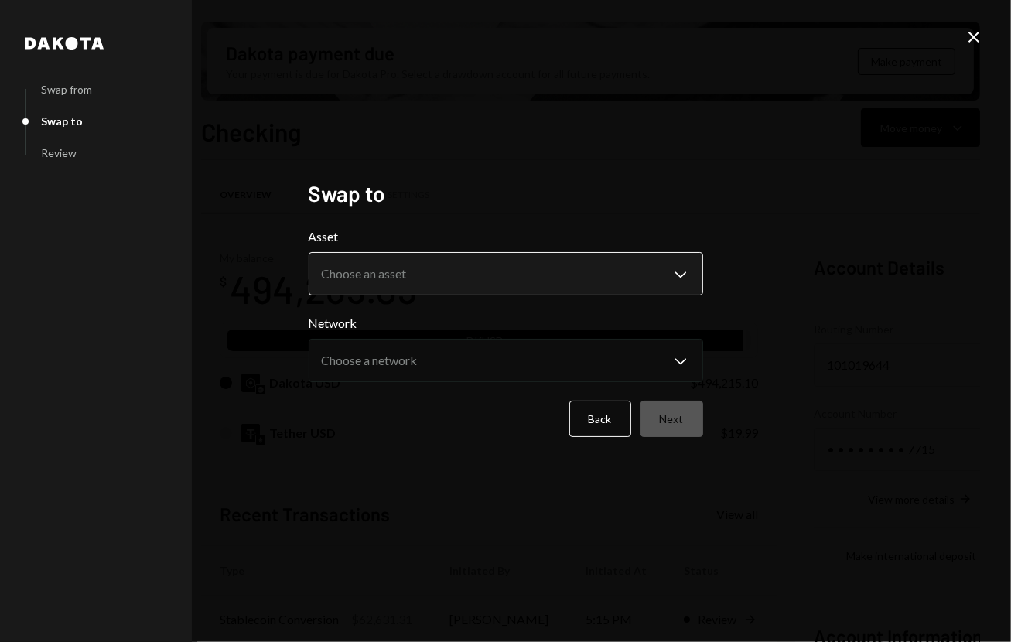
click at [501, 262] on body "S SCOR Foundation Caret Down Home Home Inbox Inbox Activities Transactions Acco…" at bounding box center [505, 321] width 1011 height 642
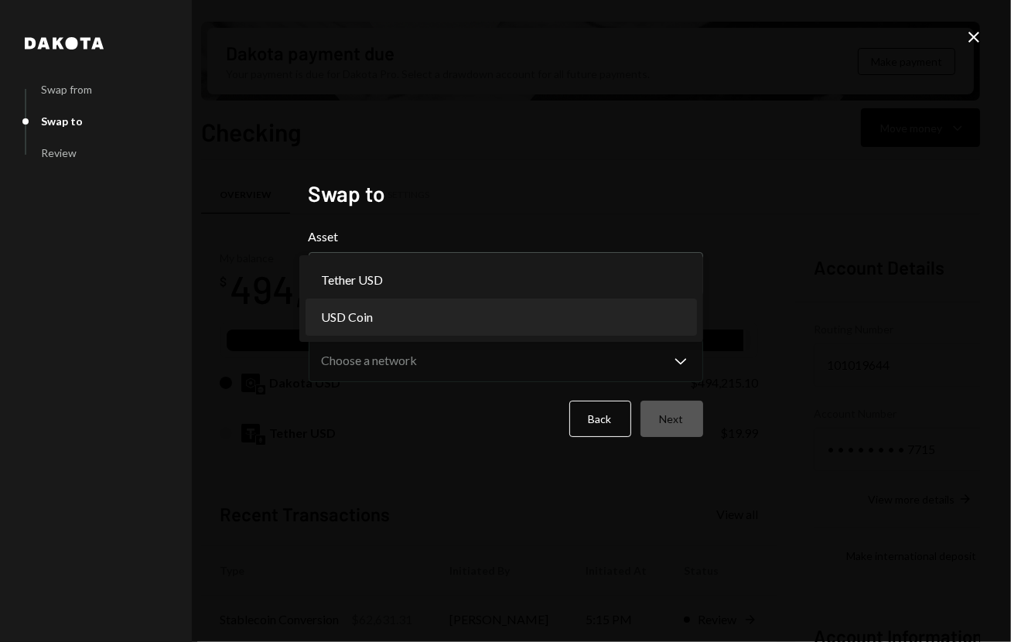
select select "****"
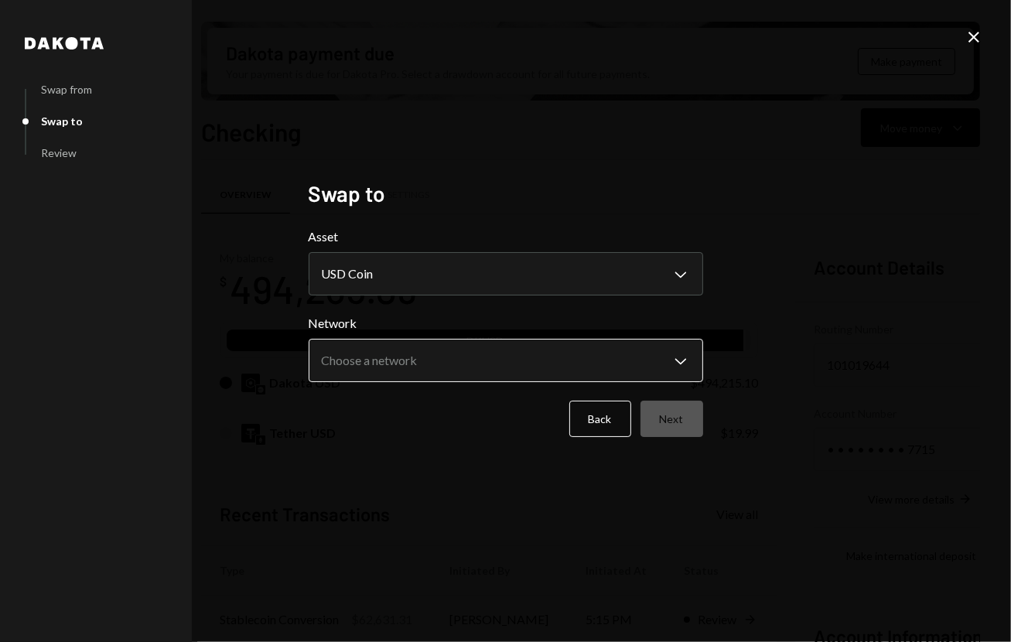
click at [416, 365] on body "S SCOR Foundation Caret Down Home Home Inbox Inbox Activities Transactions Acco…" at bounding box center [505, 321] width 1011 height 642
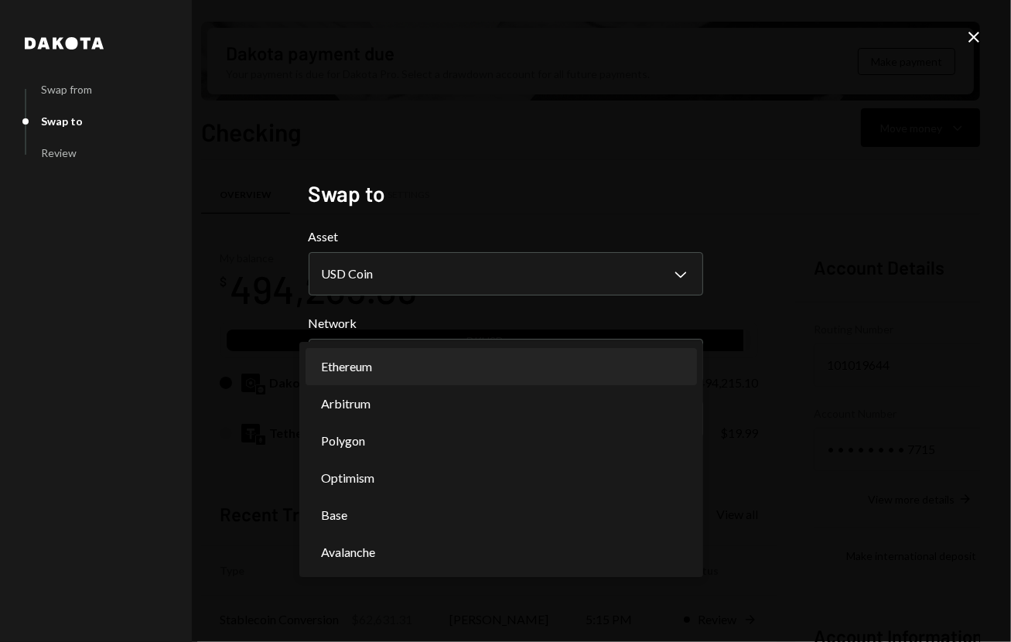
select select "**********"
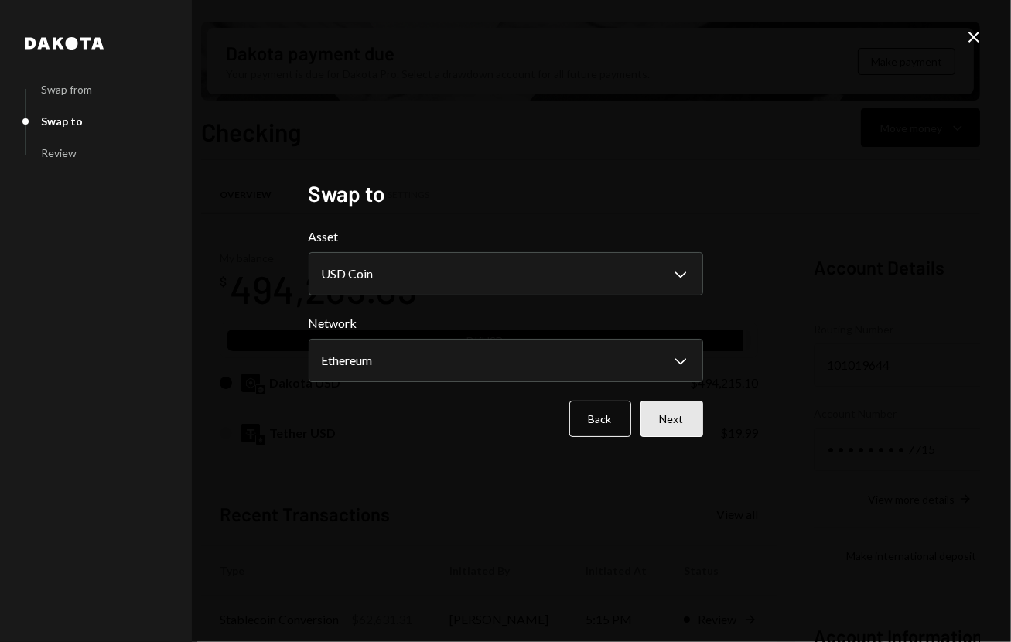
click at [684, 413] on button "Next" at bounding box center [672, 419] width 63 height 36
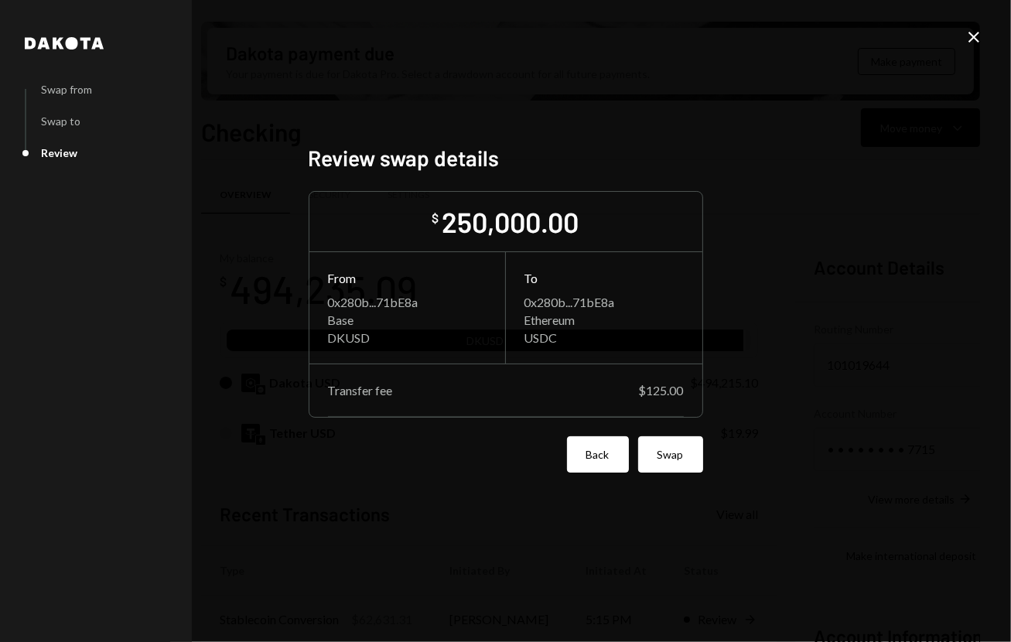
click at [610, 454] on button "Back" at bounding box center [598, 454] width 62 height 36
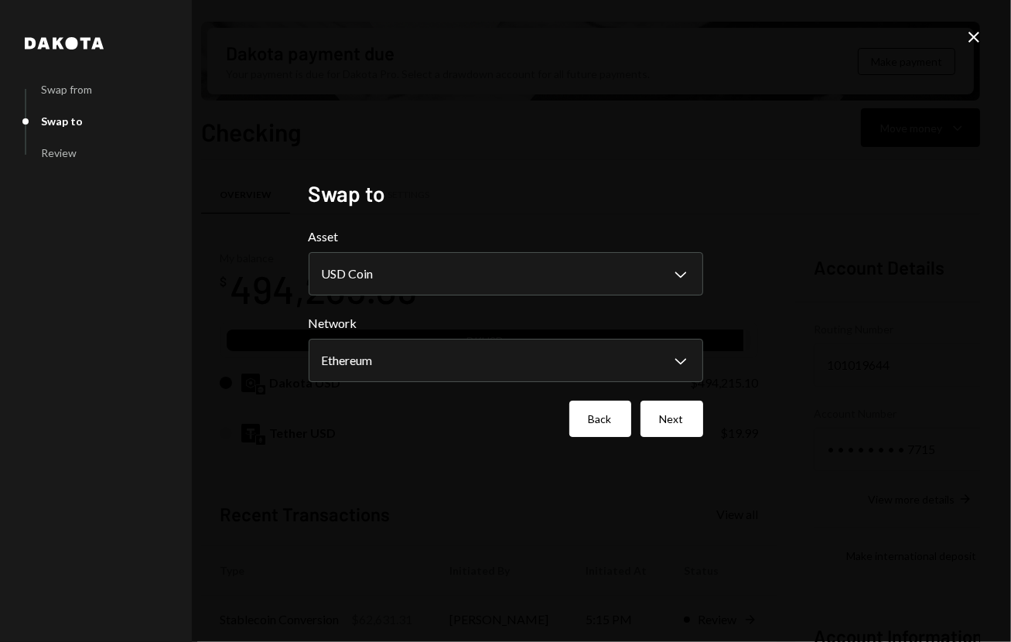
click at [592, 429] on button "Back" at bounding box center [601, 419] width 62 height 36
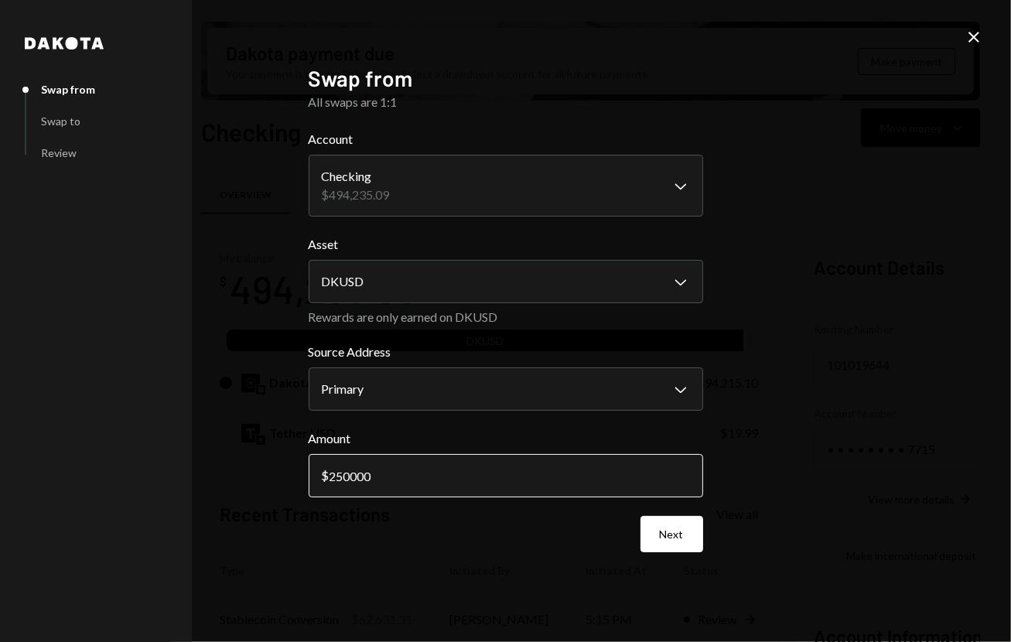
click at [552, 470] on input "250000" at bounding box center [506, 475] width 395 height 43
type input "250125"
click at [563, 518] on div "Next" at bounding box center [506, 534] width 395 height 36
click at [672, 535] on button "Next" at bounding box center [672, 534] width 63 height 36
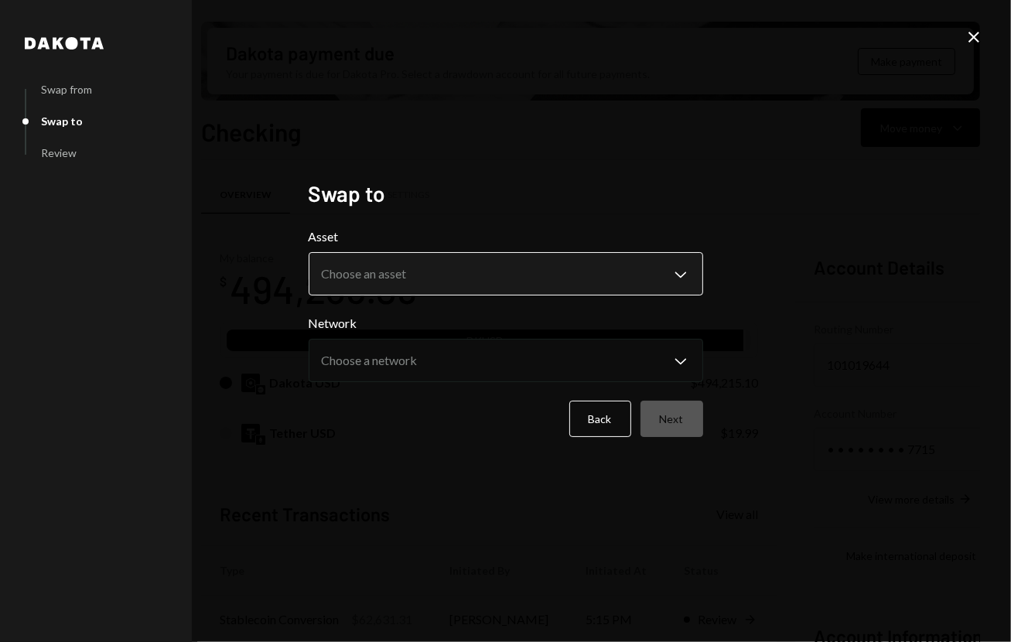
click at [472, 274] on body "S SCOR Foundation Caret Down Home Home Inbox Inbox Activities Transactions Acco…" at bounding box center [505, 321] width 1011 height 642
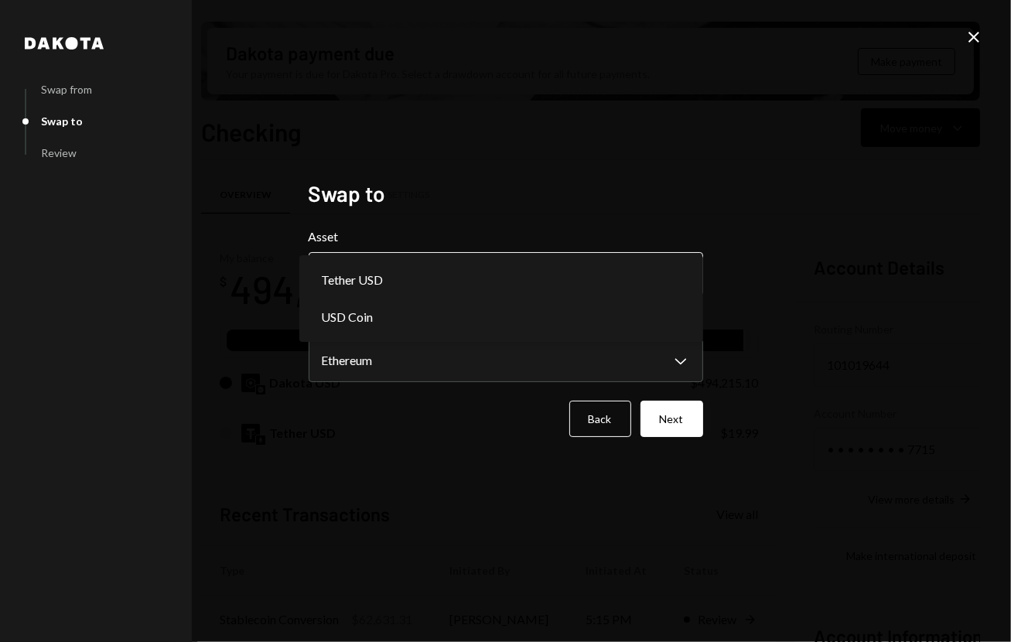
click at [450, 279] on body "S SCOR Foundation Caret Down Home Home Inbox Inbox Activities Transactions Acco…" at bounding box center [505, 321] width 1011 height 642
select select "****"
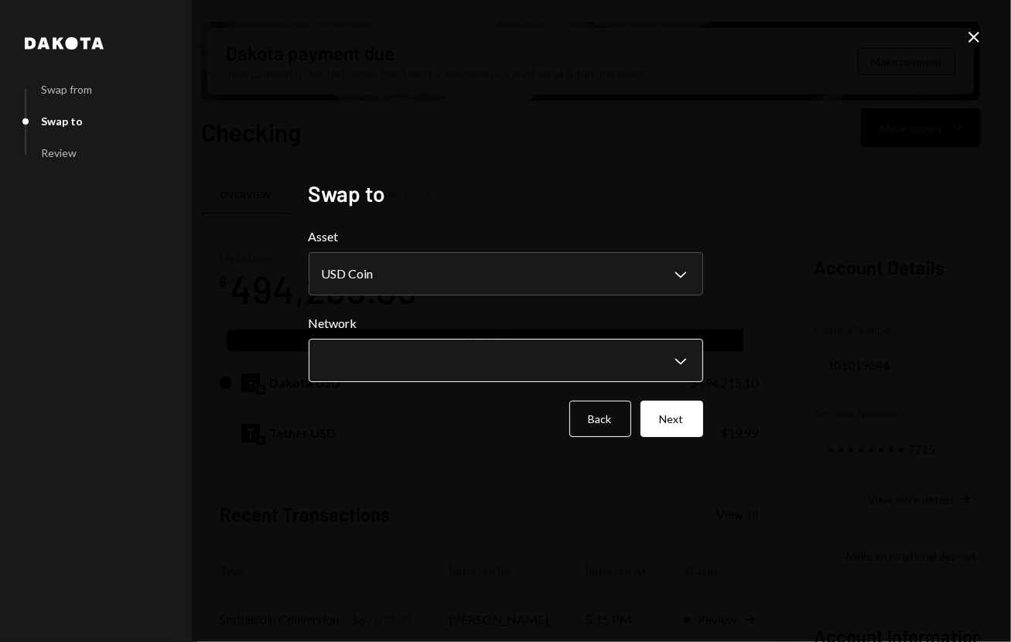
click at [441, 356] on body "S SCOR Foundation Caret Down Home Home Inbox Inbox Activities Transactions Acco…" at bounding box center [505, 321] width 1011 height 642
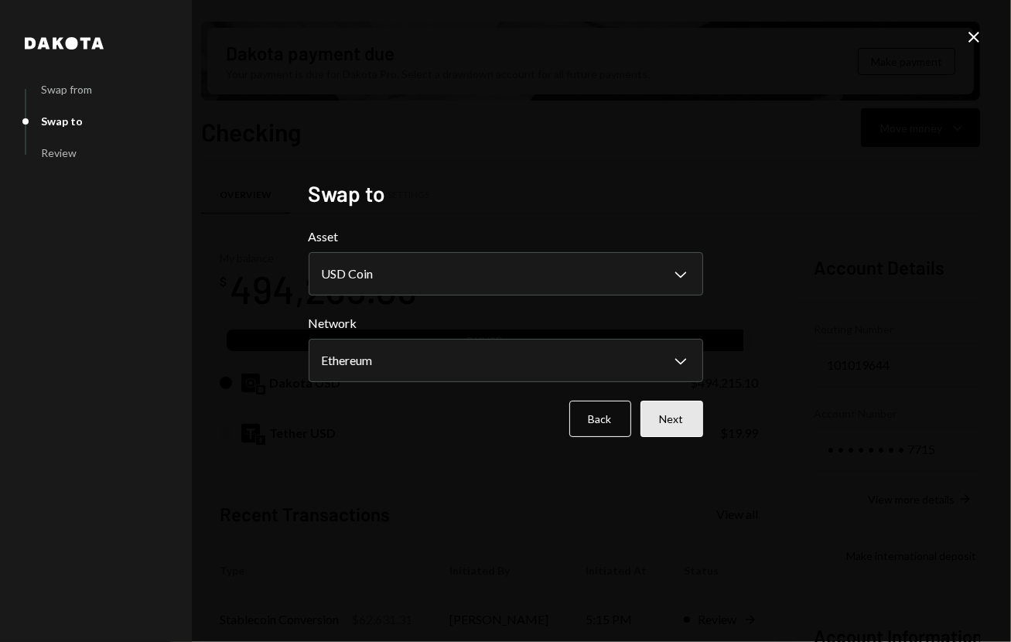
click at [679, 423] on button "Next" at bounding box center [672, 419] width 63 height 36
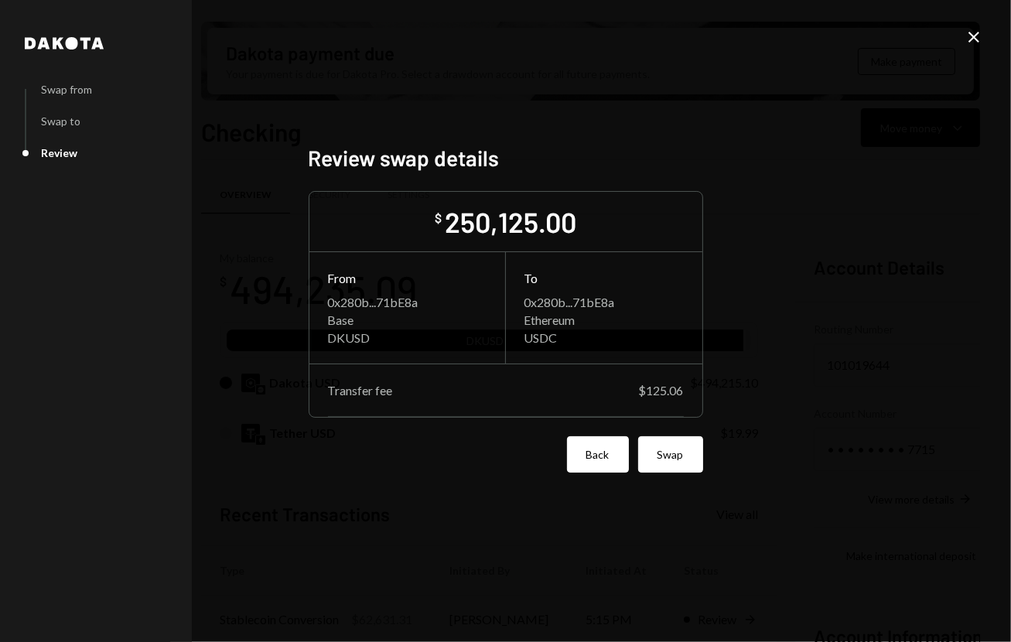
click at [587, 453] on button "Back" at bounding box center [598, 454] width 62 height 36
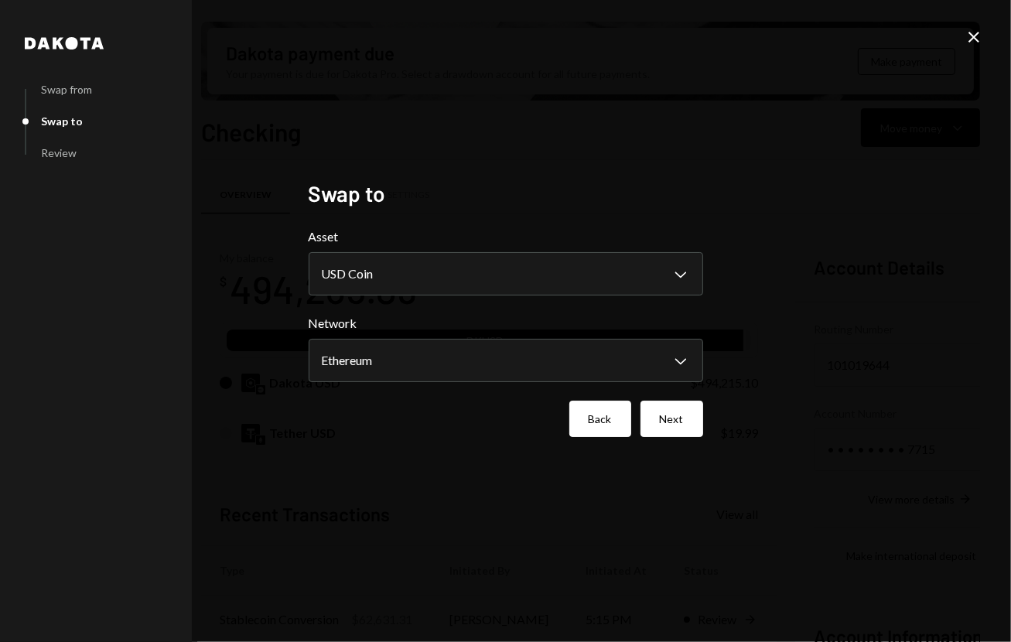
click at [604, 413] on button "Back" at bounding box center [601, 419] width 62 height 36
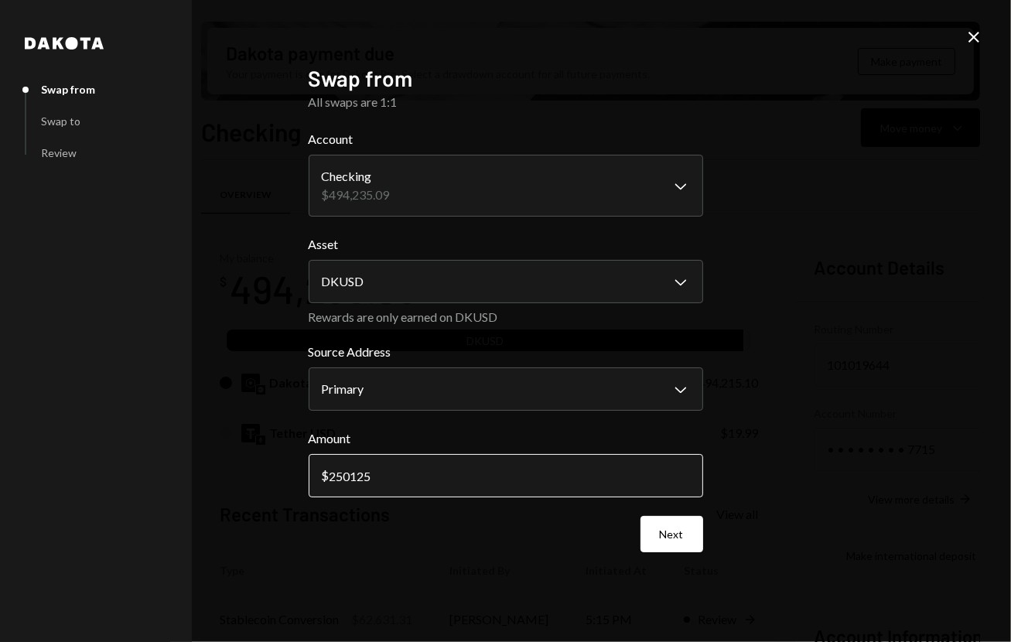
click at [585, 467] on input "250125" at bounding box center [506, 475] width 395 height 43
type input "250125.06"
click at [672, 522] on button "Next" at bounding box center [672, 534] width 63 height 36
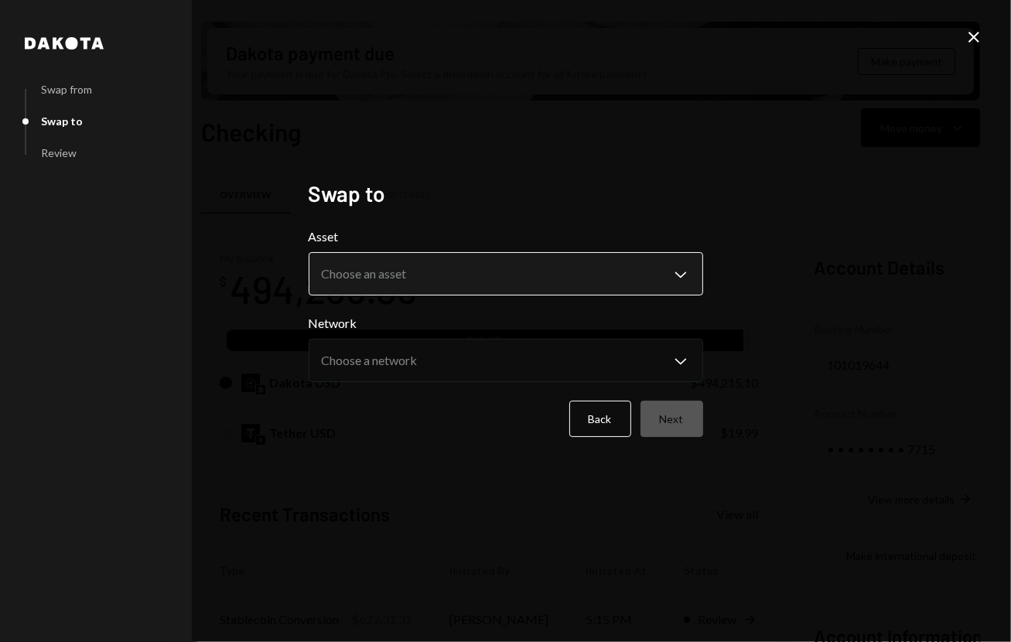
click at [474, 270] on body "S SCOR Foundation Caret Down Home Home Inbox Inbox Activities Transactions Acco…" at bounding box center [505, 321] width 1011 height 642
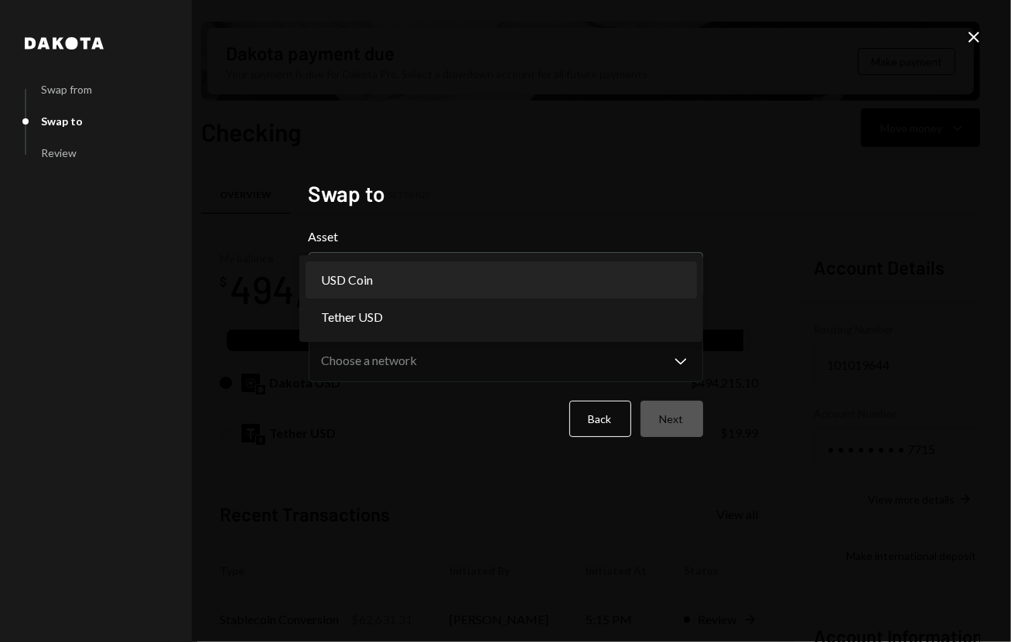
select select "****"
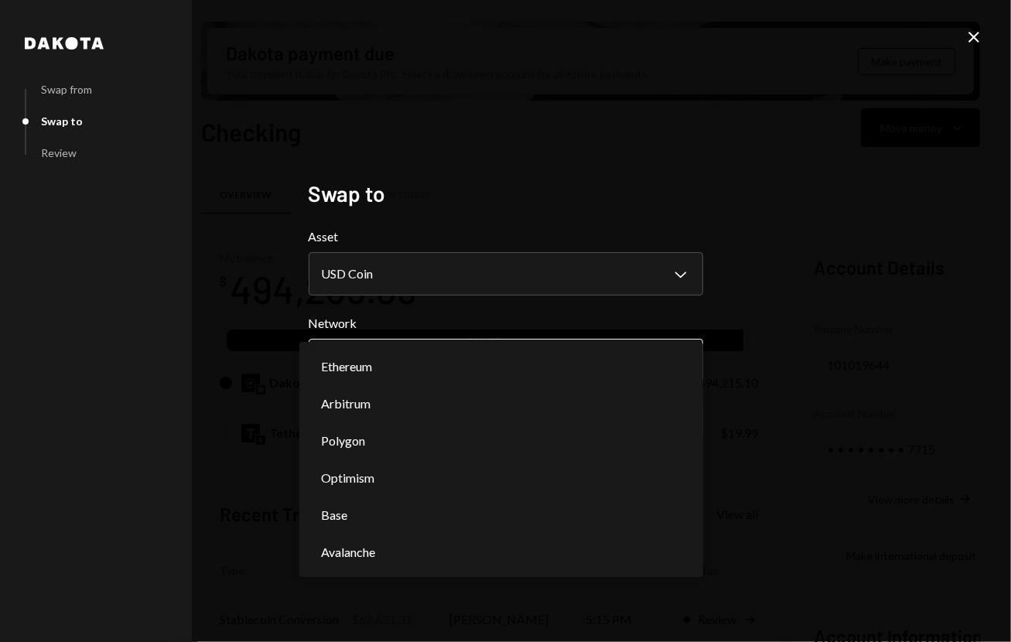
click at [457, 344] on body "S SCOR Foundation Caret Down Home Home Inbox Inbox Activities Transactions Acco…" at bounding box center [505, 321] width 1011 height 642
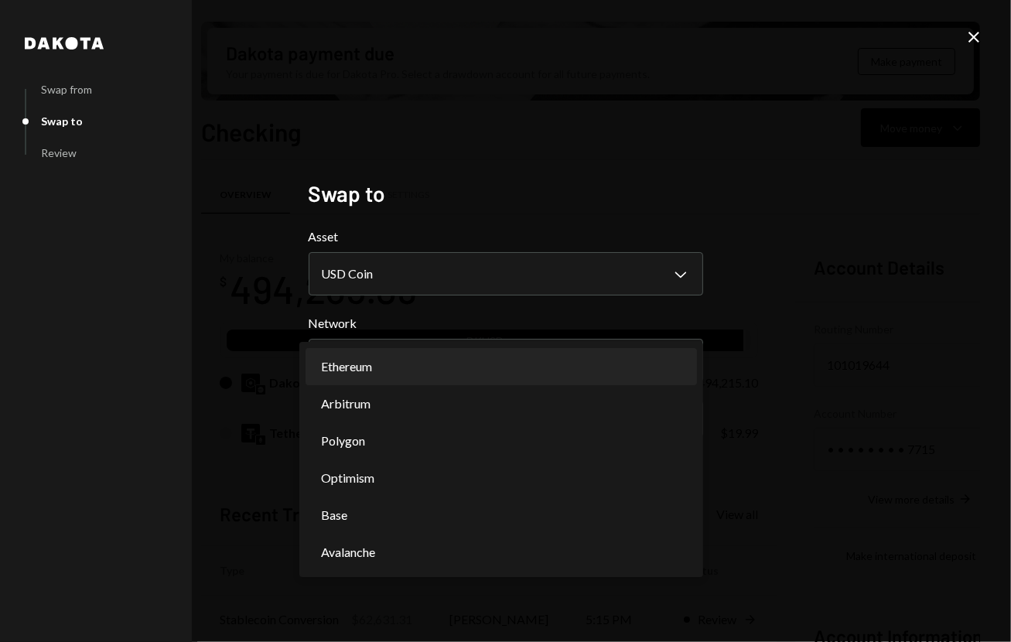
select select "**********"
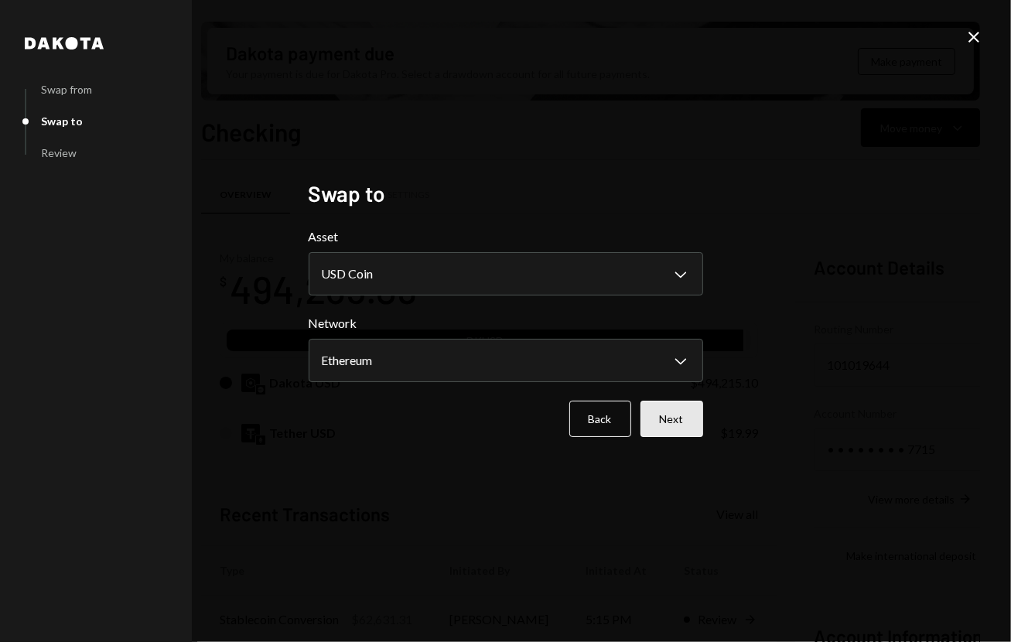
click at [667, 412] on button "Next" at bounding box center [672, 419] width 63 height 36
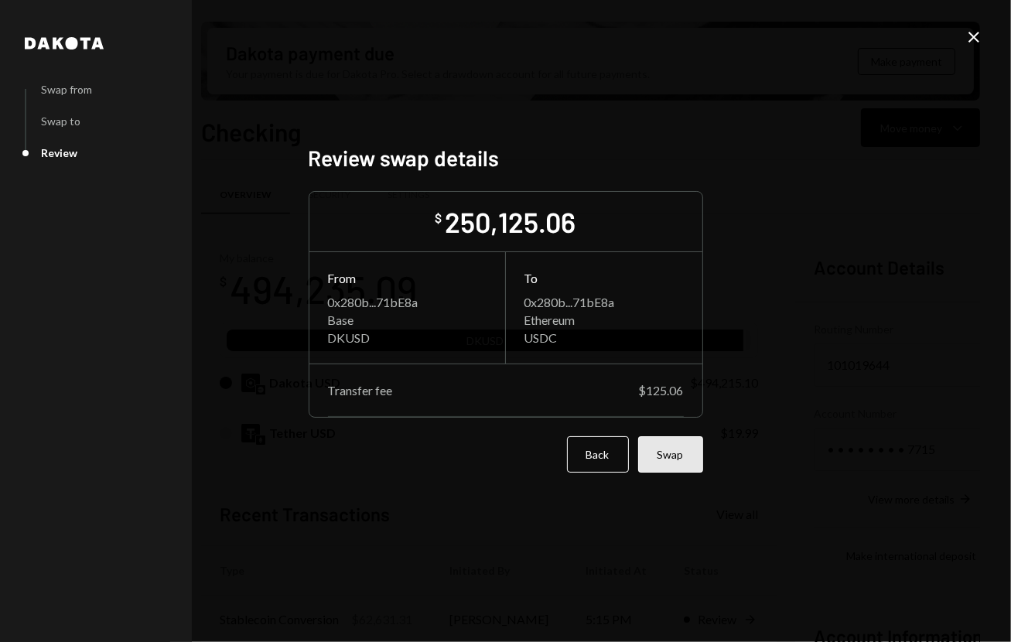
click at [668, 451] on button "Swap" at bounding box center [670, 454] width 65 height 36
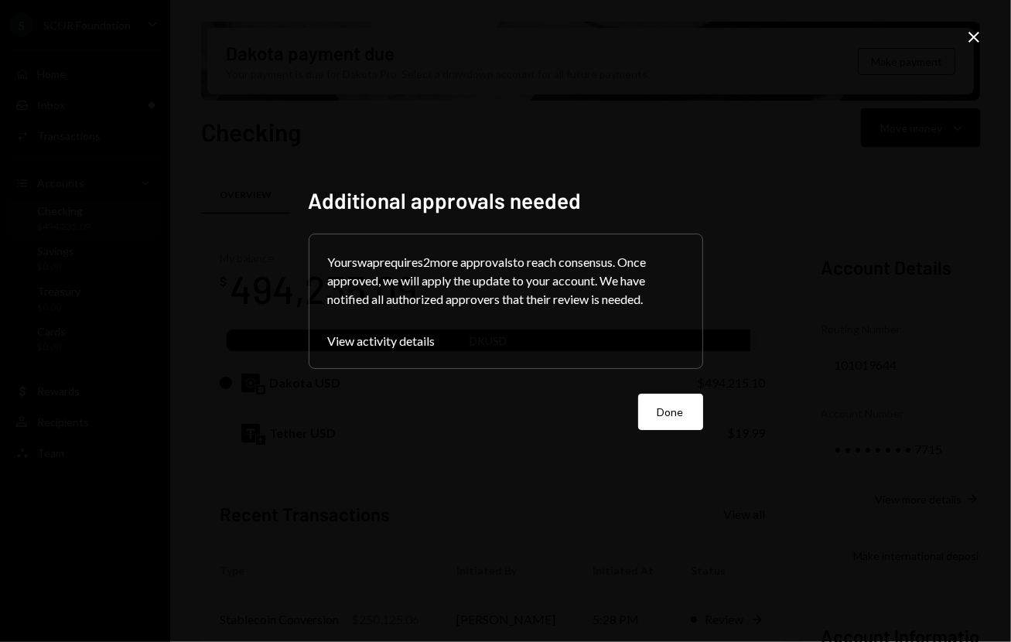
click at [709, 417] on div "Additional approvals needed Your swap requires 2 more approvals to reach consen…" at bounding box center [506, 322] width 432 height 306
click at [696, 417] on button "Done" at bounding box center [670, 412] width 65 height 36
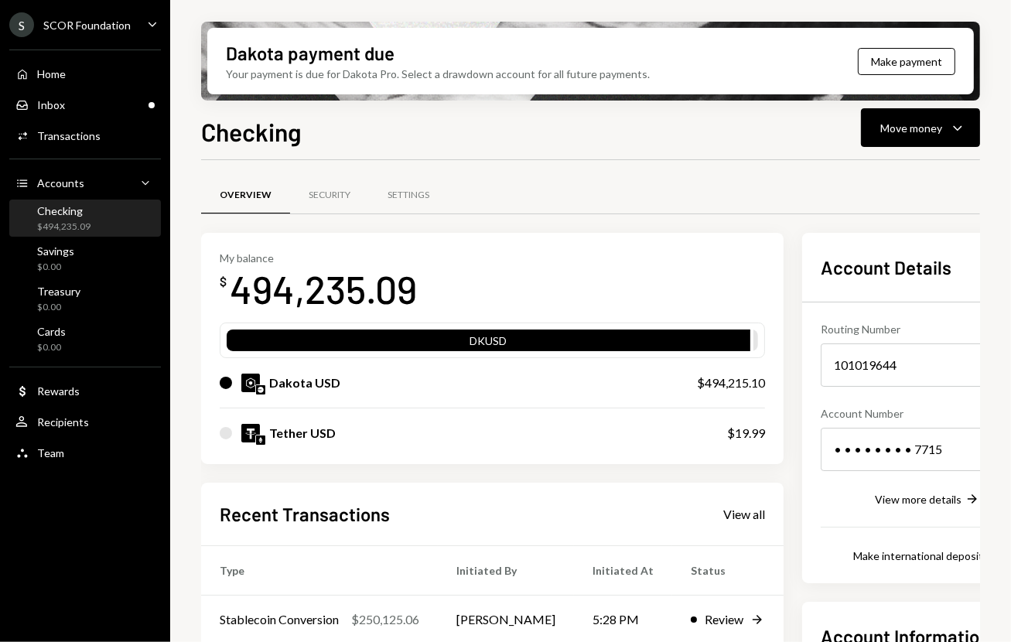
click at [653, 174] on div "Overview Security Settings My balance $ 494,235.09 DKUSD Dakota USD $494,215.10…" at bounding box center [590, 516] width 779 height 713
click at [799, 258] on div "Dakota payment due Your payment is due for Dakota Pro. Select a drawdown accoun…" at bounding box center [590, 321] width 841 height 642
click at [799, 172] on div "Dakota payment due Your payment is due for Dakota Pro. Select a drawdown accoun…" at bounding box center [590, 321] width 841 height 642
